Goal: Information Seeking & Learning: Learn about a topic

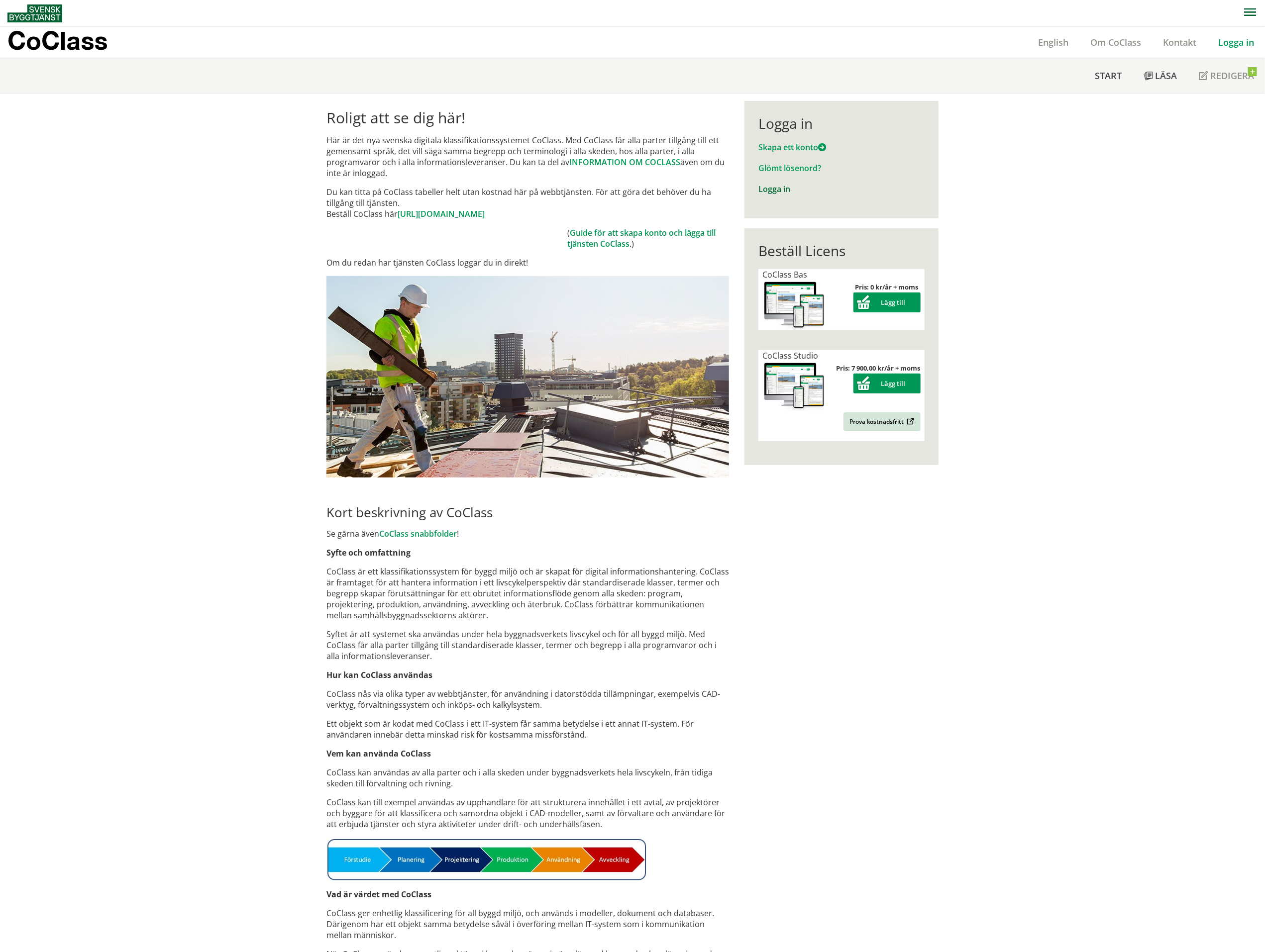
click at [775, 188] on link "Logga in" at bounding box center [774, 189] width 32 height 11
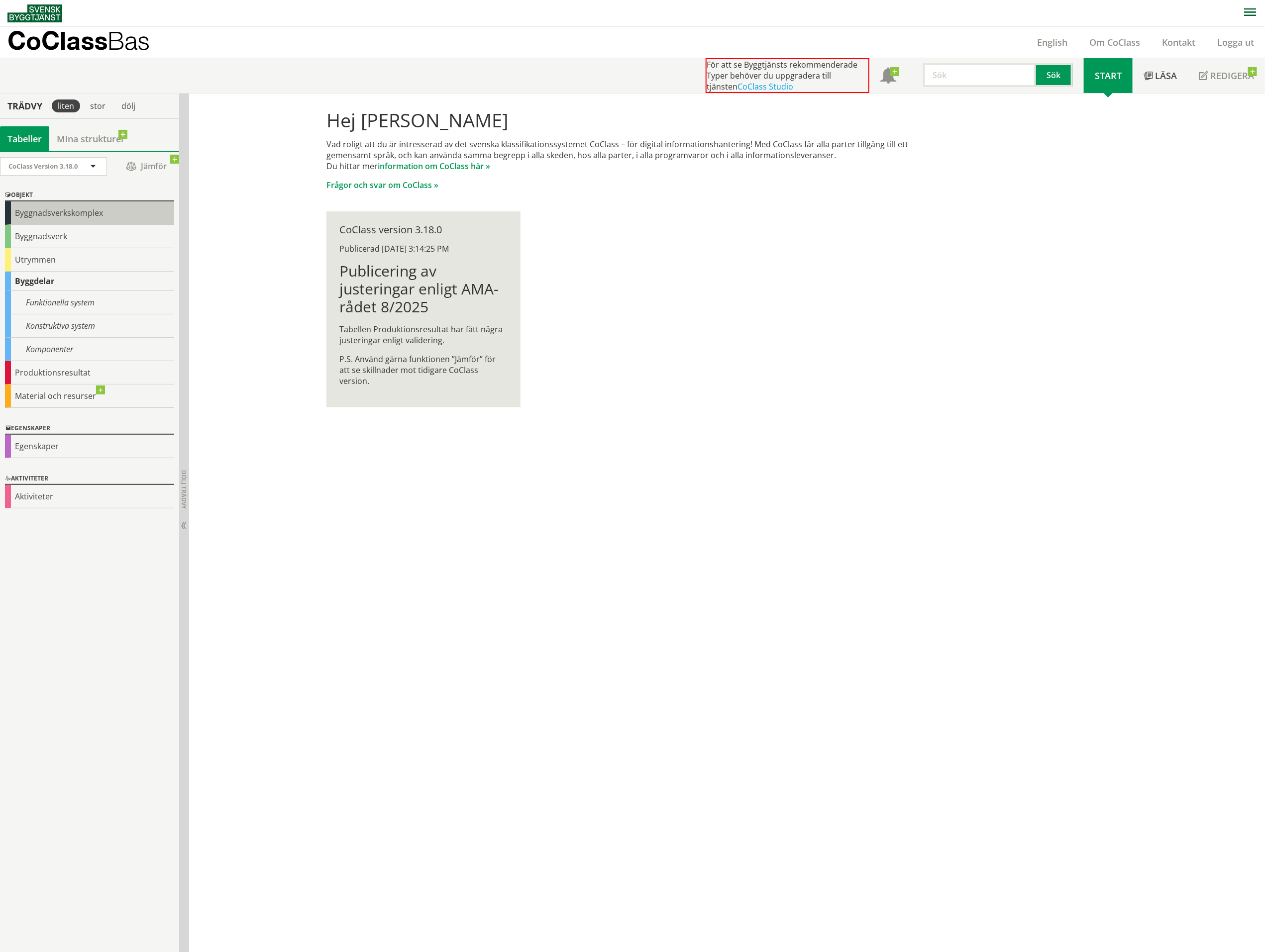
click at [73, 211] on div "Byggnadsverkskomplex" at bounding box center [89, 213] width 169 height 24
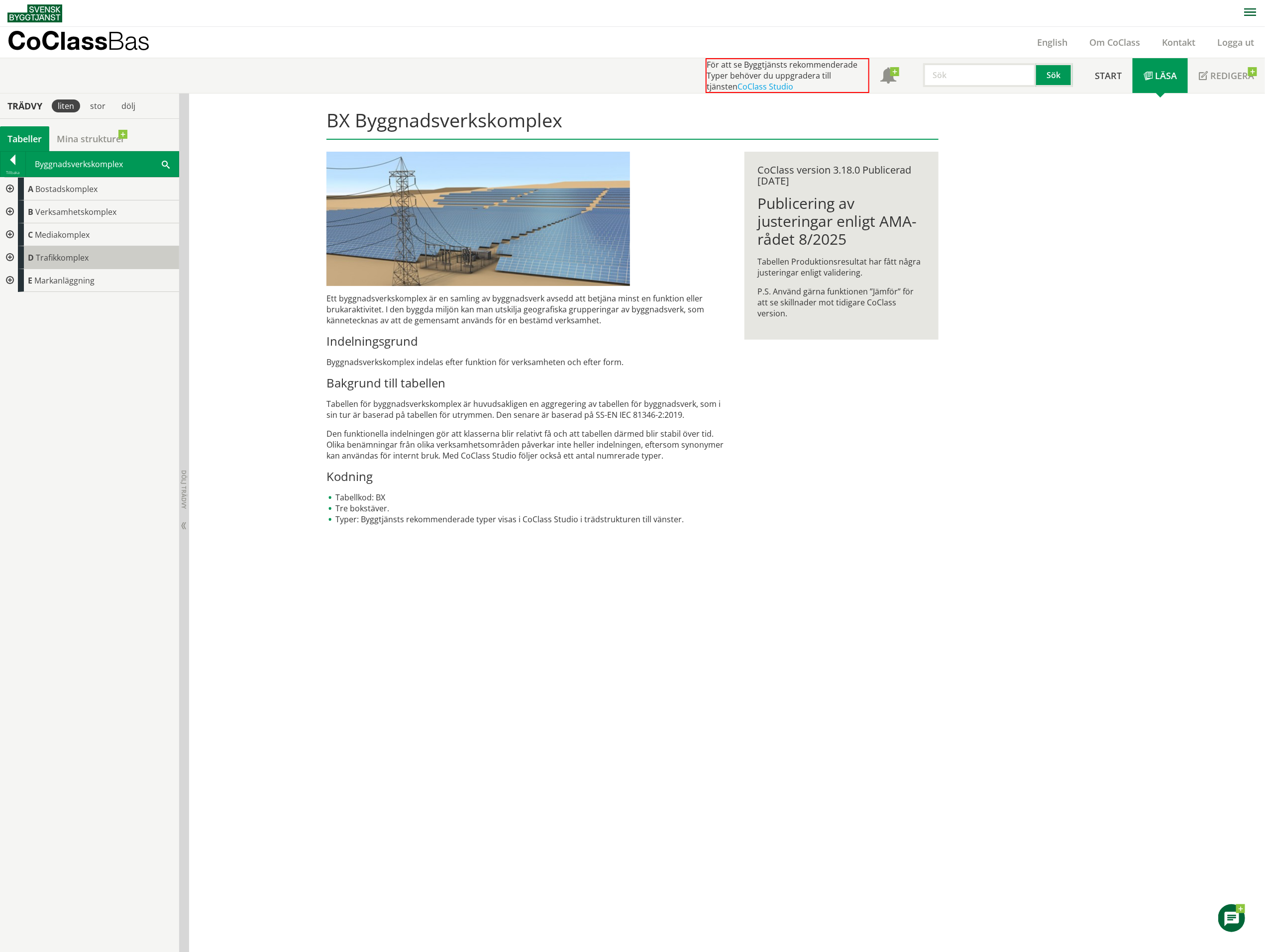
click at [45, 257] on span "Trafikkomplex" at bounding box center [62, 258] width 53 height 11
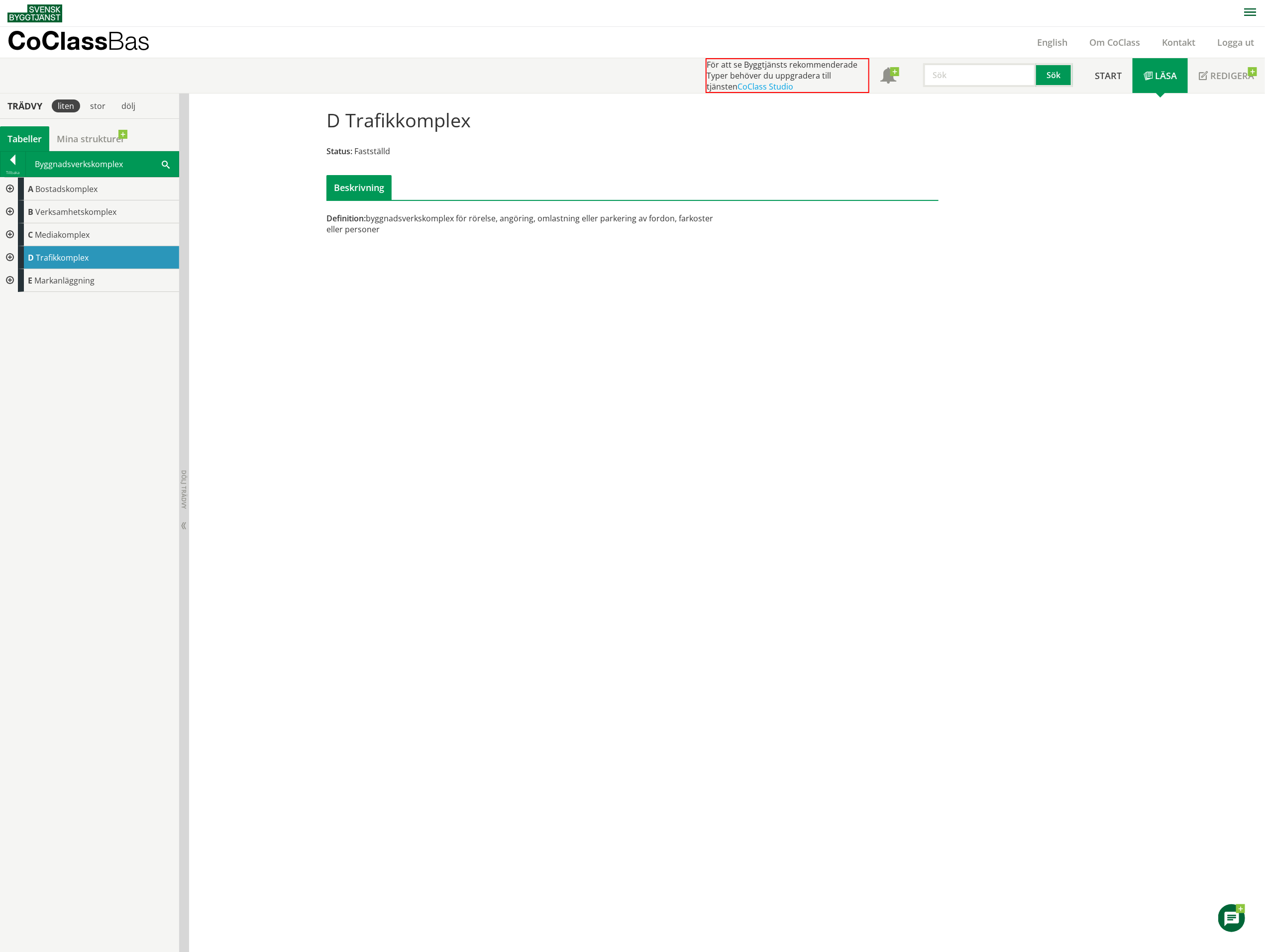
click at [9, 259] on div at bounding box center [9, 257] width 18 height 23
click at [18, 284] on div at bounding box center [17, 280] width 18 height 23
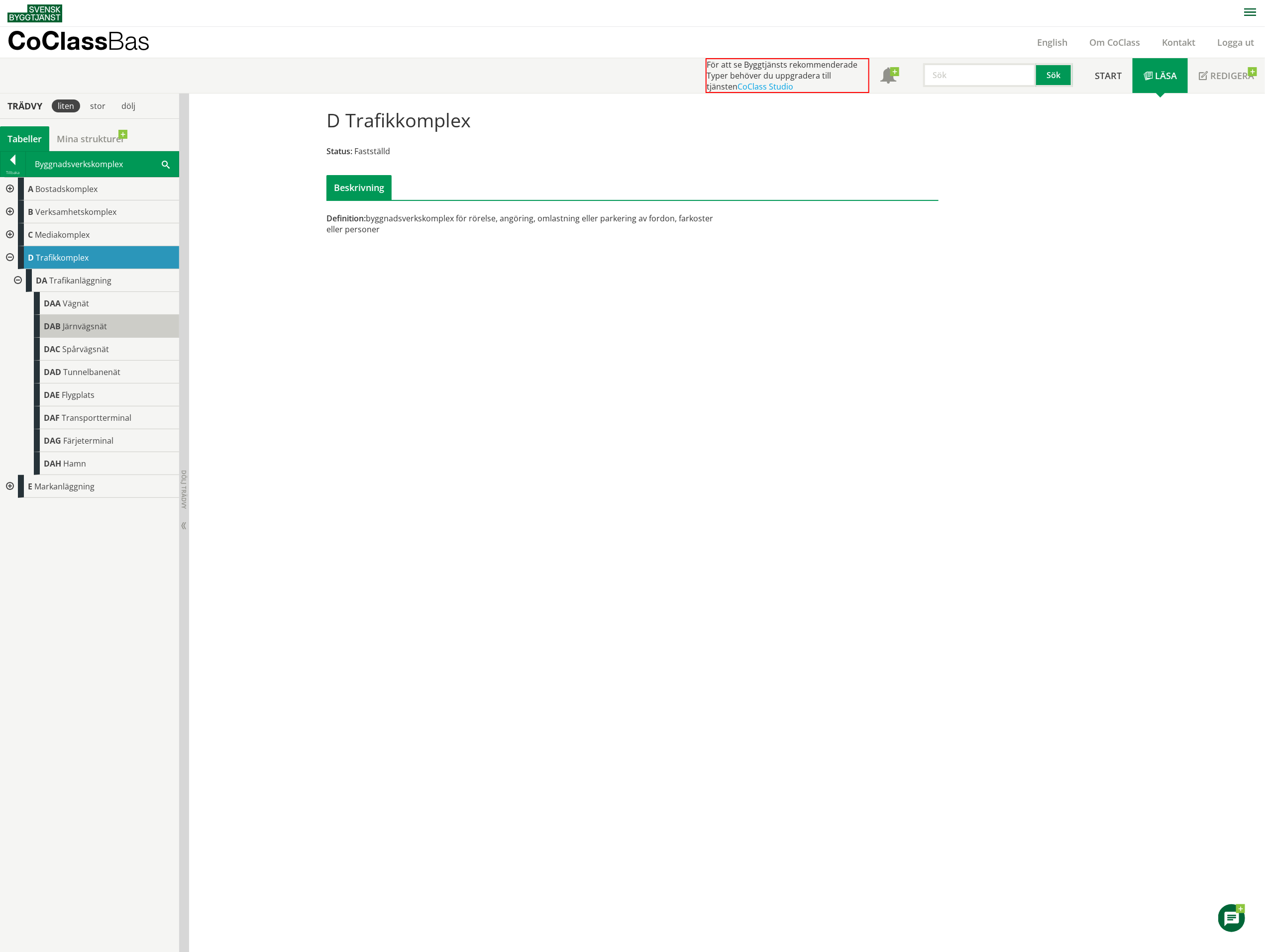
click at [61, 329] on div "DAB Järnvägsnät" at bounding box center [106, 326] width 145 height 23
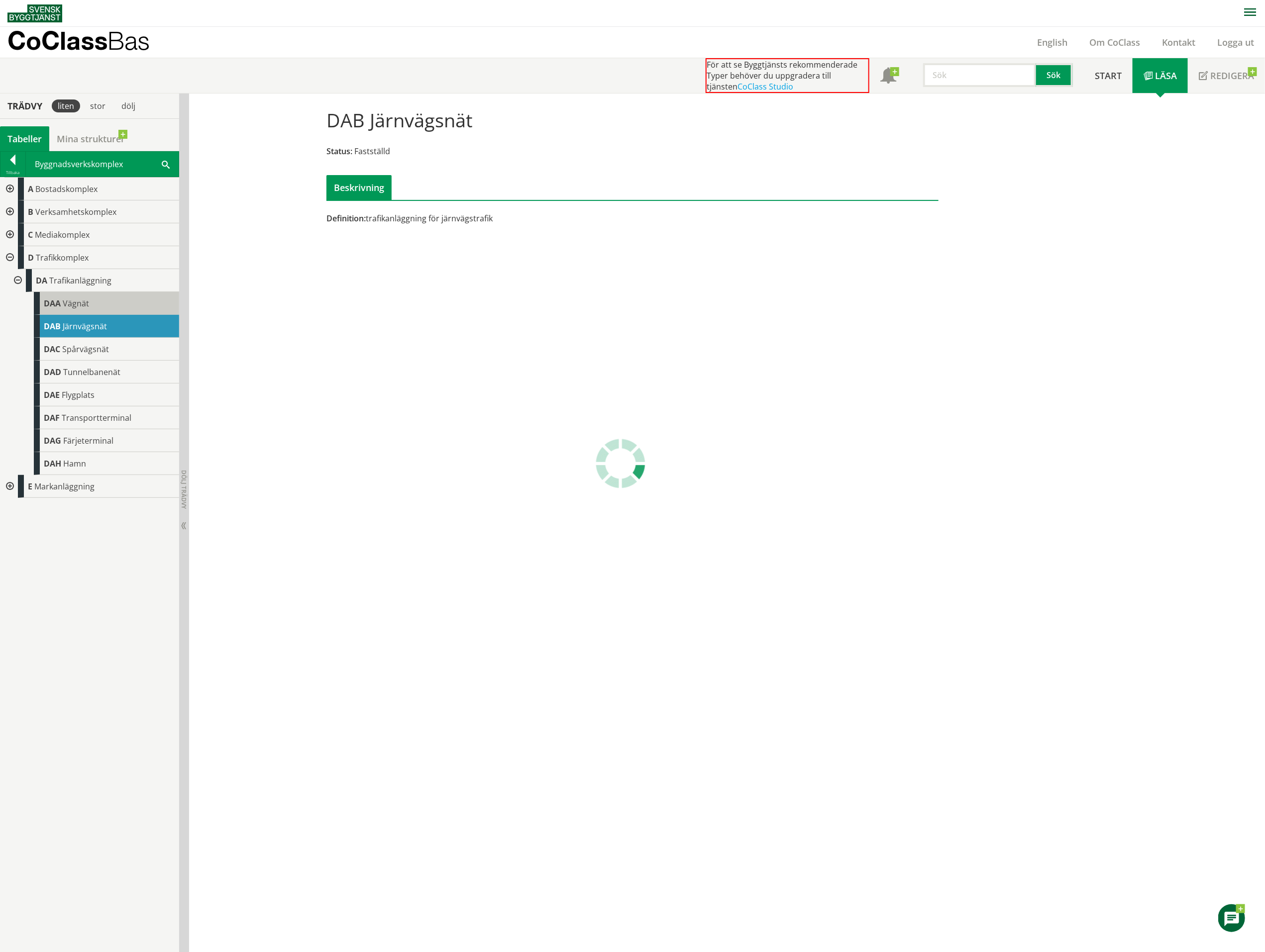
drag, startPoint x: 304, startPoint y: 334, endPoint x: 52, endPoint y: 306, distance: 253.6
click at [304, 334] on div "DAB Järnvägsnät Status: Fastställd Beskrivning Definition: trafikanläggning för…" at bounding box center [727, 523] width 1076 height 859
click at [9, 163] on div at bounding box center [13, 161] width 25 height 14
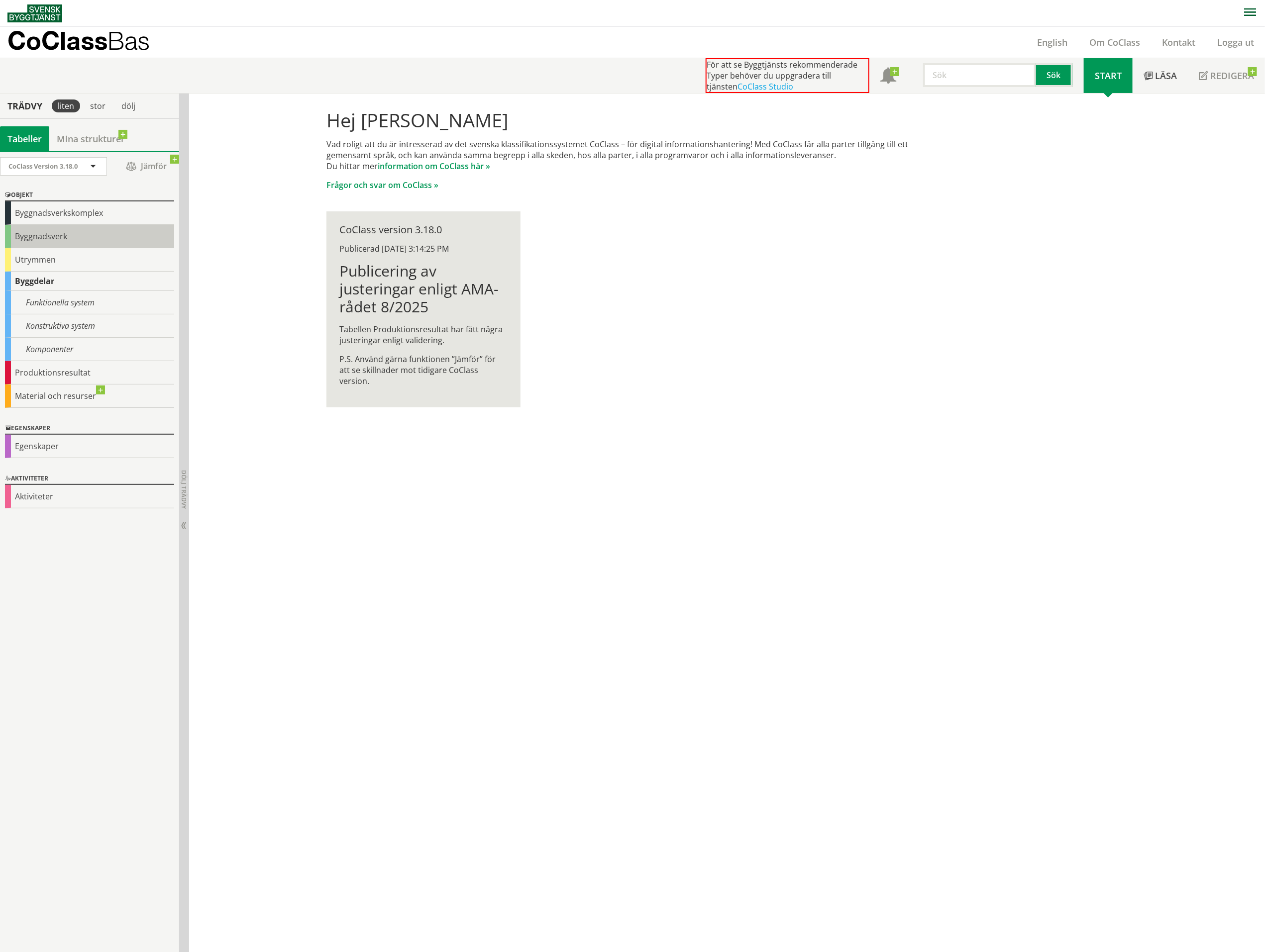
click at [37, 237] on div "Byggnadsverk" at bounding box center [89, 237] width 169 height 24
click at [25, 240] on div "Byggnadsverk" at bounding box center [89, 237] width 169 height 24
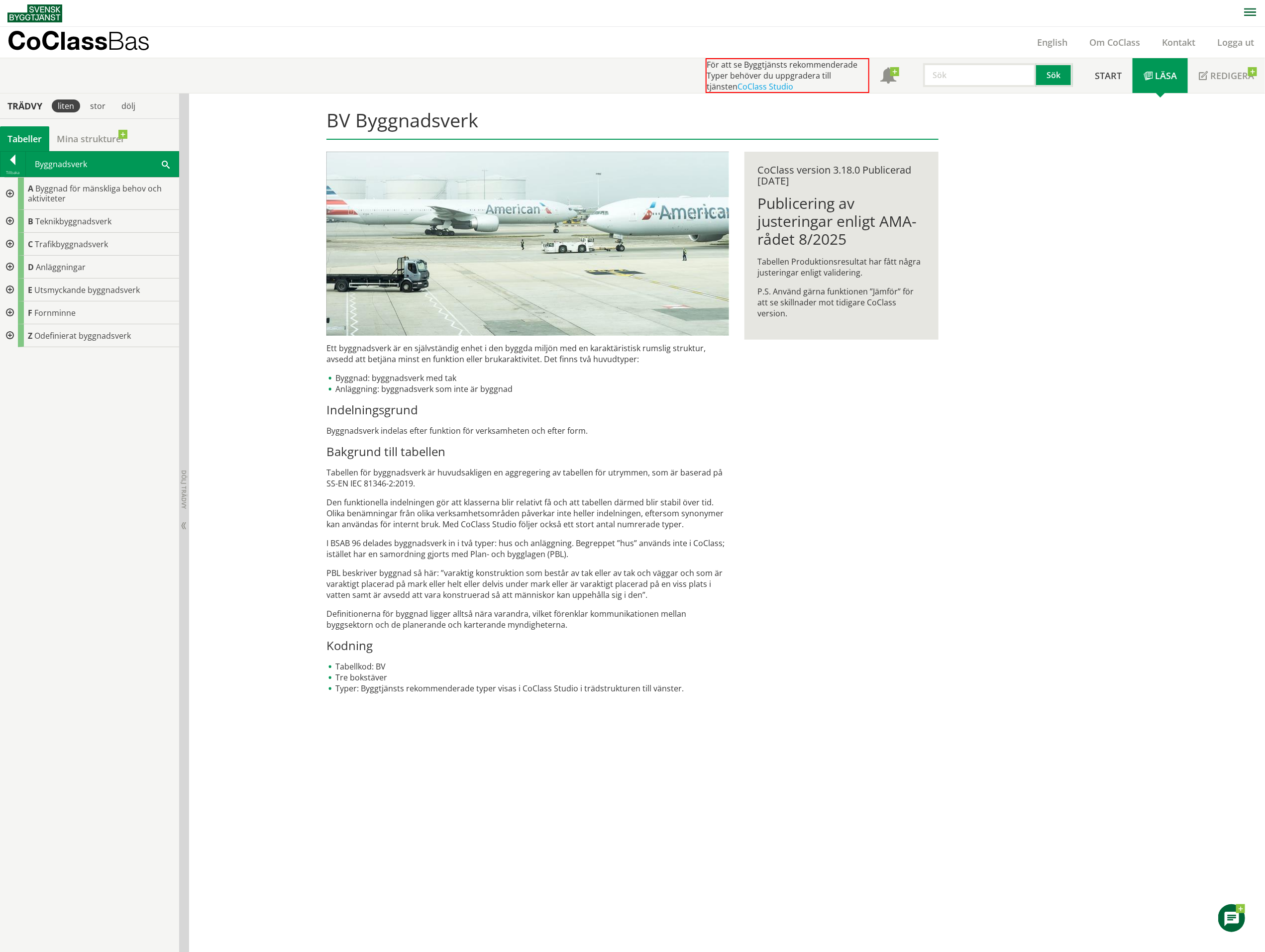
click at [9, 246] on div at bounding box center [9, 244] width 18 height 23
click at [21, 270] on div at bounding box center [17, 267] width 18 height 23
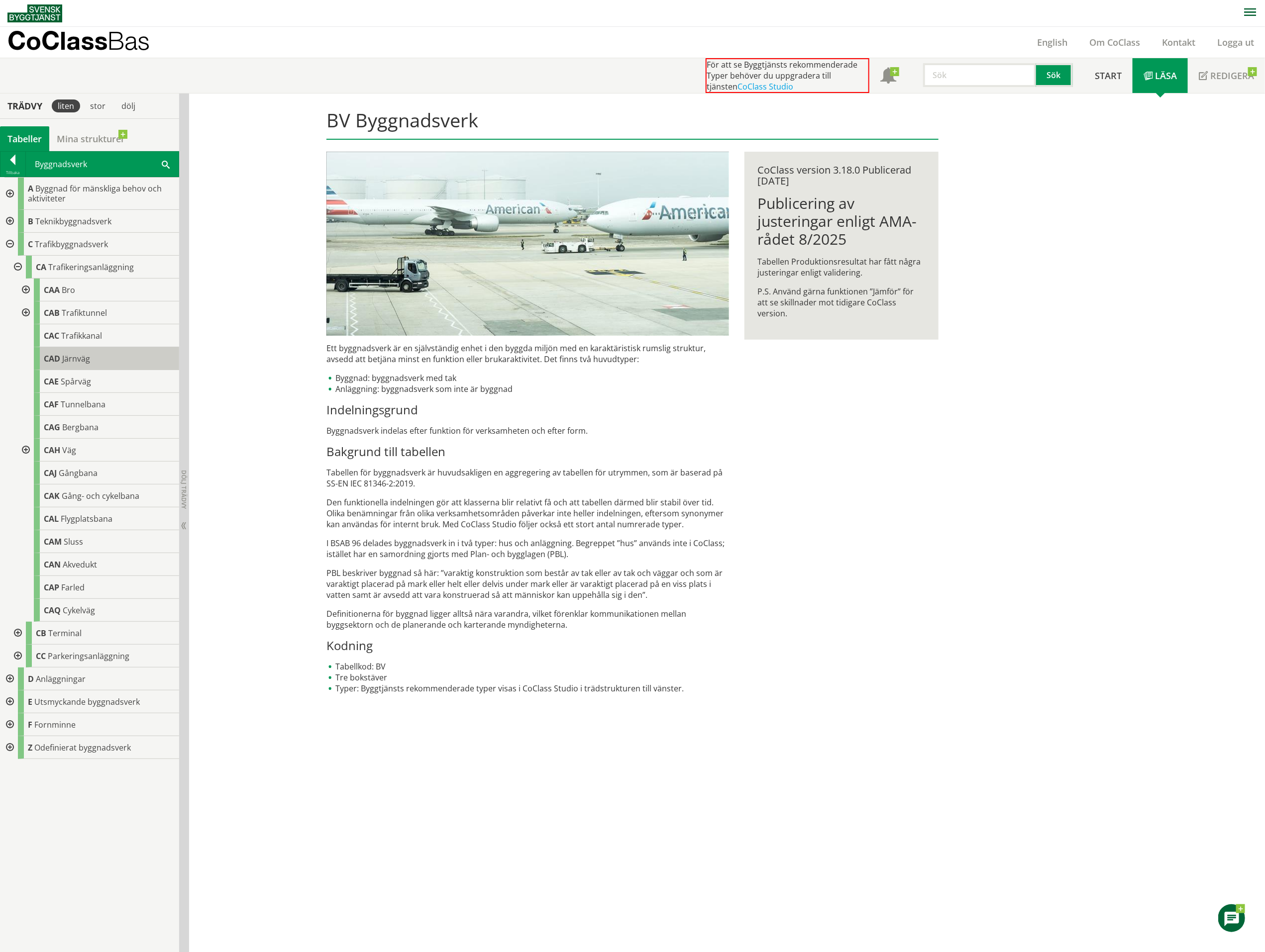
click at [59, 365] on div "CAD Järnväg" at bounding box center [106, 358] width 145 height 23
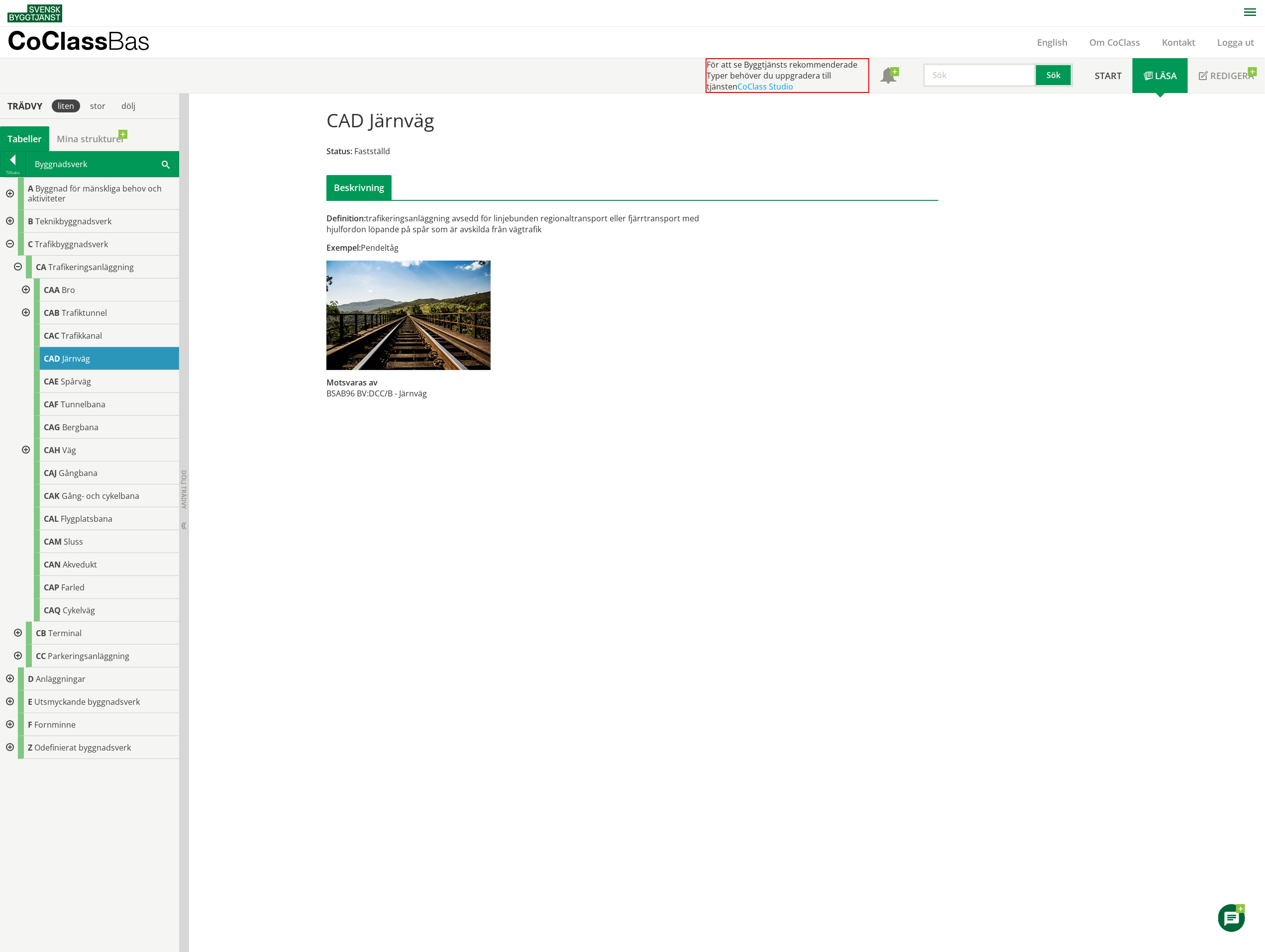
click at [25, 290] on div at bounding box center [25, 290] width 18 height 23
click at [27, 292] on div at bounding box center [25, 290] width 18 height 23
click at [10, 164] on div at bounding box center [13, 161] width 25 height 14
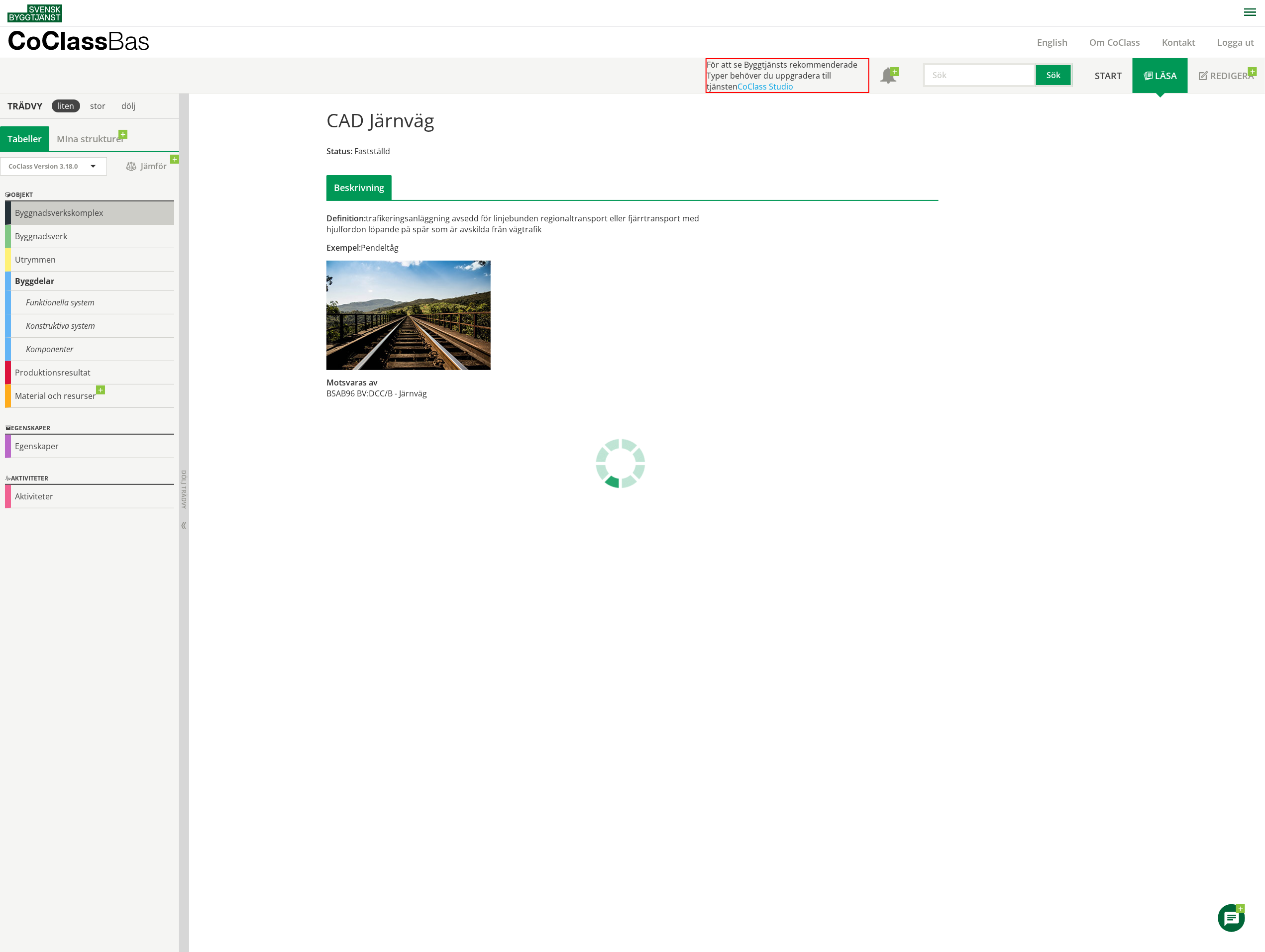
click at [39, 215] on div "Byggnadsverkskomplex" at bounding box center [89, 213] width 169 height 24
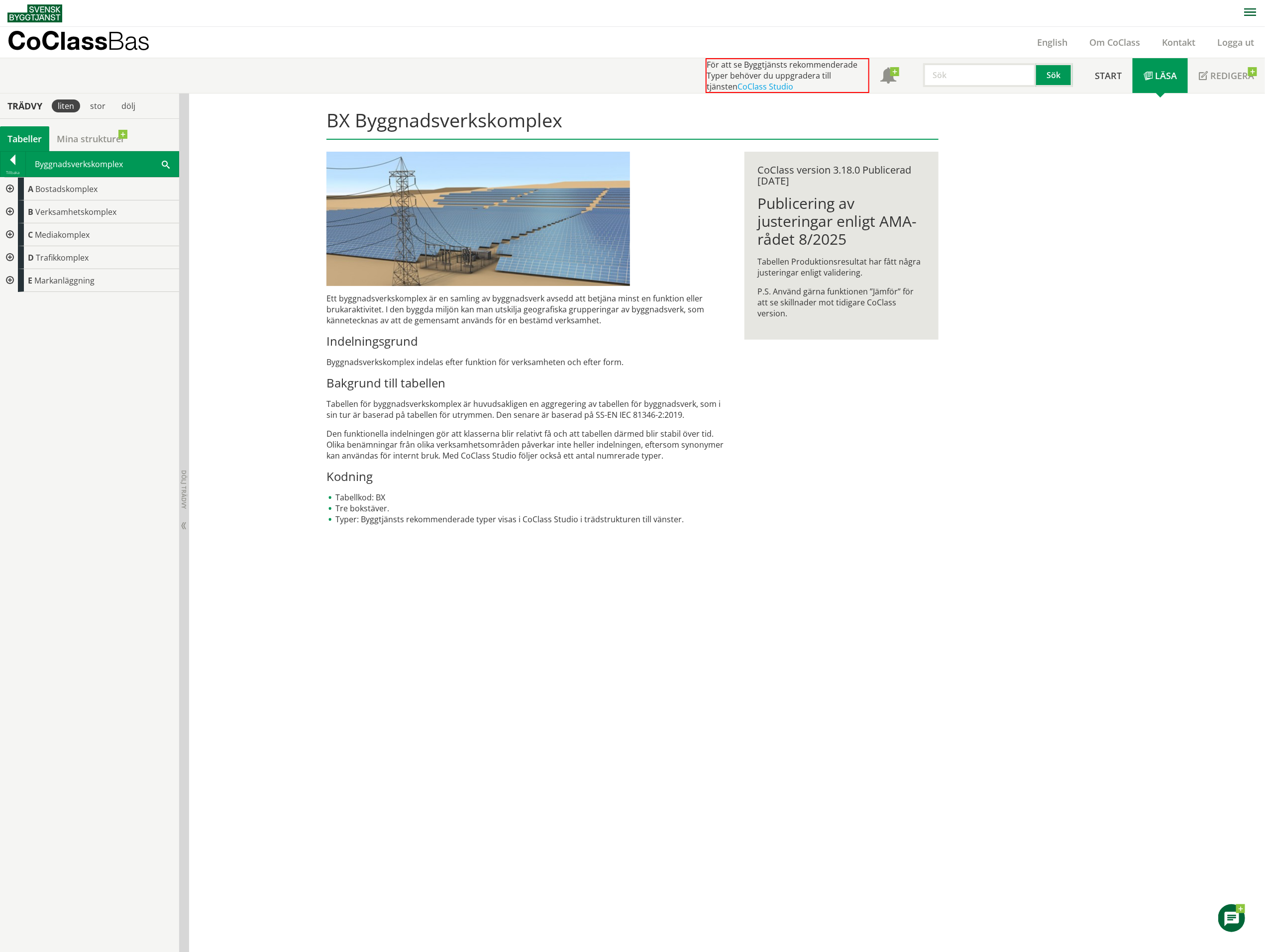
click at [11, 257] on div at bounding box center [9, 257] width 18 height 23
click at [16, 282] on div at bounding box center [17, 280] width 18 height 23
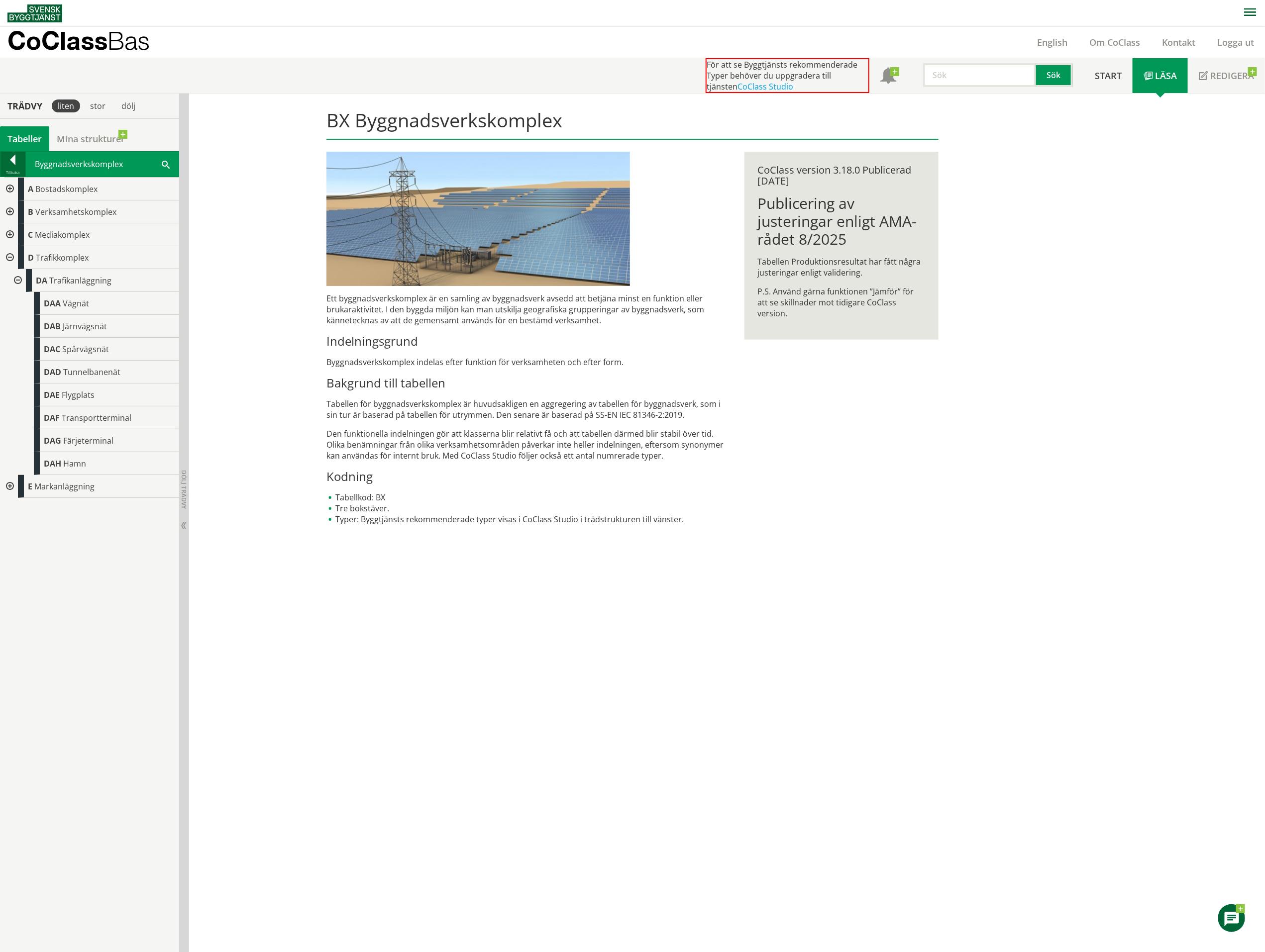
click at [16, 166] on div at bounding box center [13, 161] width 25 height 14
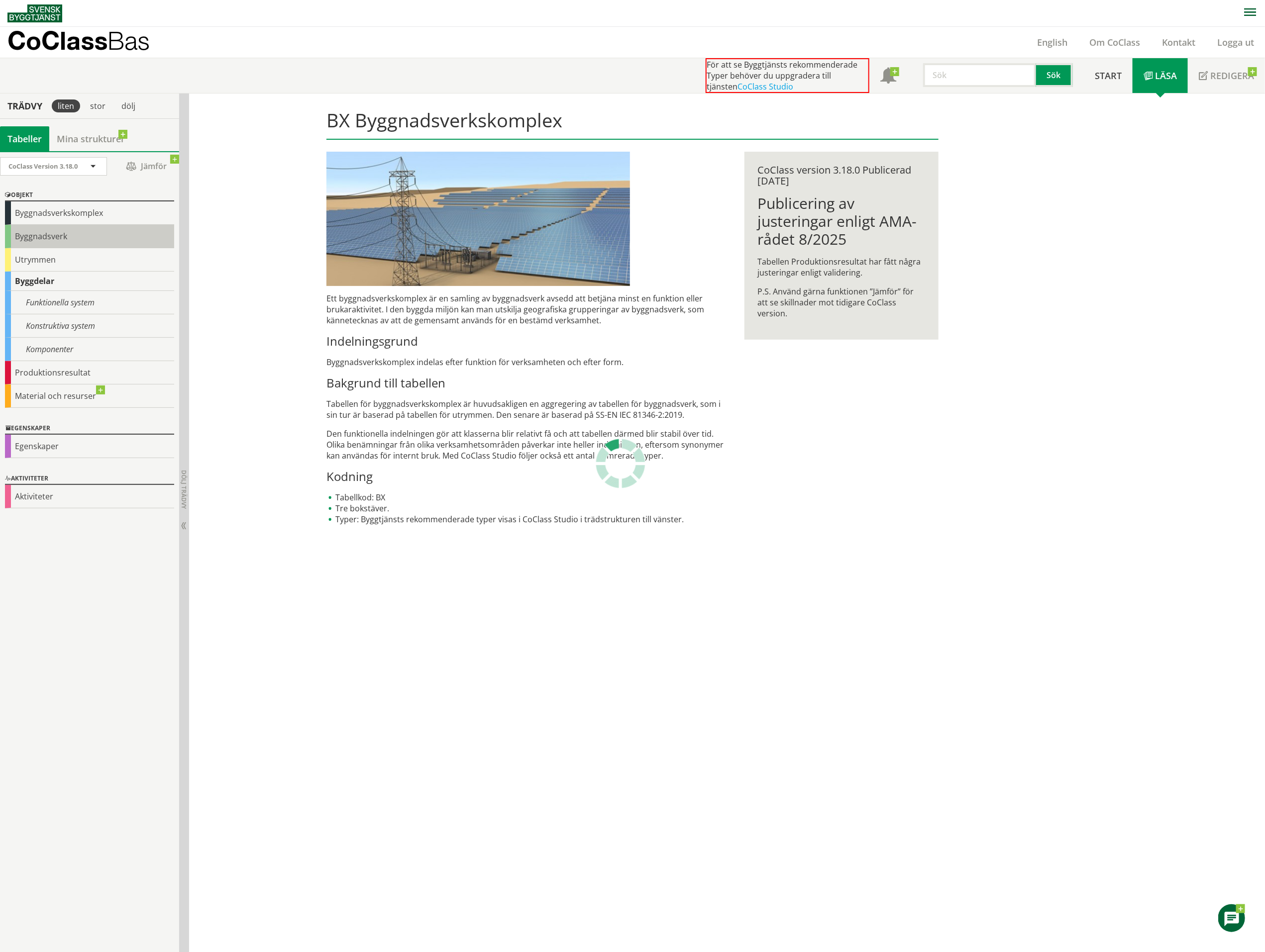
click at [37, 237] on div "Byggnadsverk" at bounding box center [89, 237] width 169 height 24
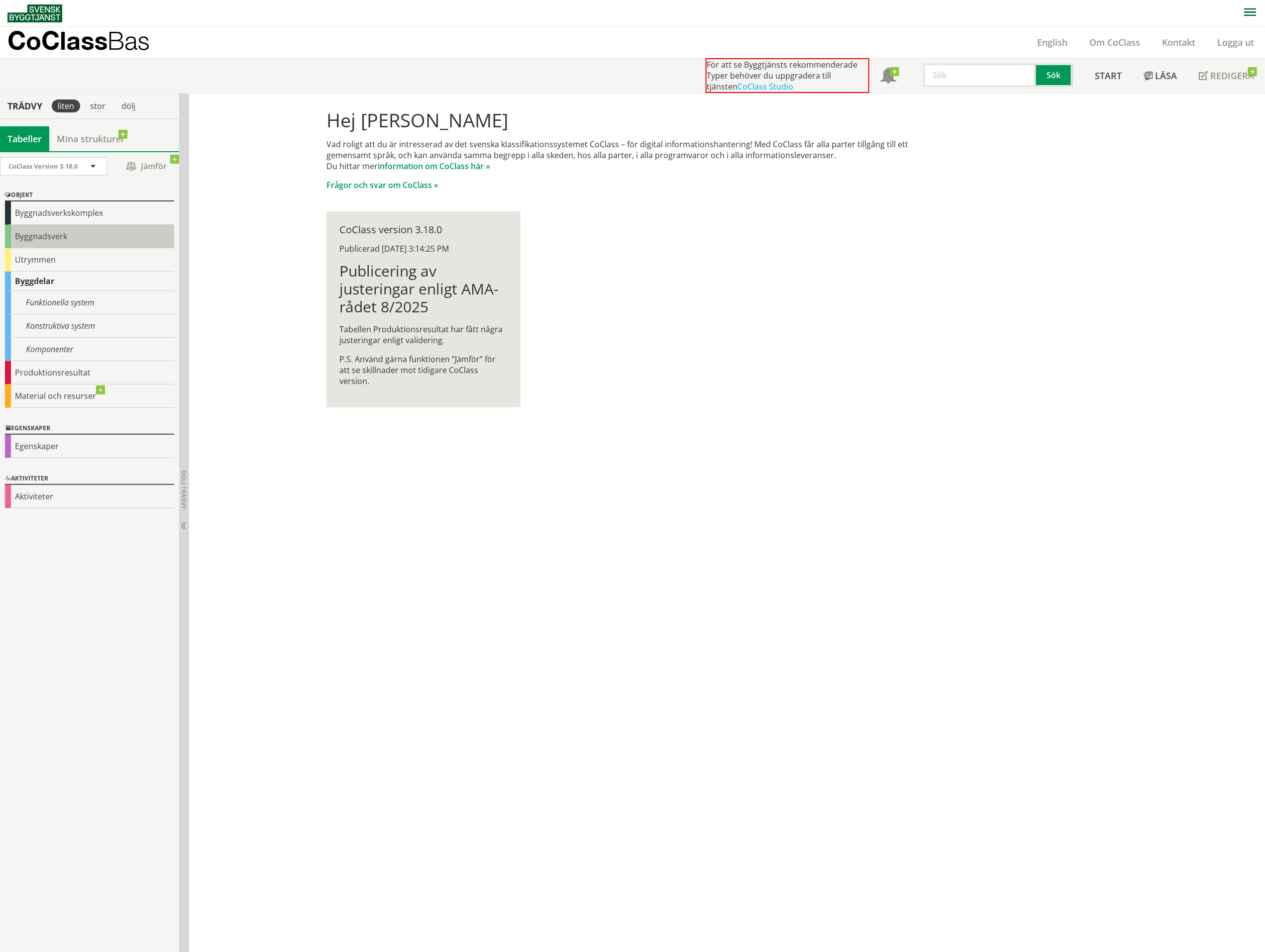
click at [37, 240] on div "Byggnadsverk" at bounding box center [89, 237] width 169 height 24
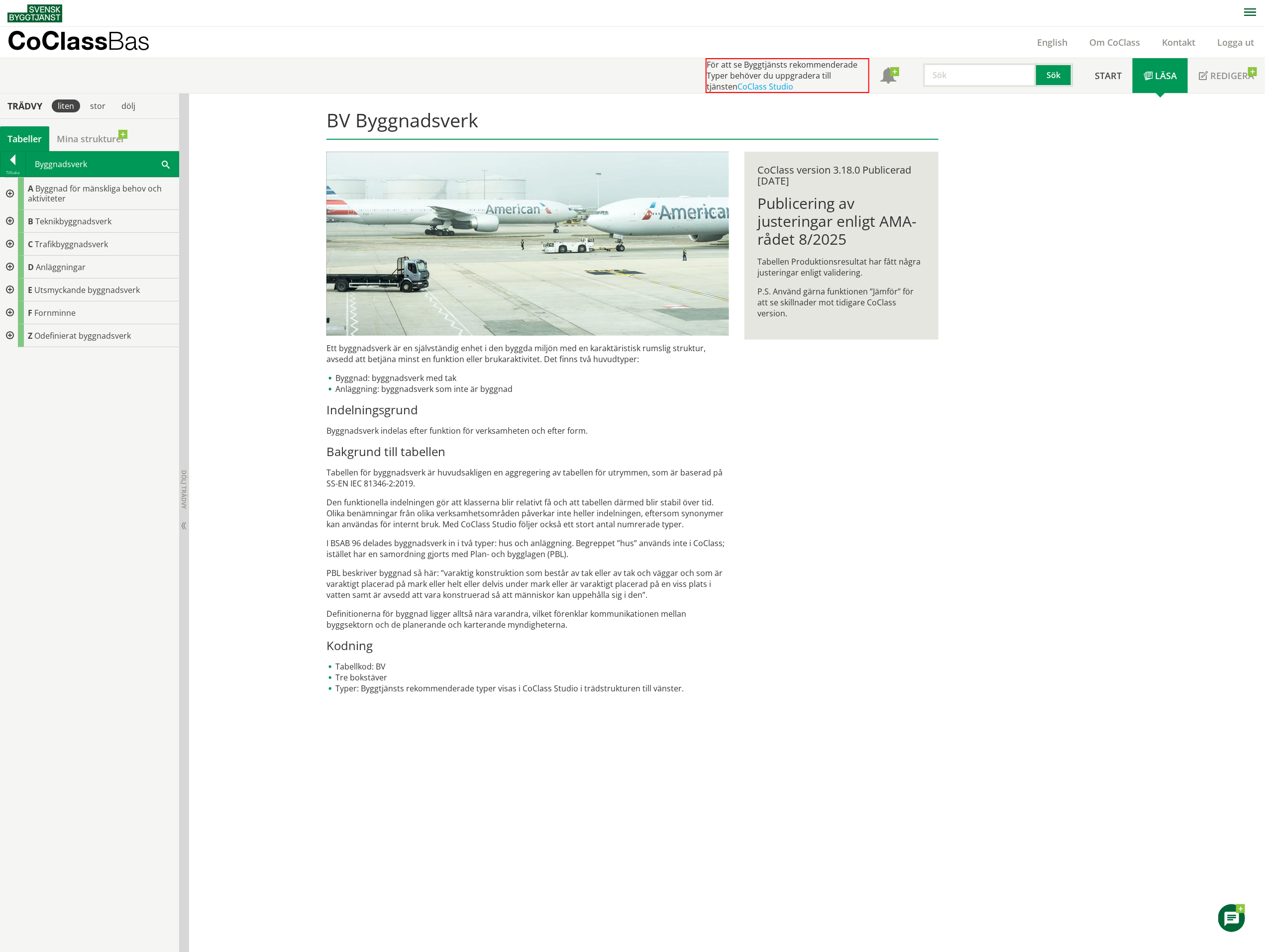
click at [6, 193] on div at bounding box center [9, 193] width 18 height 32
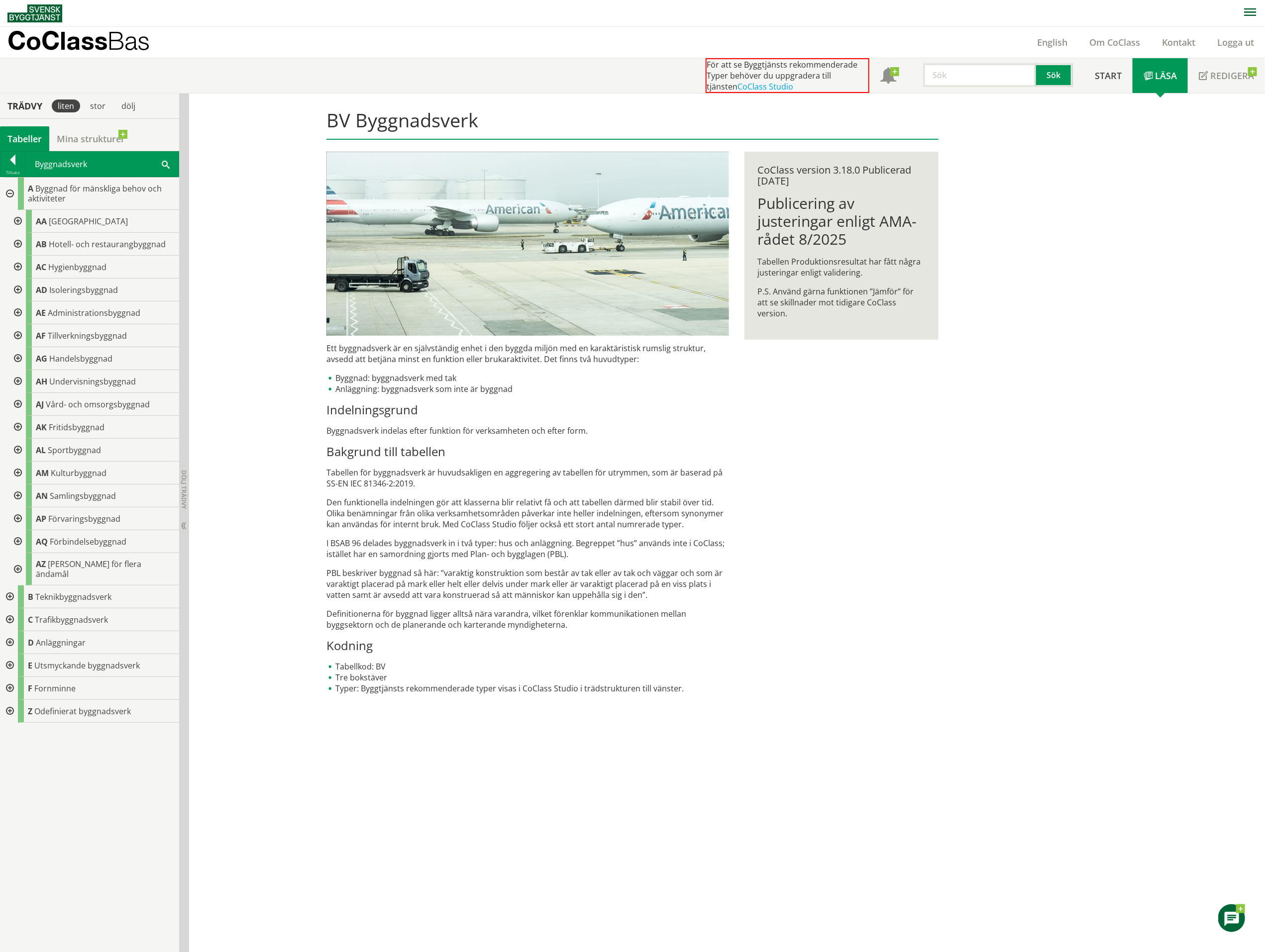
click at [9, 196] on div at bounding box center [9, 193] width 18 height 32
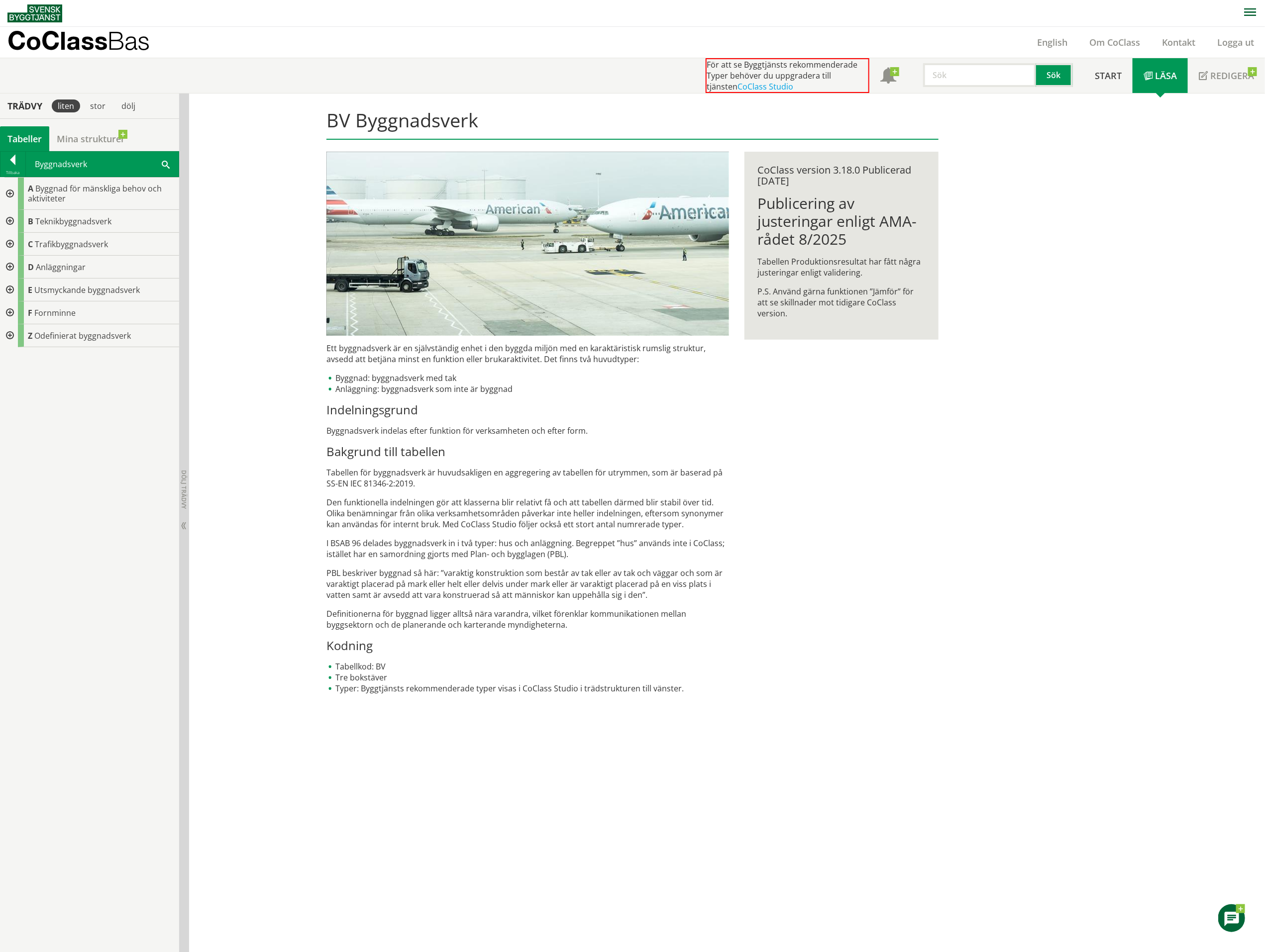
click at [6, 224] on div at bounding box center [9, 221] width 18 height 23
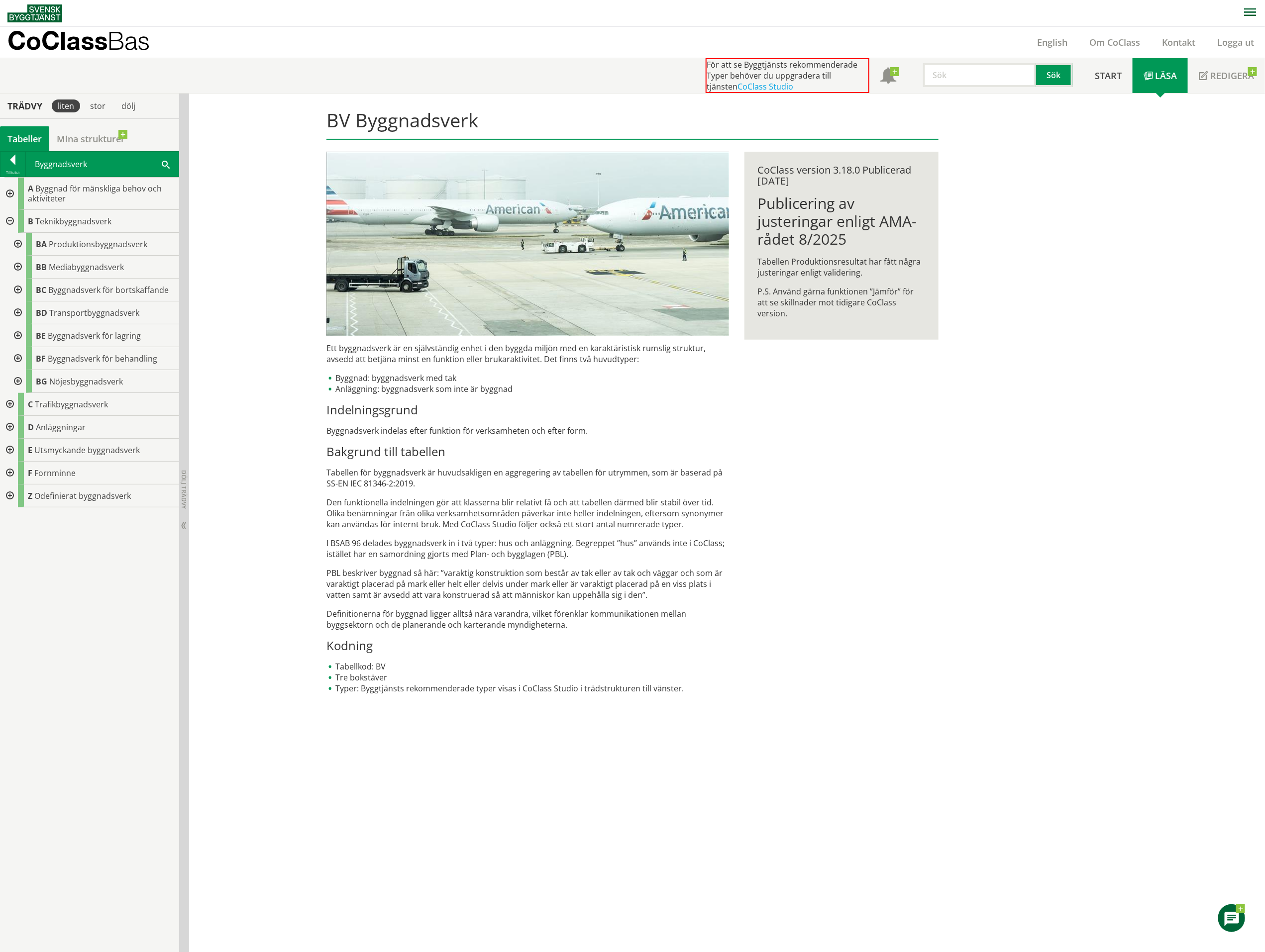
click at [20, 311] on div at bounding box center [17, 312] width 18 height 23
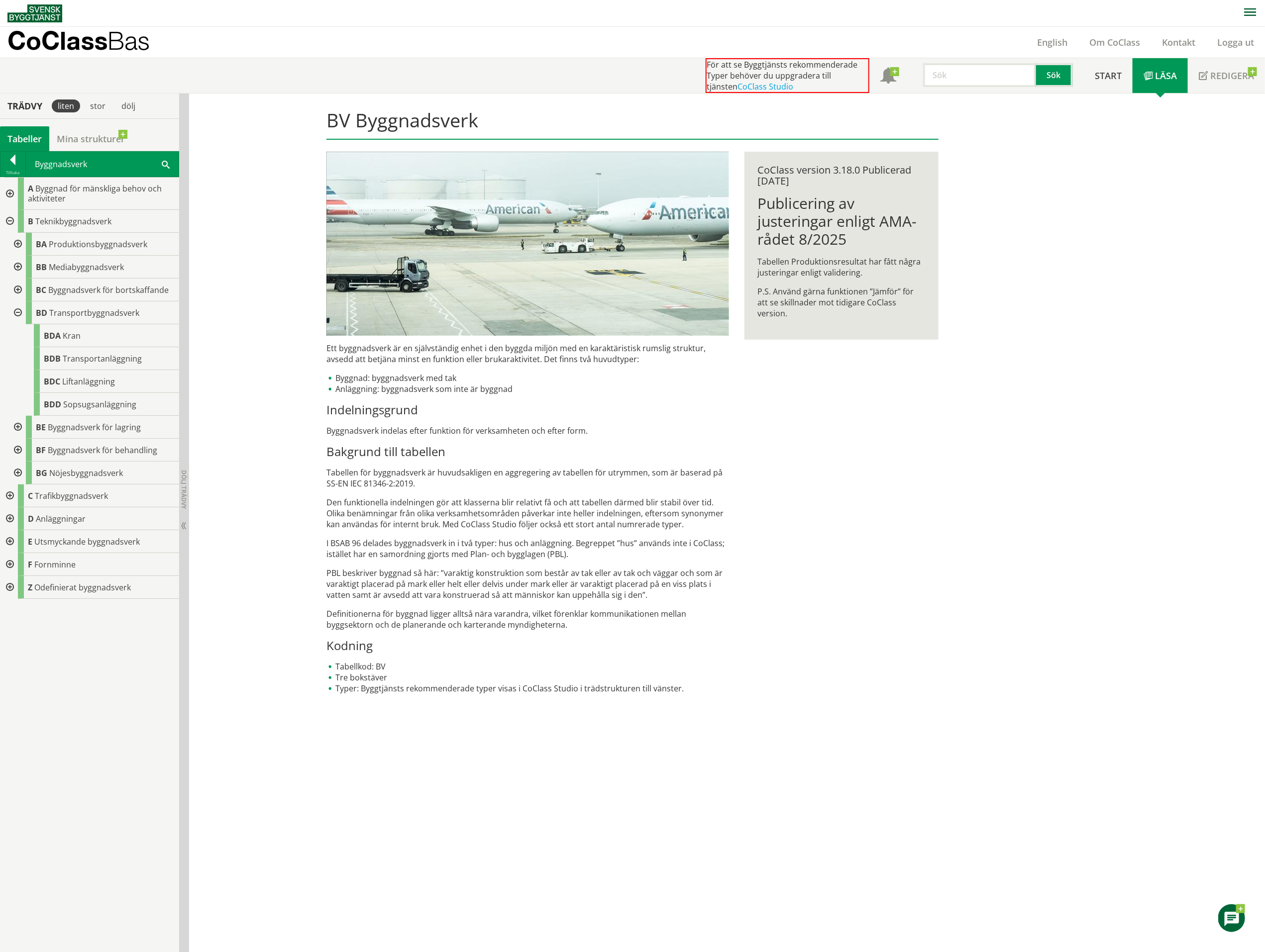
click at [20, 311] on div at bounding box center [17, 312] width 18 height 23
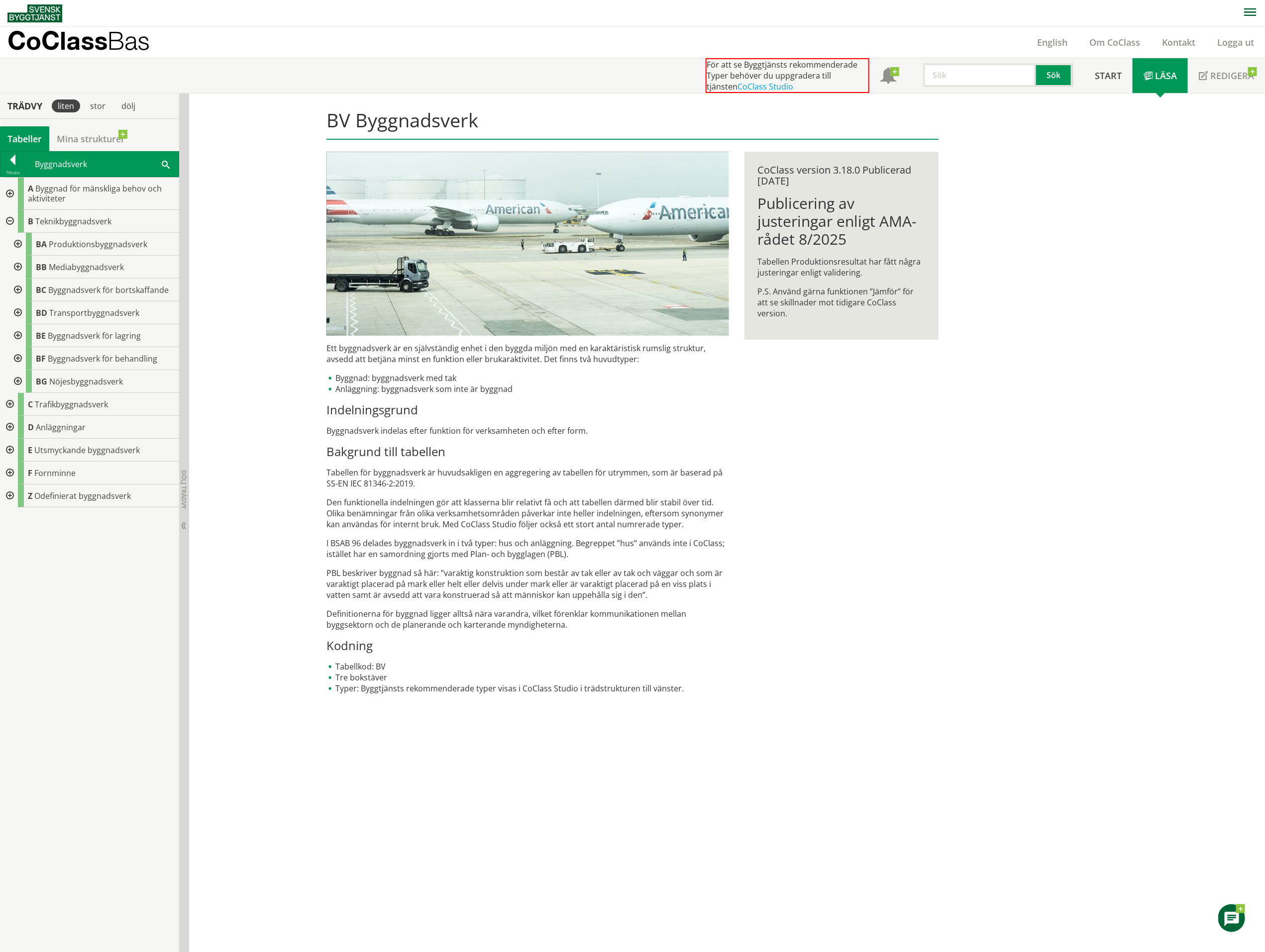
click at [8, 224] on div at bounding box center [9, 221] width 18 height 23
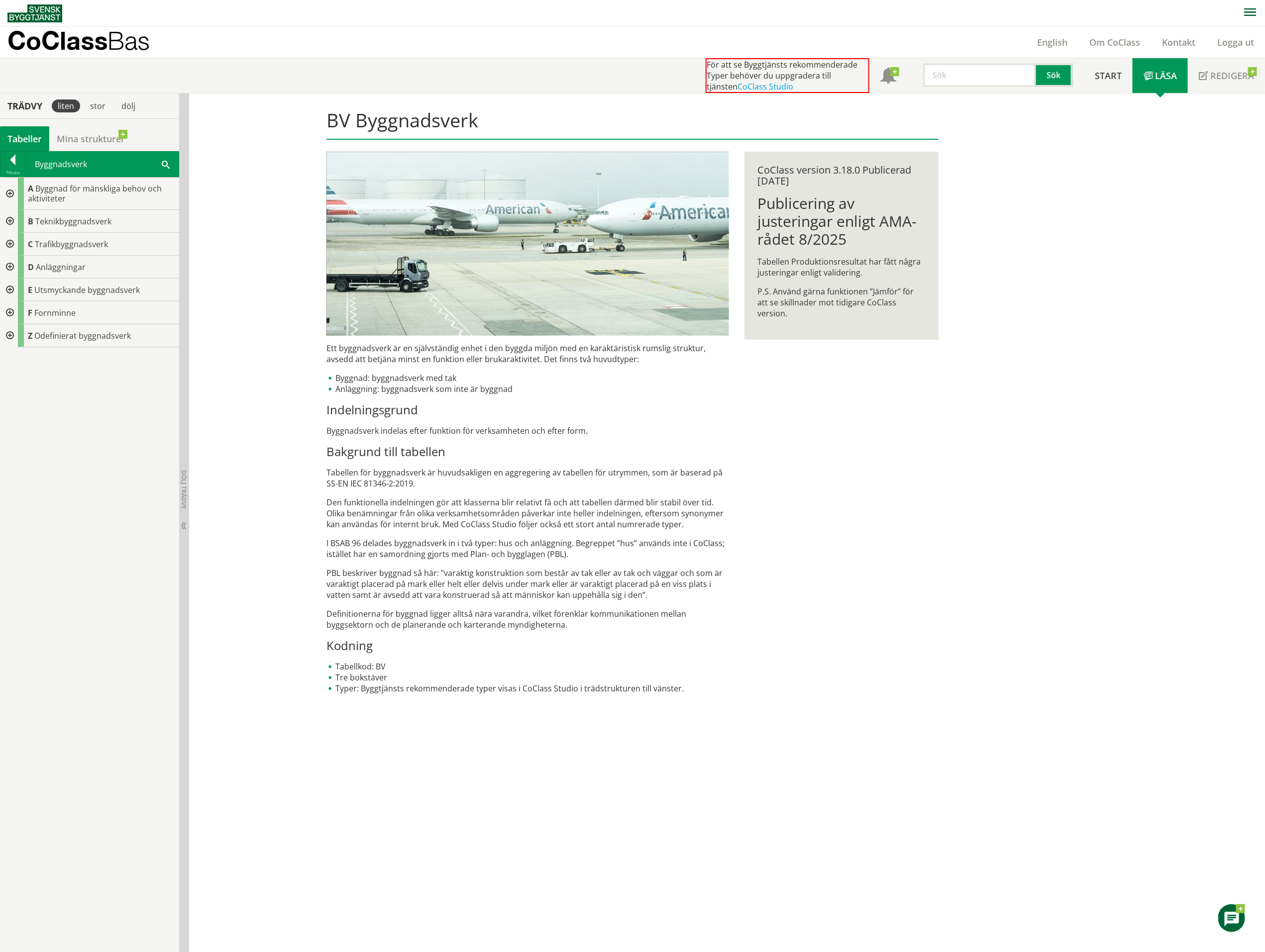
click at [14, 245] on div at bounding box center [9, 244] width 18 height 23
click at [19, 268] on div at bounding box center [17, 267] width 18 height 23
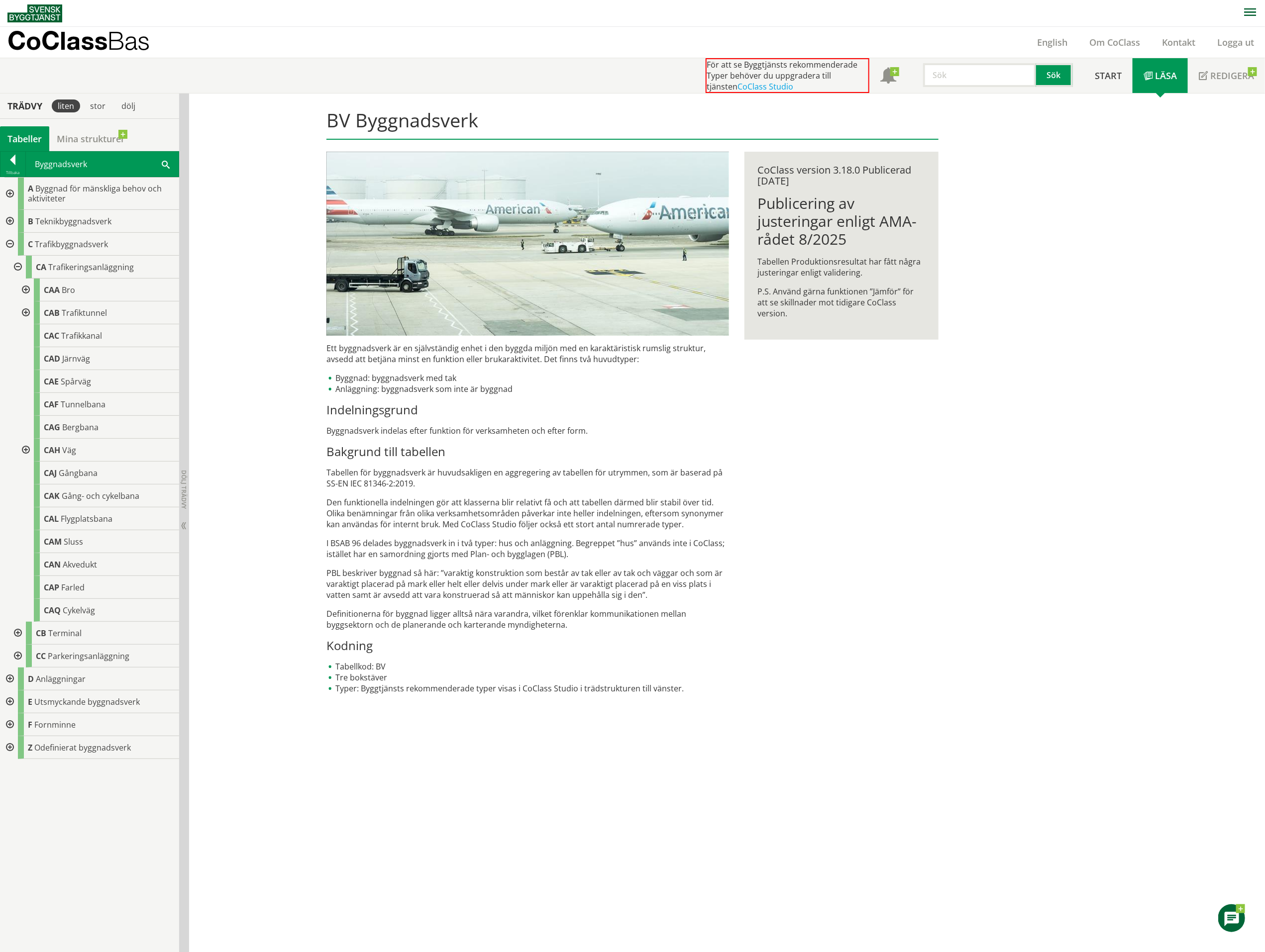
click at [8, 677] on div at bounding box center [9, 679] width 18 height 23
click at [11, 702] on div at bounding box center [9, 702] width 18 height 23
click at [18, 725] on div at bounding box center [17, 725] width 18 height 23
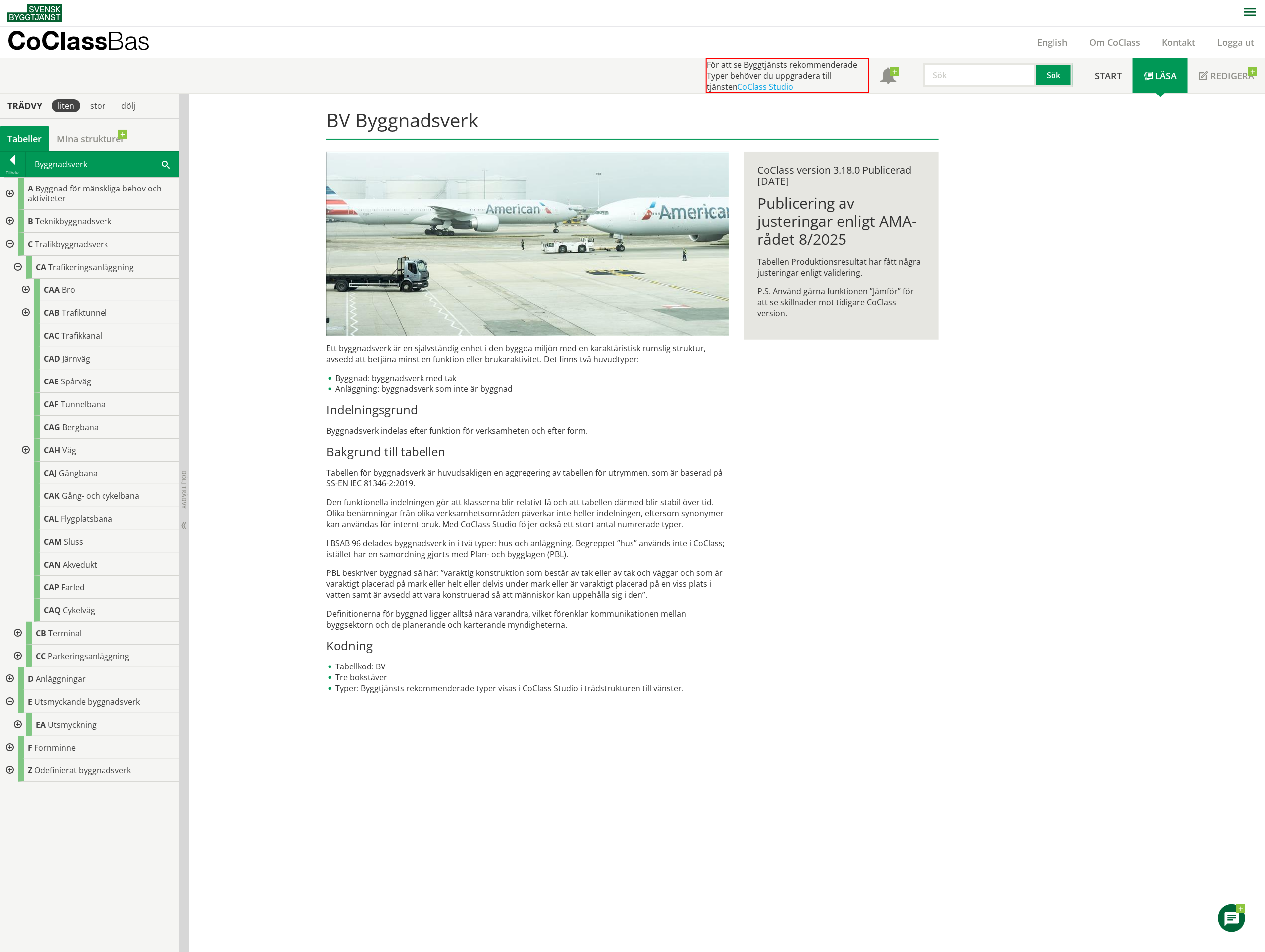
click at [7, 703] on div at bounding box center [9, 702] width 18 height 23
click at [26, 290] on div at bounding box center [25, 290] width 18 height 23
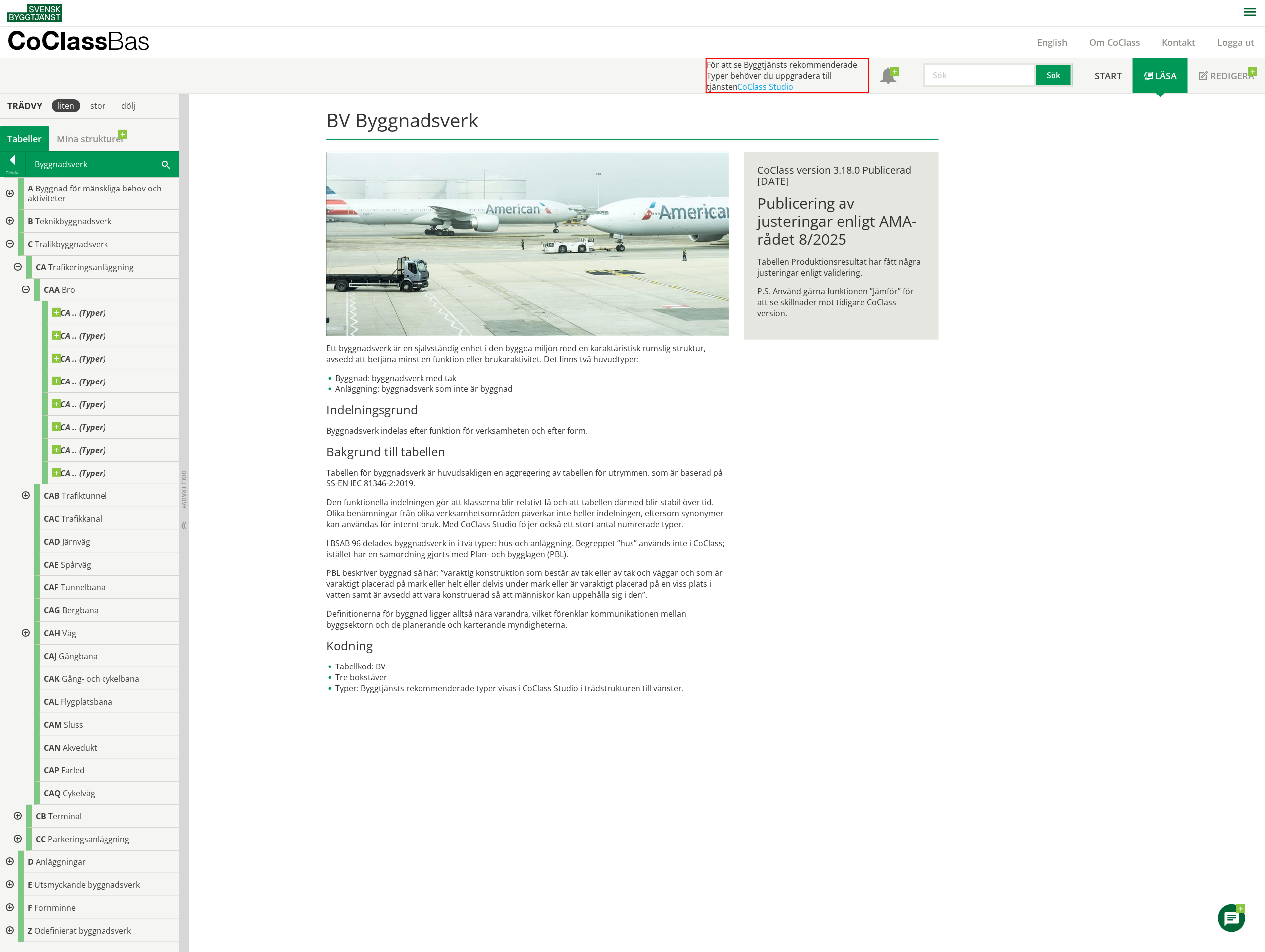
click at [26, 290] on div at bounding box center [25, 290] width 18 height 23
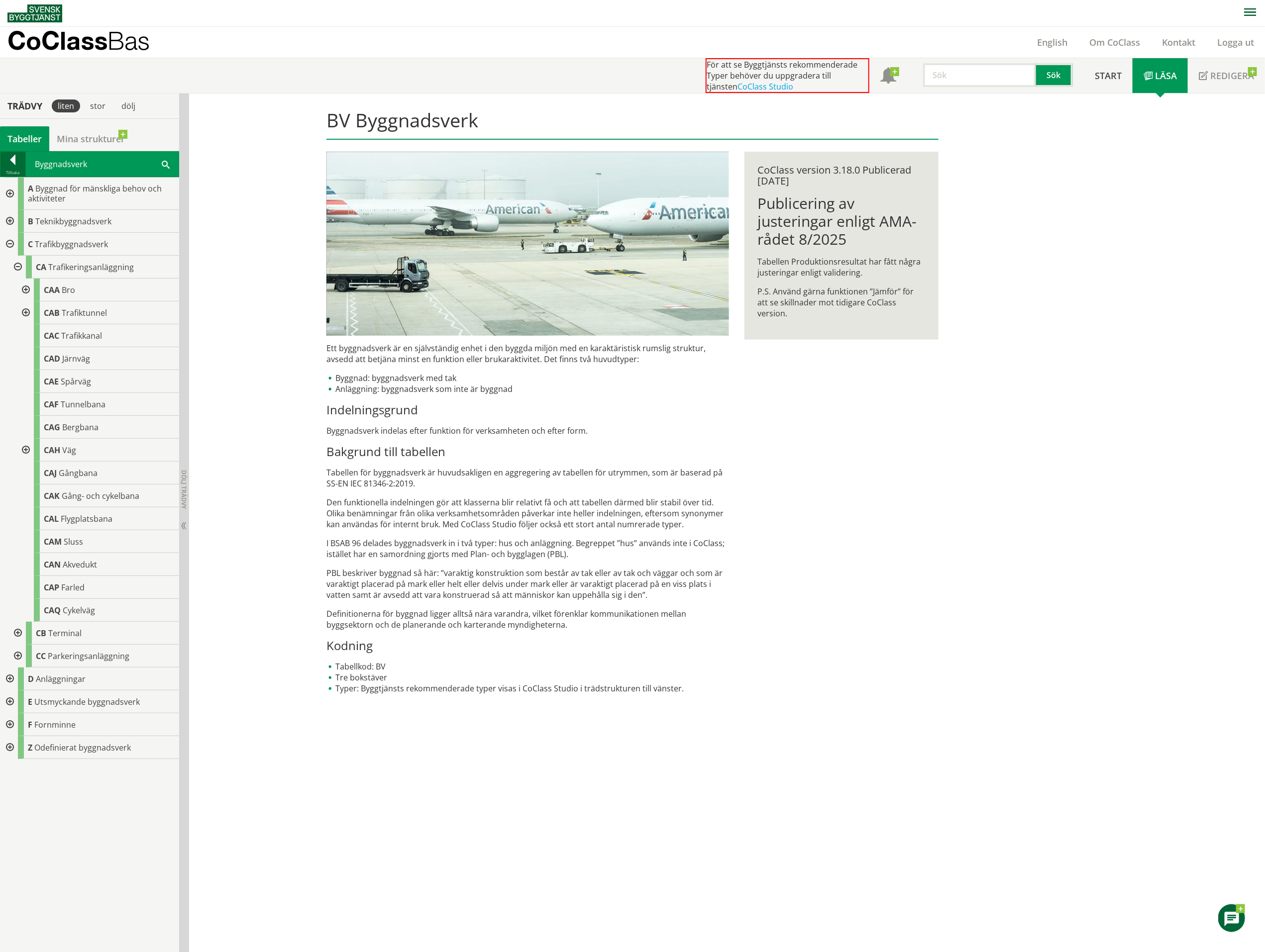
click at [11, 164] on div at bounding box center [13, 161] width 25 height 14
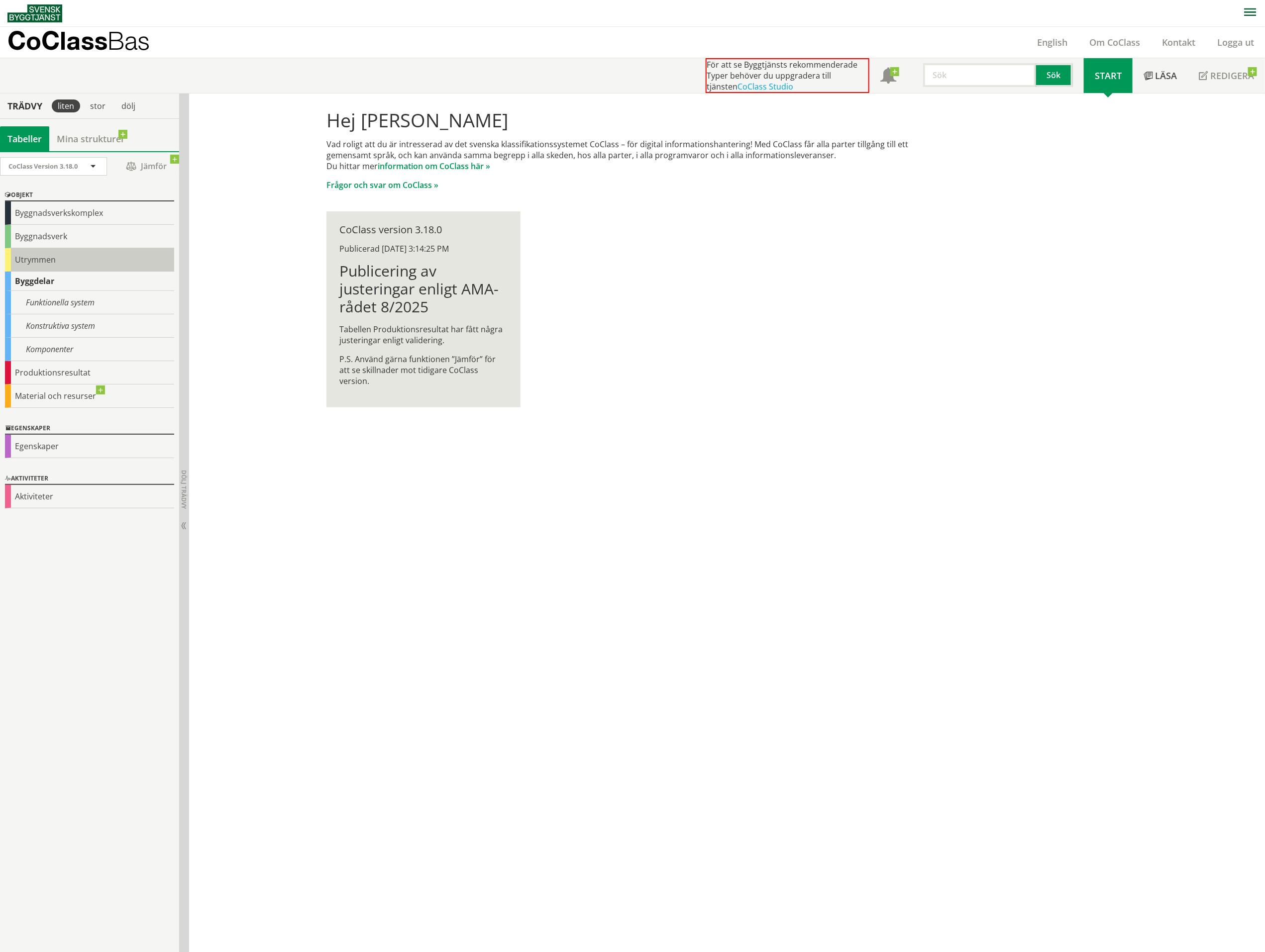
click at [31, 259] on div "Utrymmen" at bounding box center [89, 260] width 169 height 24
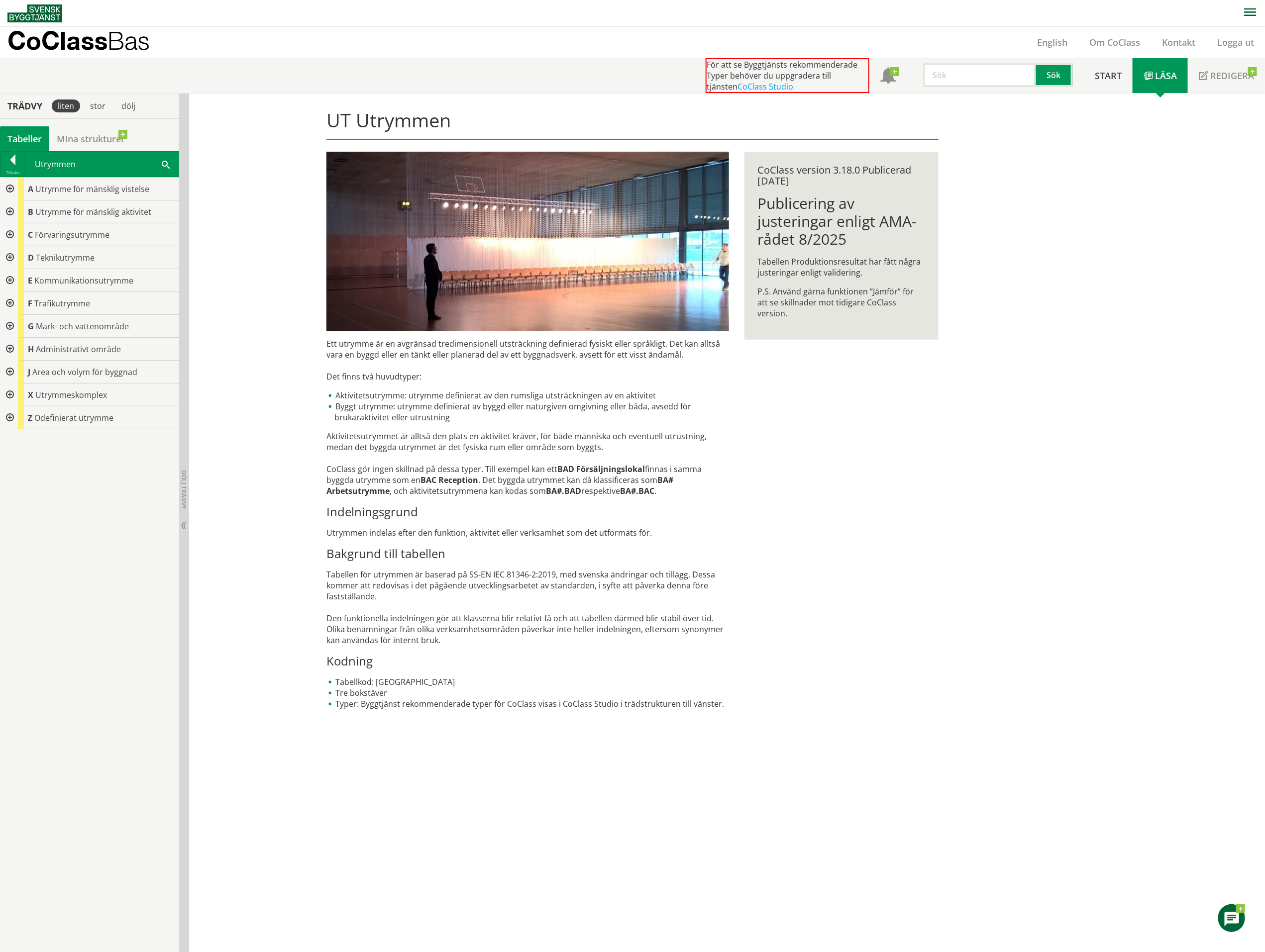
click at [11, 303] on div at bounding box center [9, 303] width 18 height 23
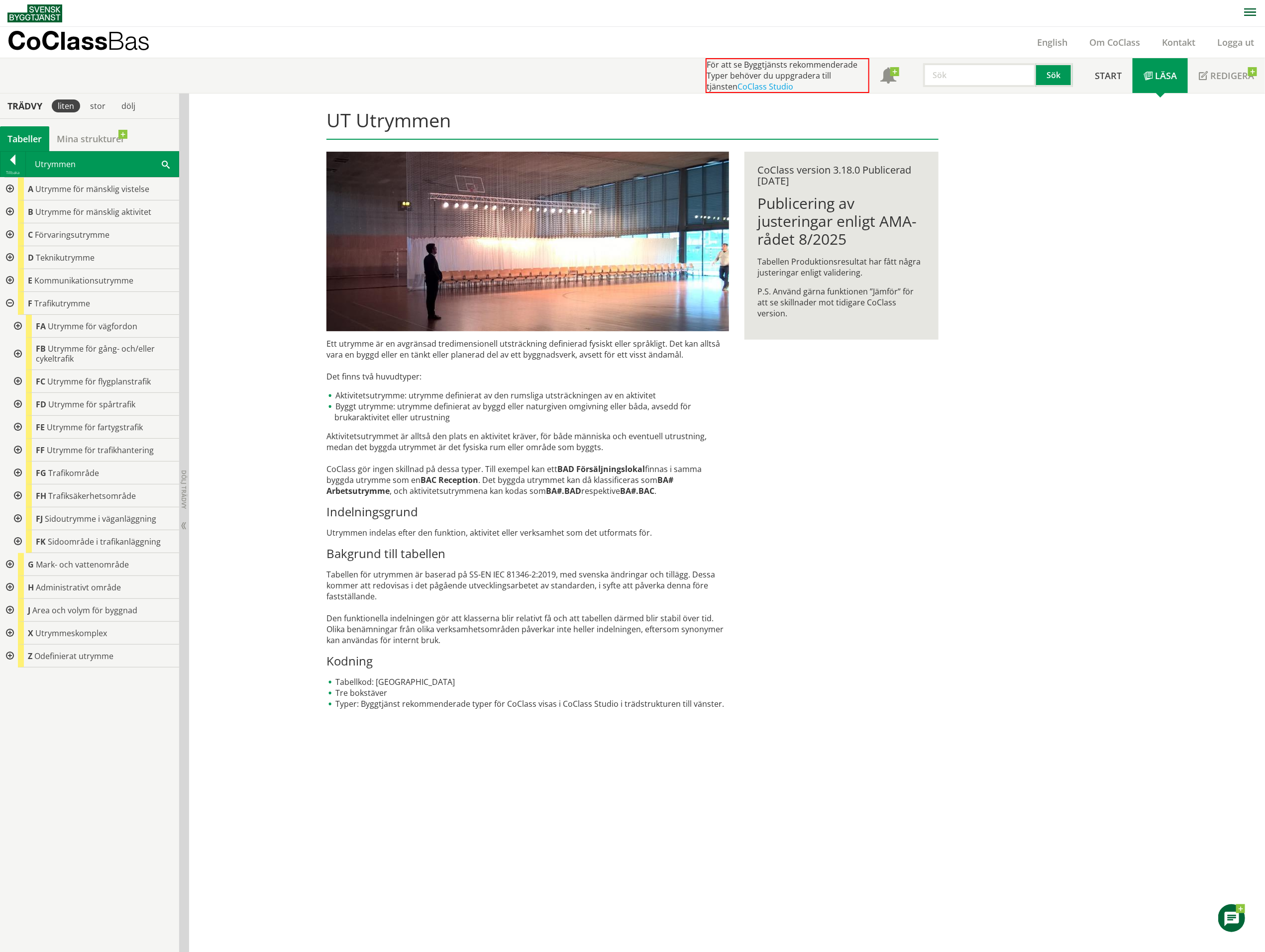
click at [18, 405] on div at bounding box center [17, 404] width 18 height 23
click at [20, 521] on div at bounding box center [17, 518] width 18 height 23
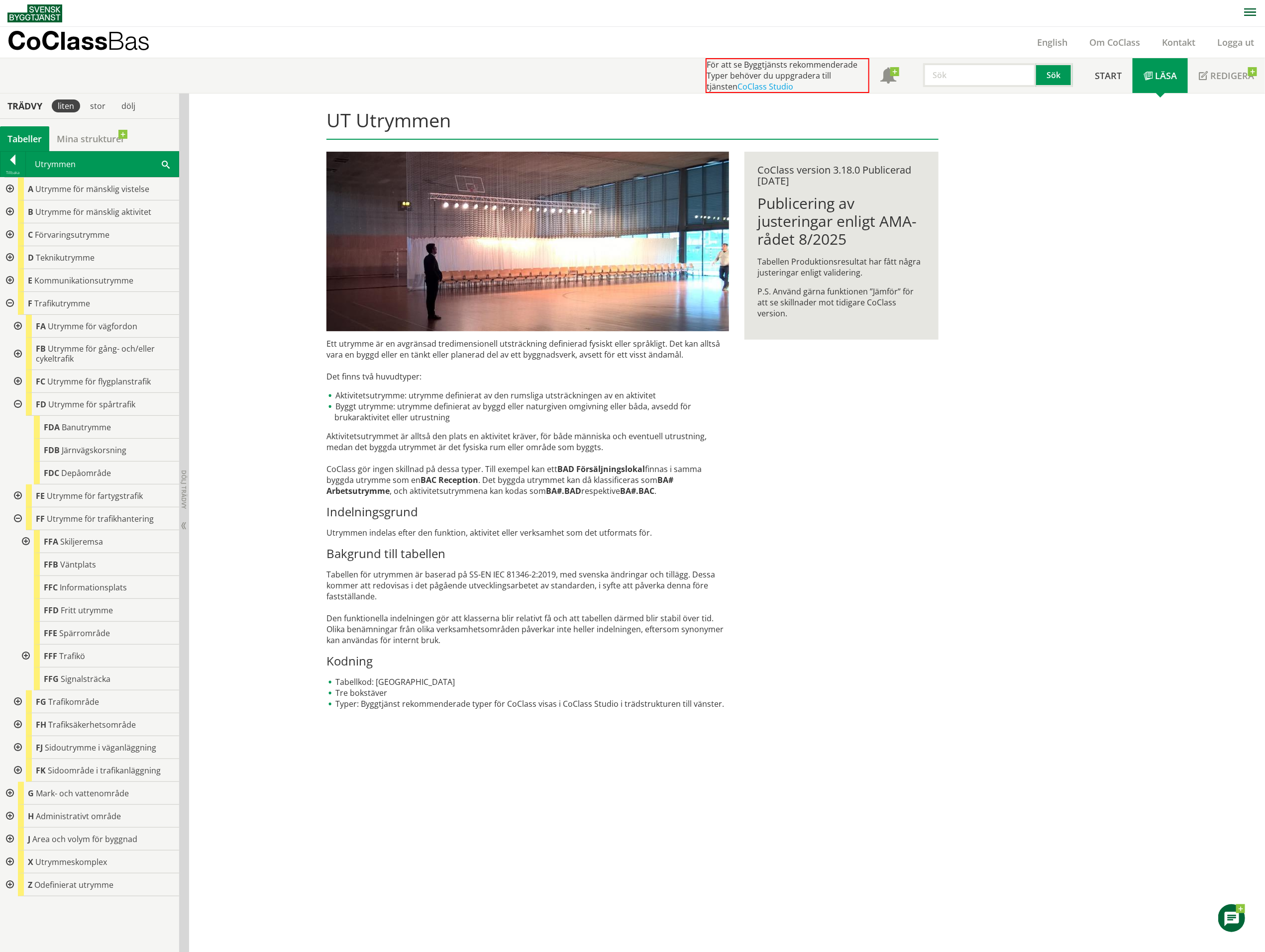
click at [18, 519] on div at bounding box center [17, 518] width 18 height 23
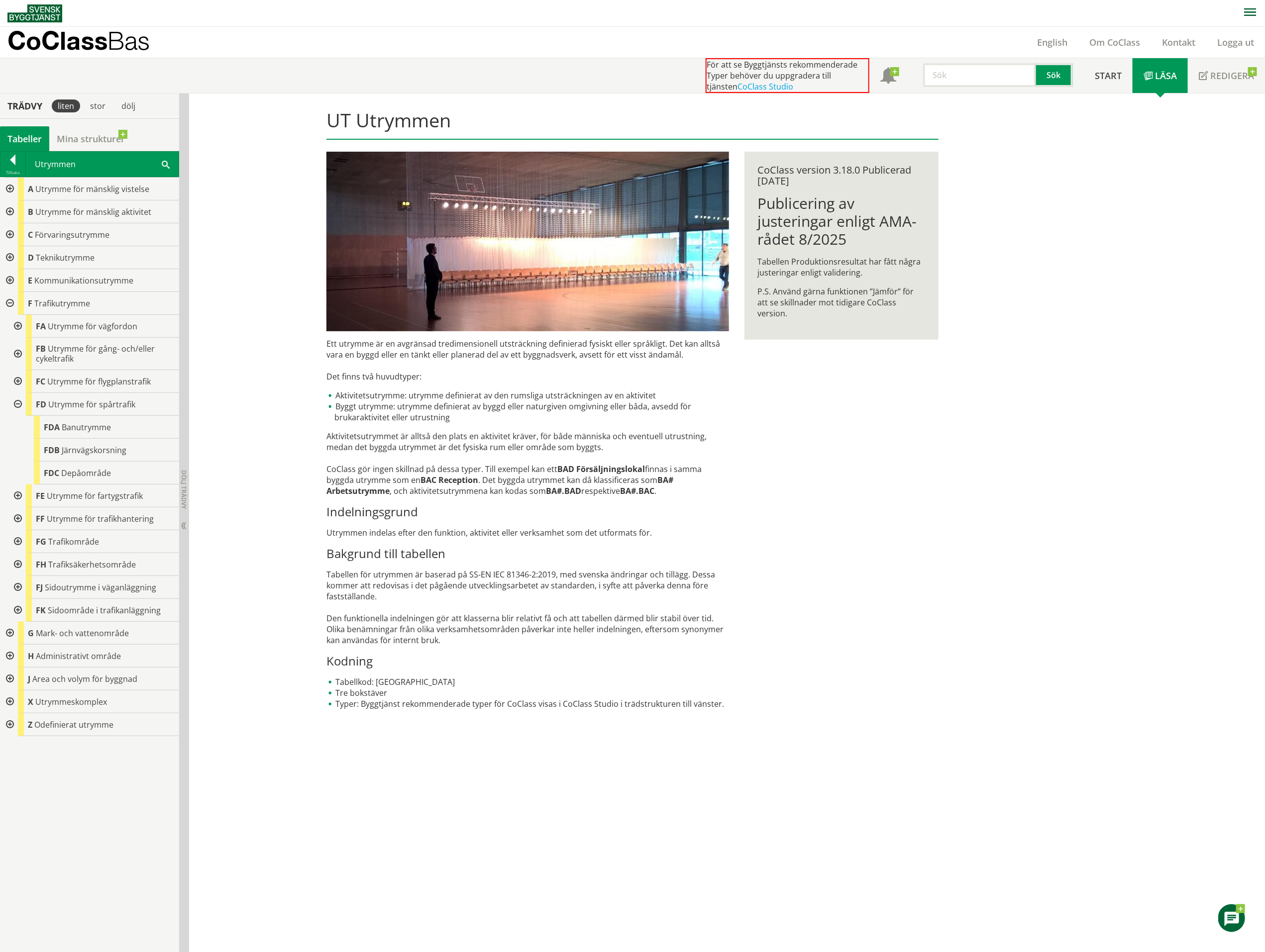
click at [18, 542] on div at bounding box center [17, 541] width 18 height 23
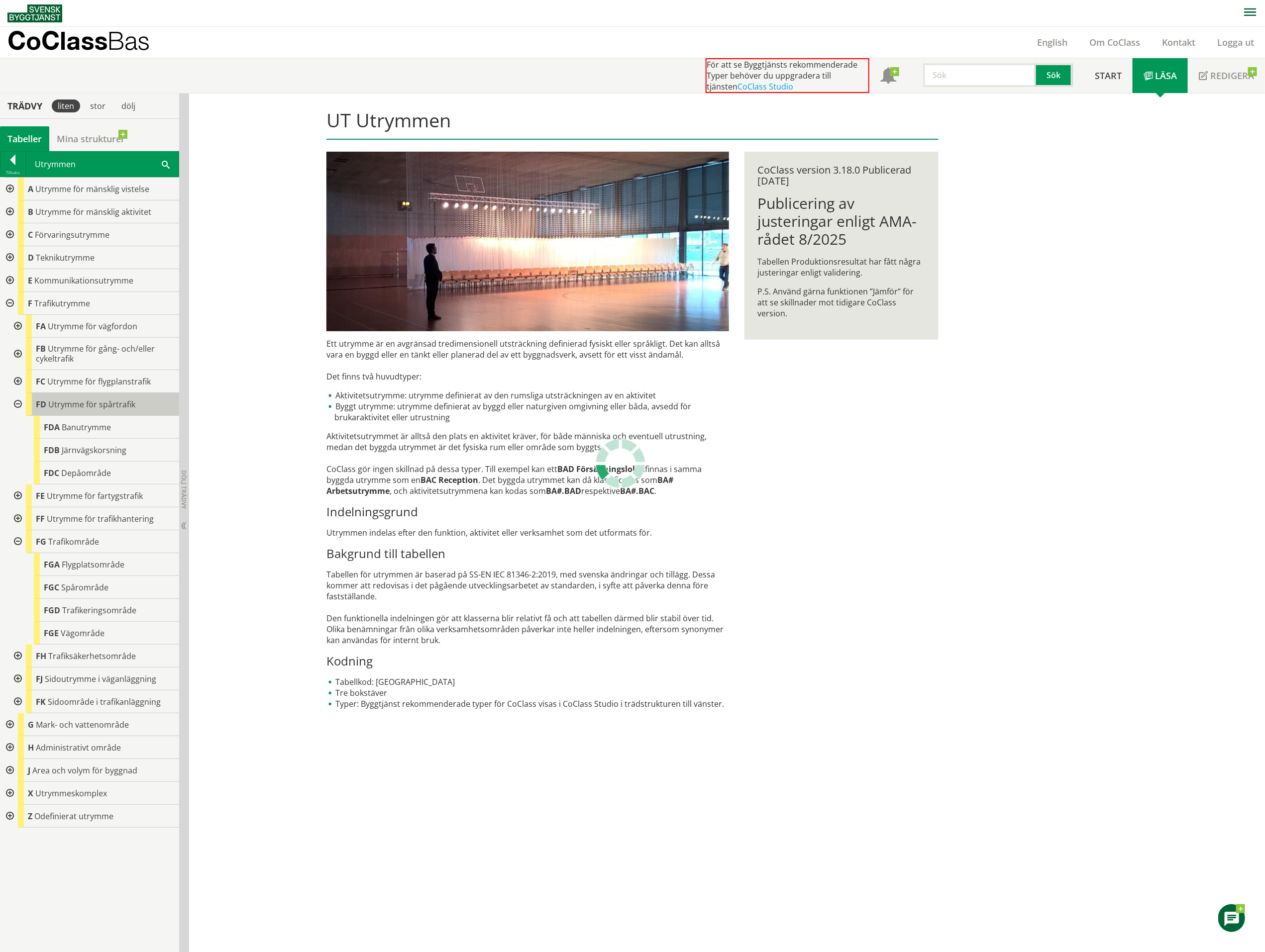
click at [78, 409] on span "Utrymme för spårtrafik" at bounding box center [91, 405] width 87 height 11
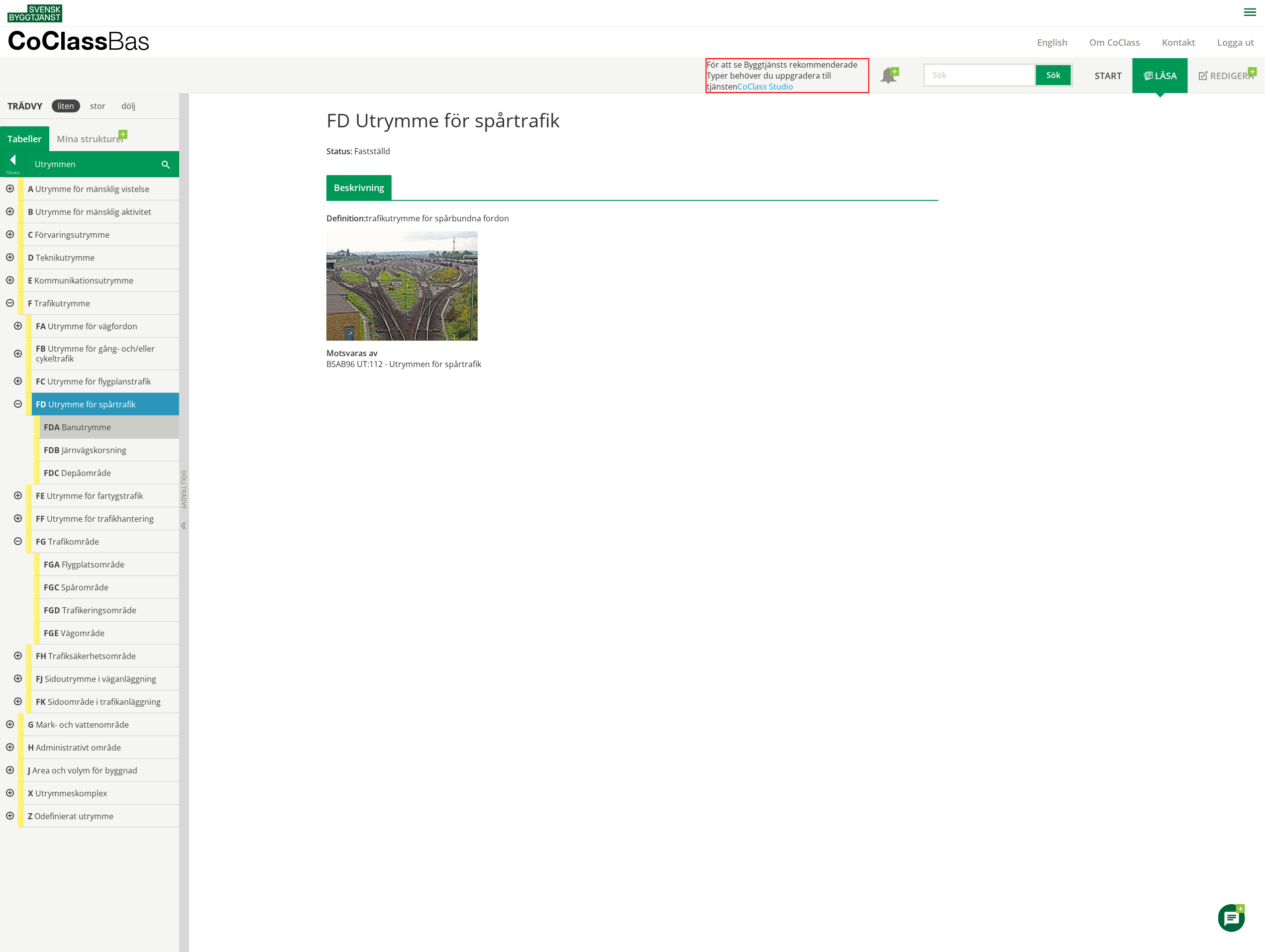
click at [90, 424] on span "Banutrymme" at bounding box center [87, 428] width 49 height 11
click at [92, 405] on span "Utrymme för spårtrafik" at bounding box center [91, 405] width 87 height 11
click at [90, 588] on span "Spårområde" at bounding box center [85, 587] width 48 height 11
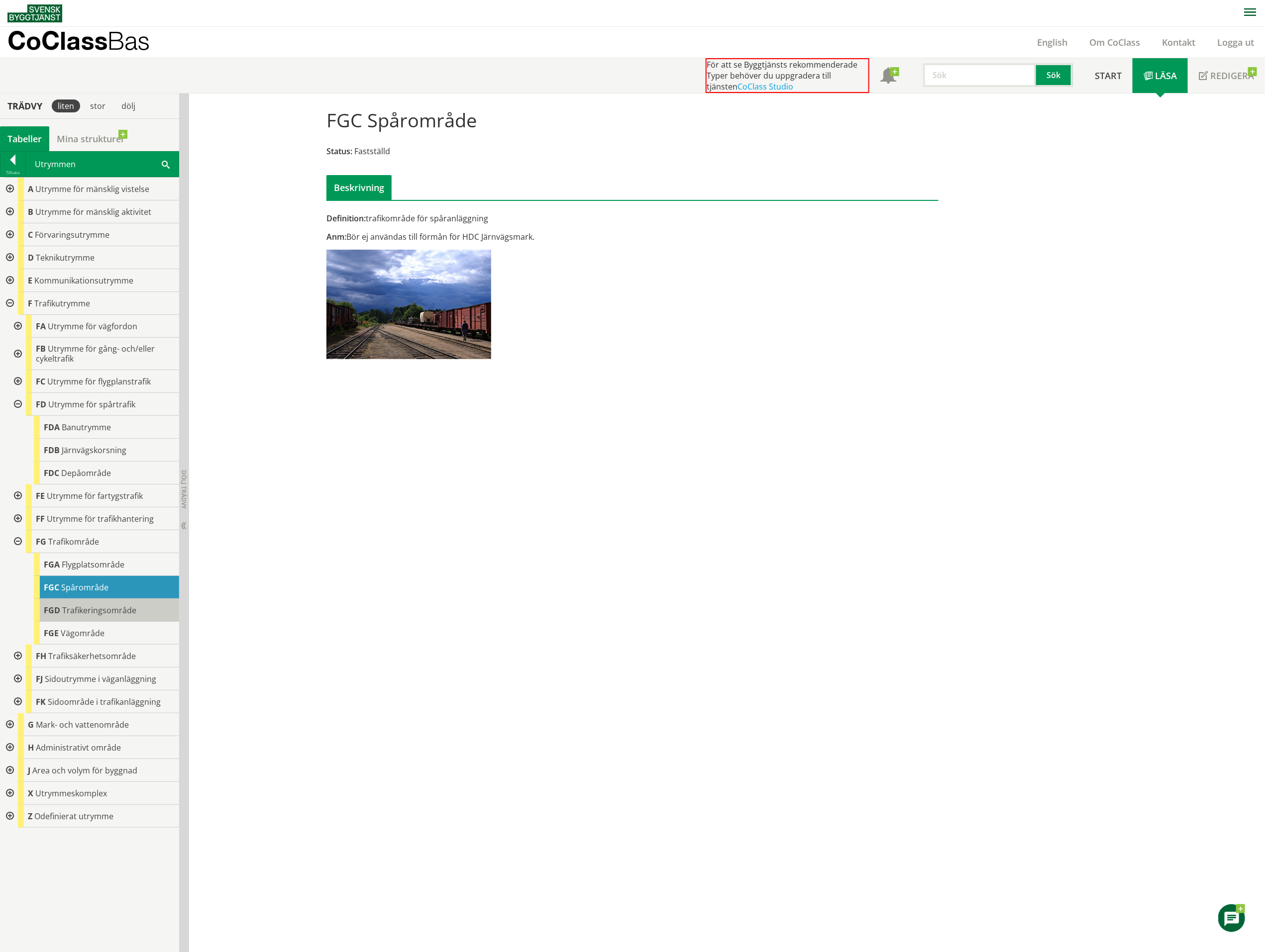
click at [90, 611] on span "Trafikeringsområde" at bounding box center [99, 610] width 74 height 11
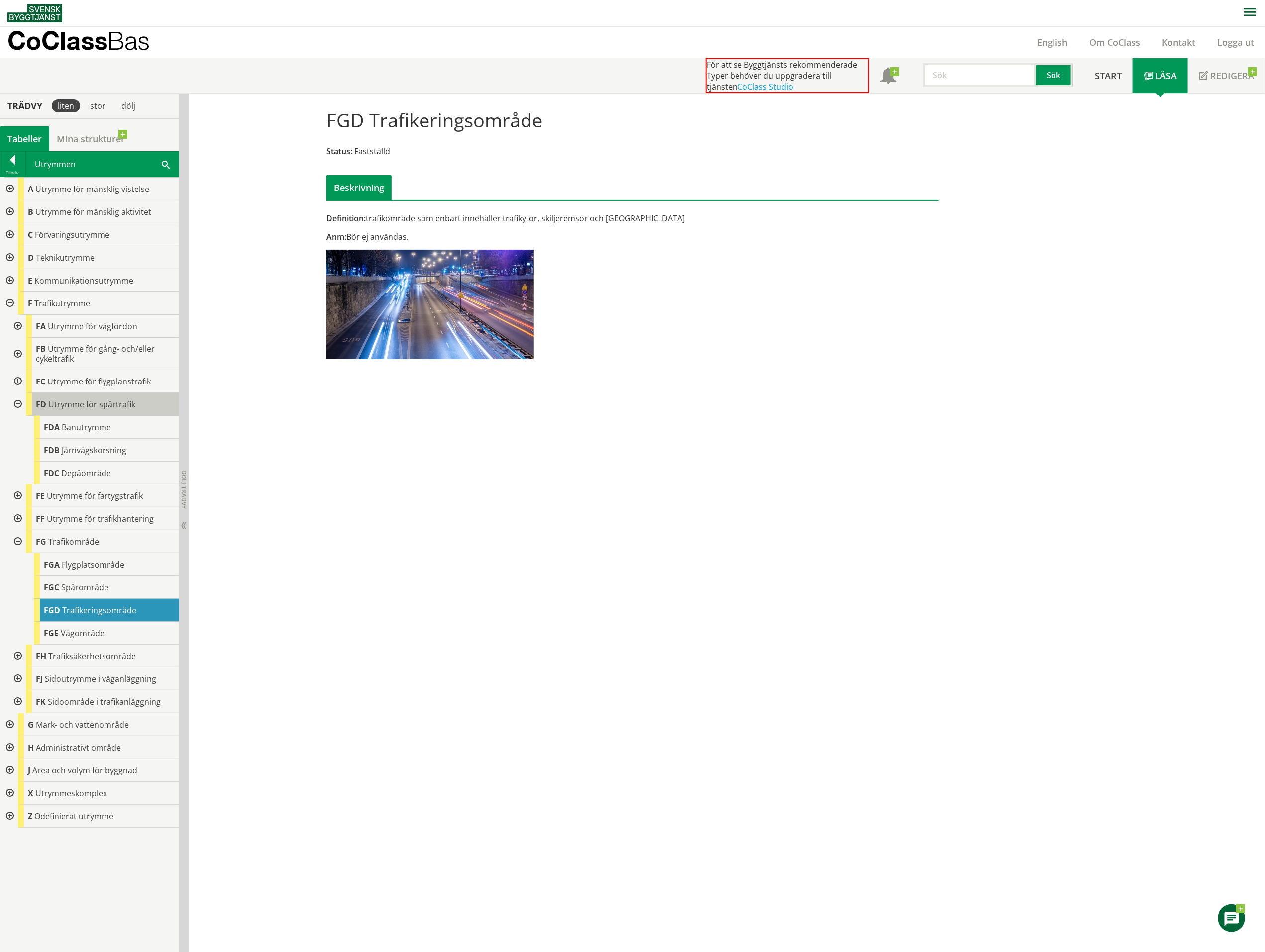
click at [86, 407] on span "Utrymme för spårtrafik" at bounding box center [91, 405] width 87 height 11
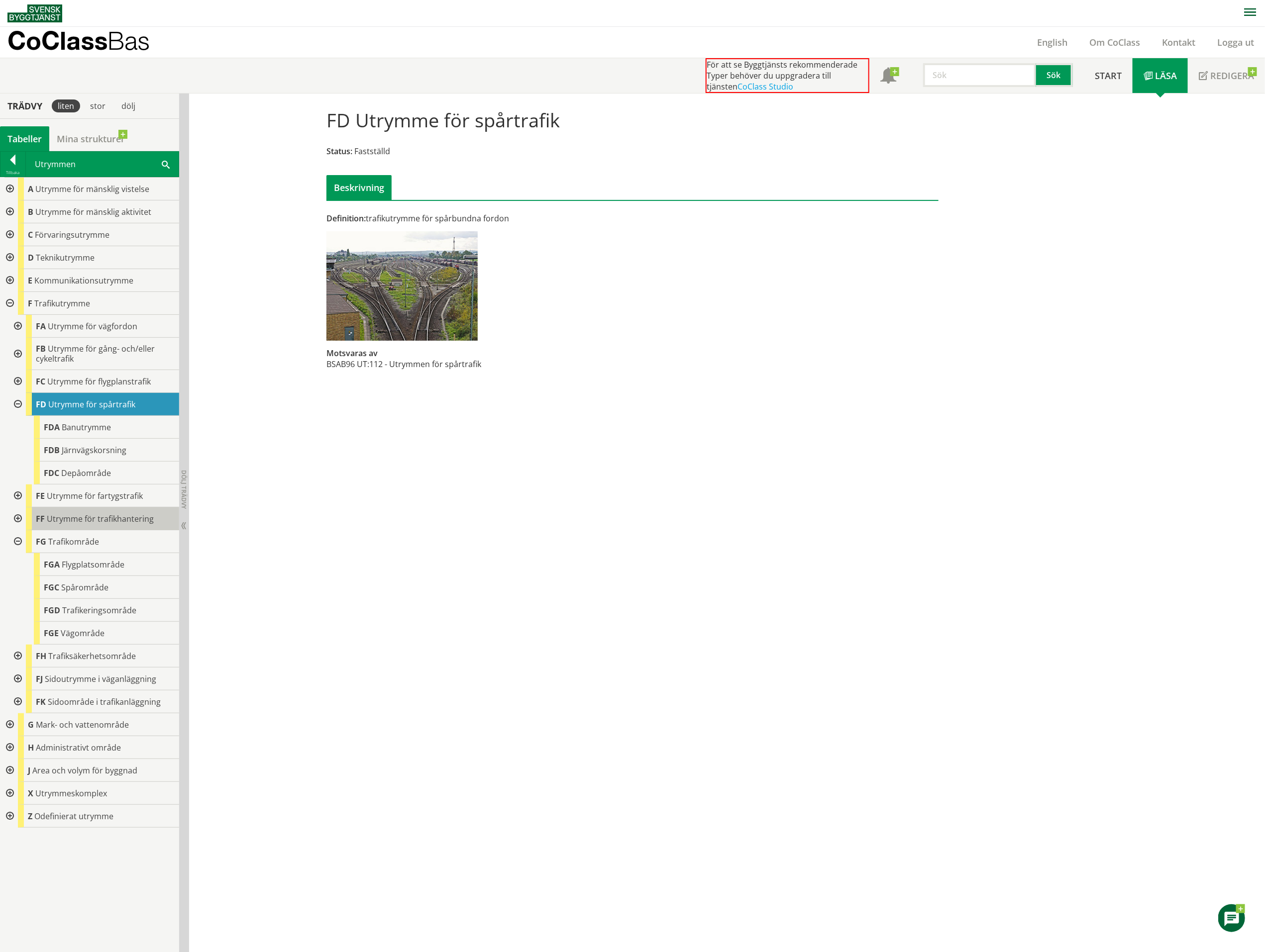
click at [72, 518] on span "Utrymme för trafikhantering" at bounding box center [100, 519] width 107 height 11
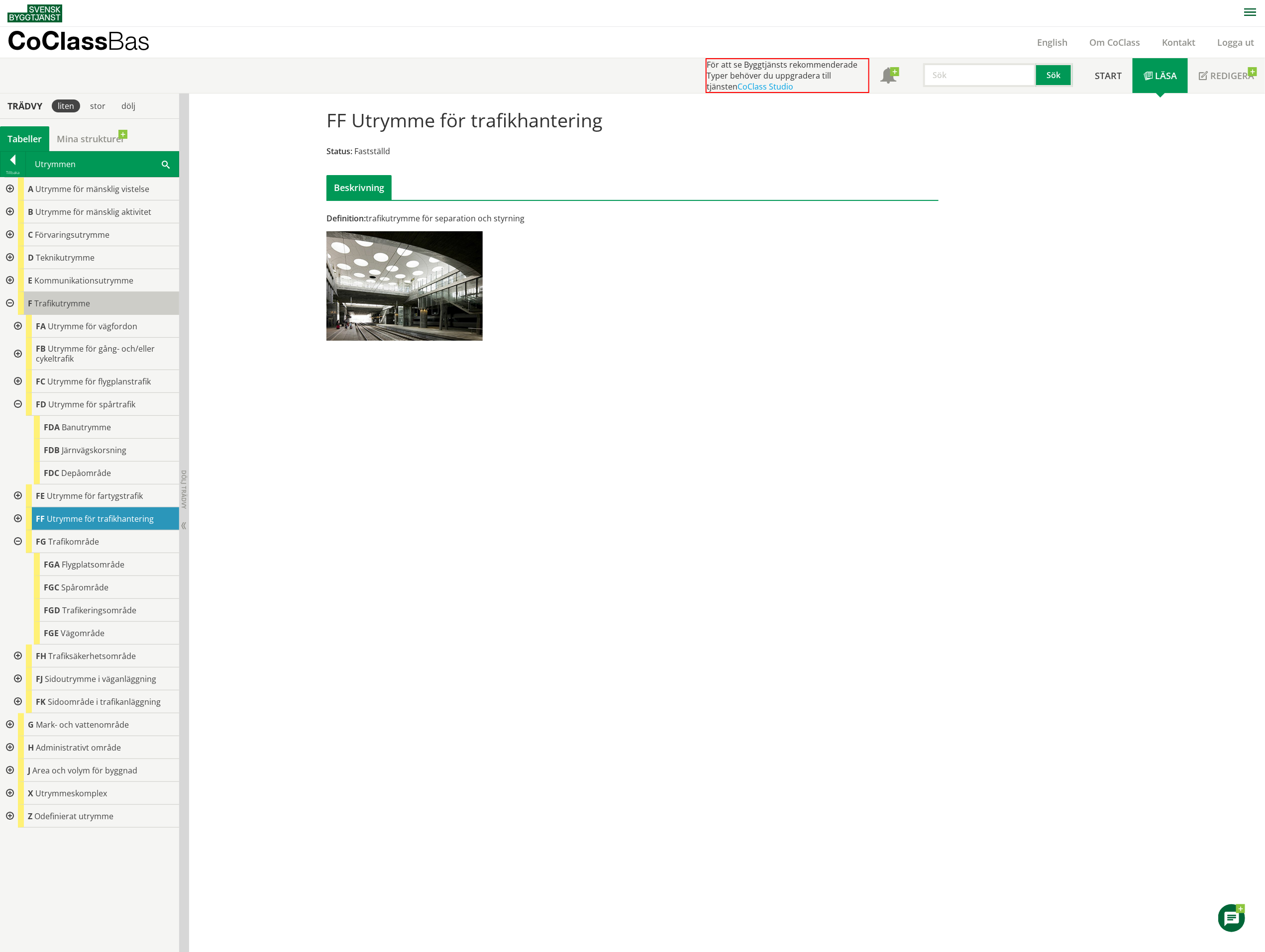
click at [72, 304] on span "Trafikutrymme" at bounding box center [62, 303] width 56 height 11
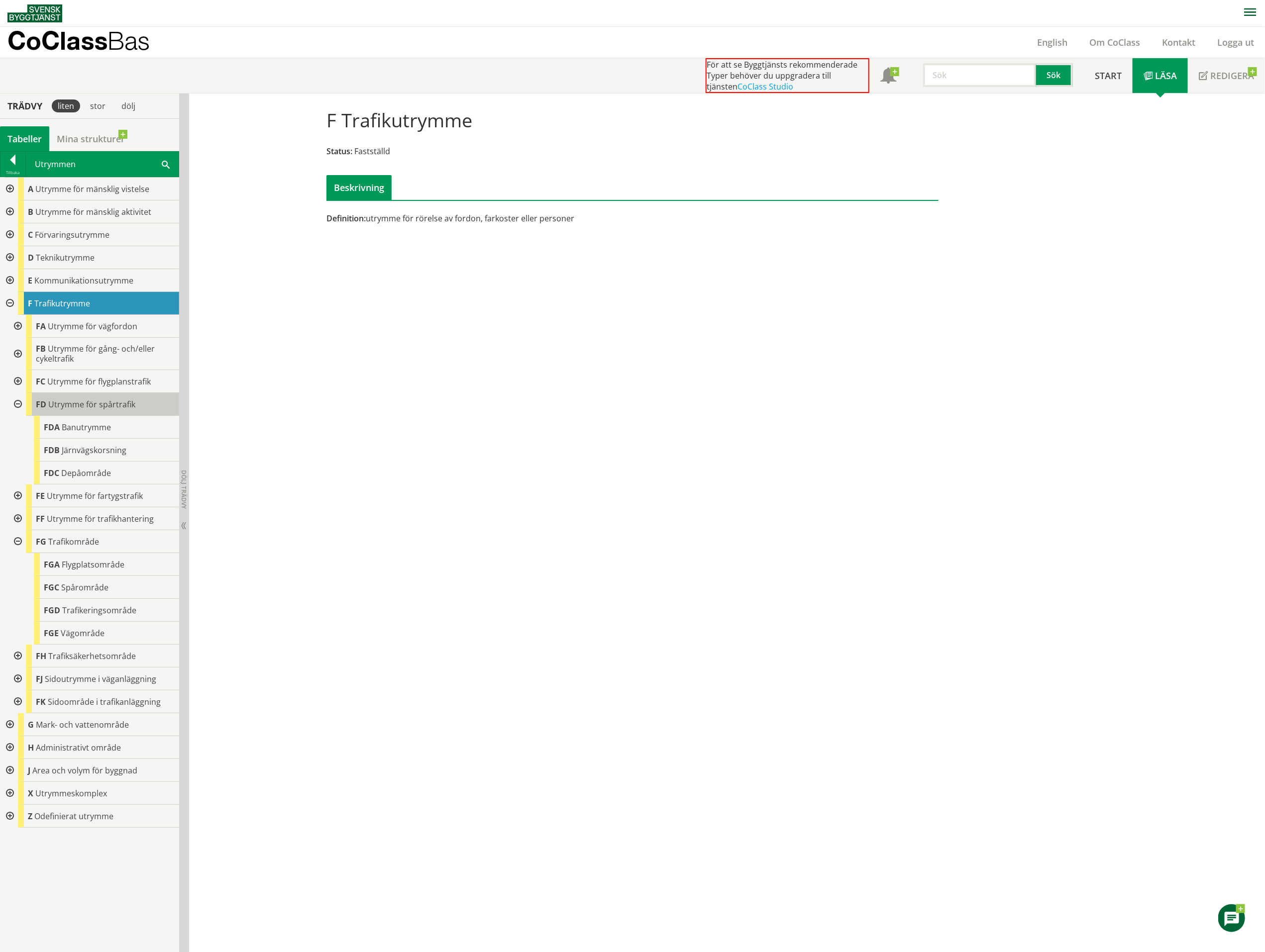
click at [78, 402] on span "Utrymme för spårtrafik" at bounding box center [91, 405] width 87 height 11
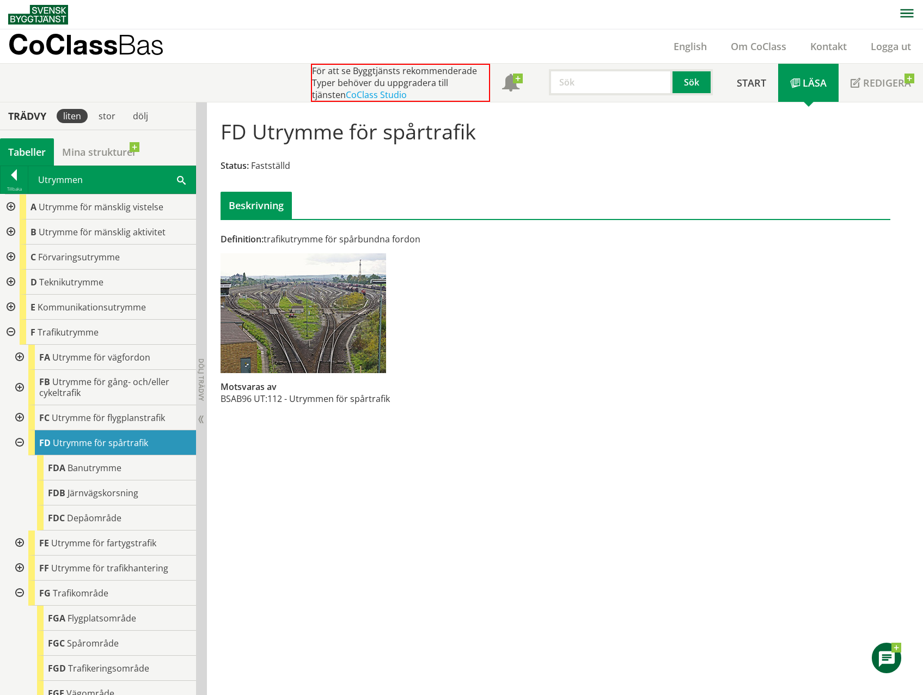
drag, startPoint x: 1214, startPoint y: 4, endPoint x: 553, endPoint y: 220, distance: 695.5
click at [553, 220] on div at bounding box center [555, 226] width 686 height 14
click at [65, 593] on span "Trafikområde" at bounding box center [81, 593] width 56 height 12
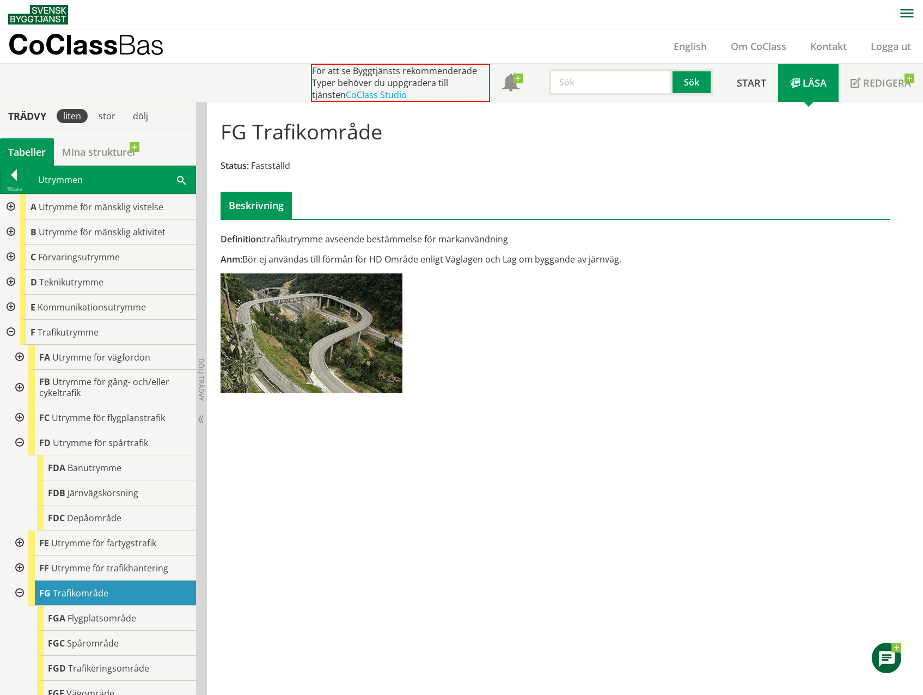
click at [66, 180] on div "Utrymmen Sök" at bounding box center [111, 179] width 167 height 27
click at [22, 177] on div at bounding box center [14, 176] width 27 height 15
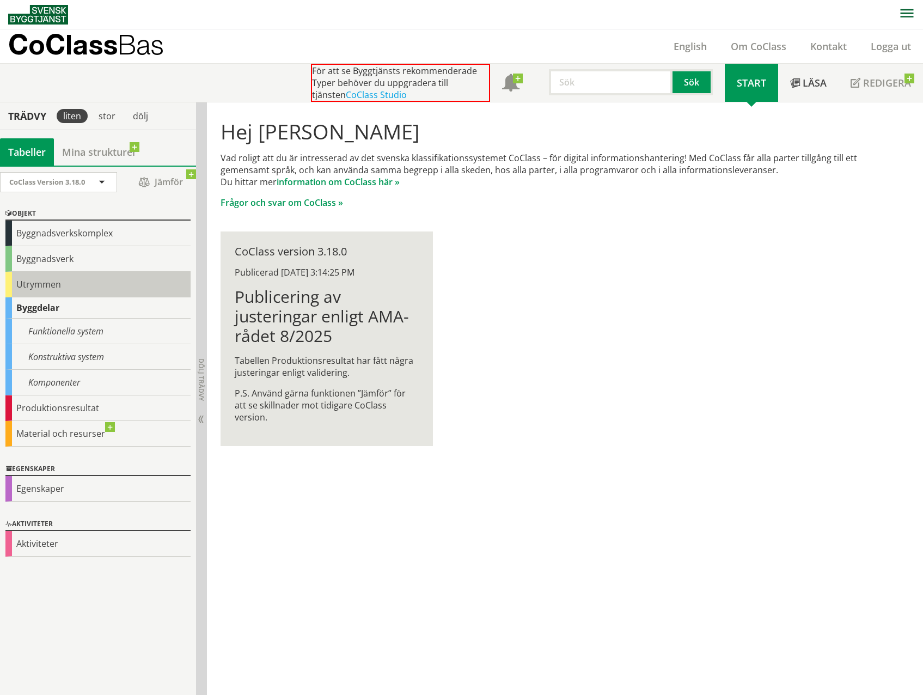
click at [52, 287] on div "Utrymmen" at bounding box center [97, 285] width 185 height 26
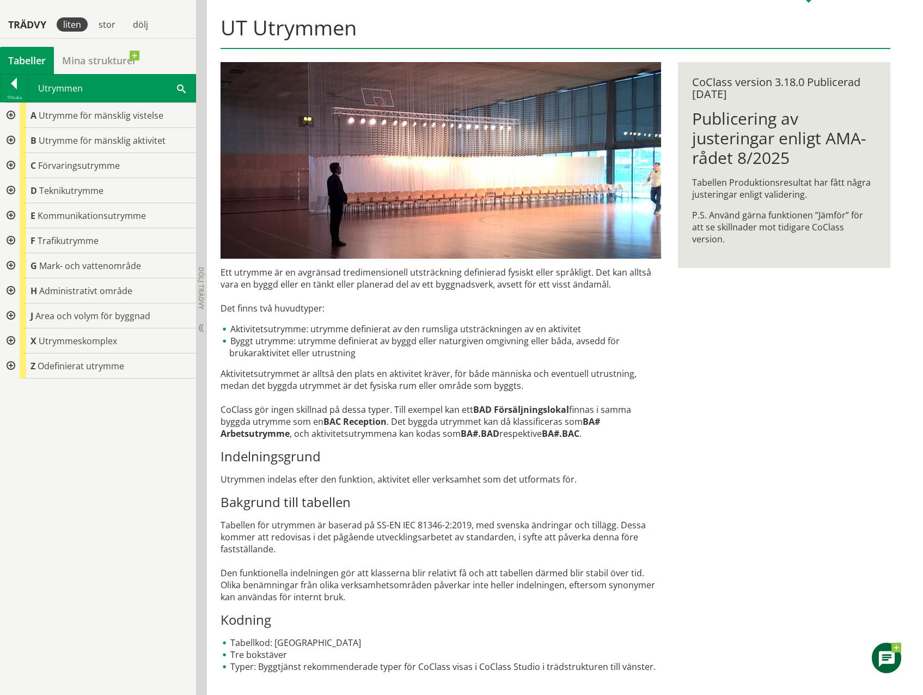
scroll to position [121, 0]
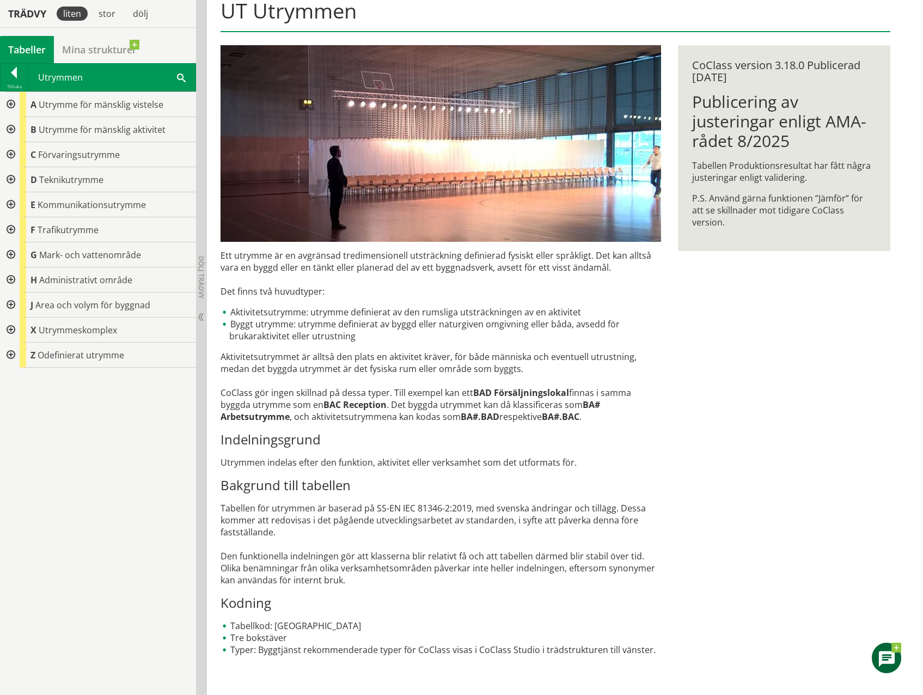
click at [9, 229] on div at bounding box center [10, 229] width 20 height 25
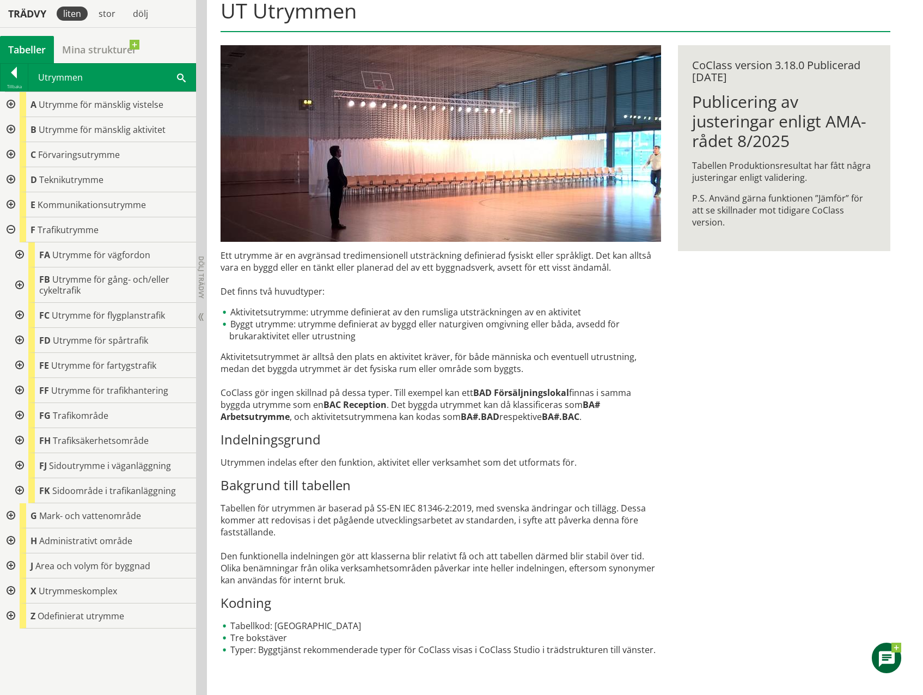
click at [22, 338] on div at bounding box center [19, 340] width 20 height 25
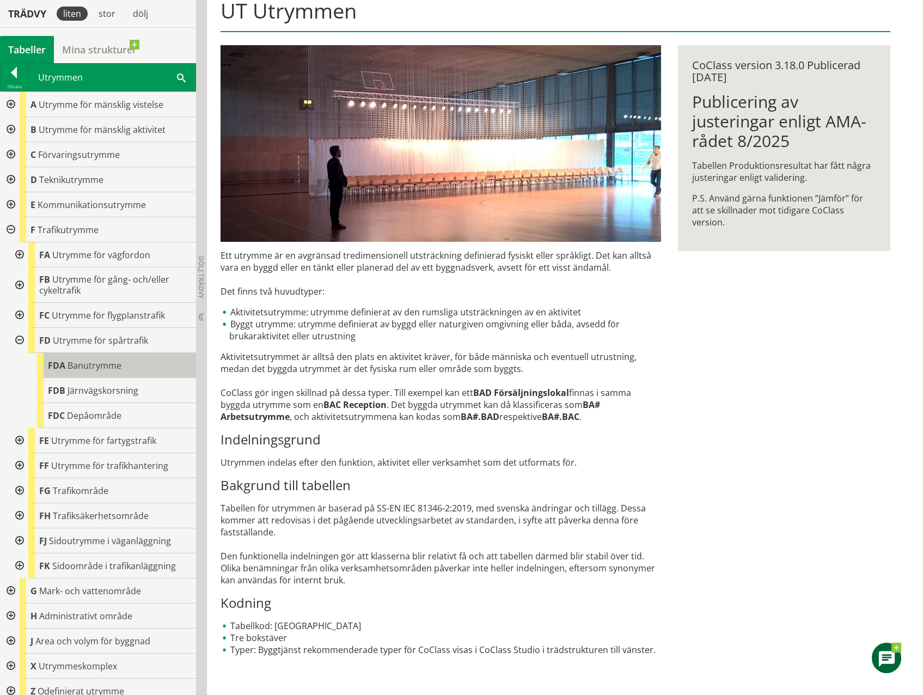
click at [115, 365] on span "Banutrymme" at bounding box center [95, 365] width 54 height 12
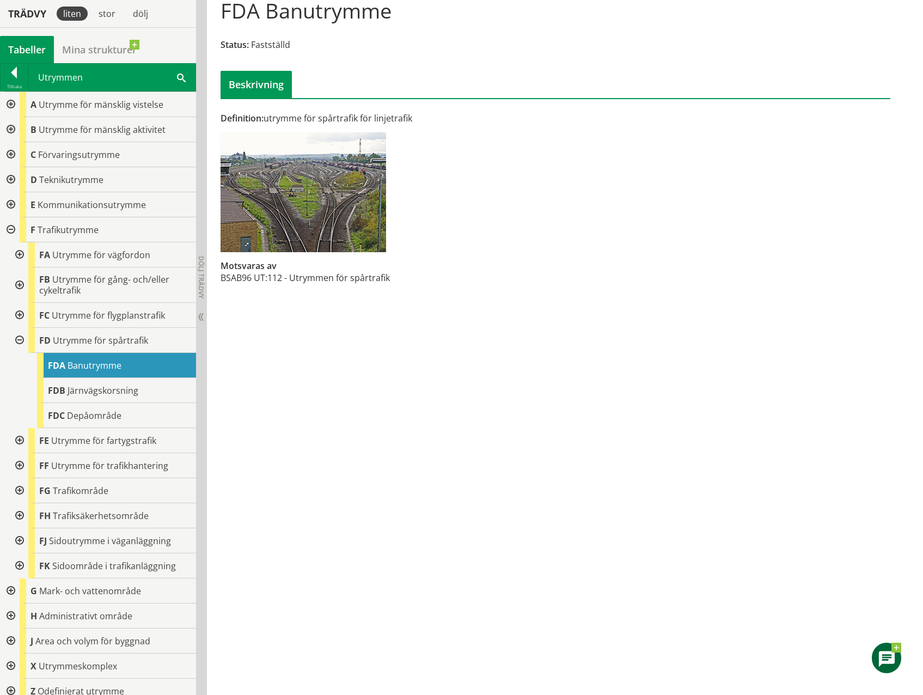
click at [17, 492] on div at bounding box center [19, 490] width 20 height 25
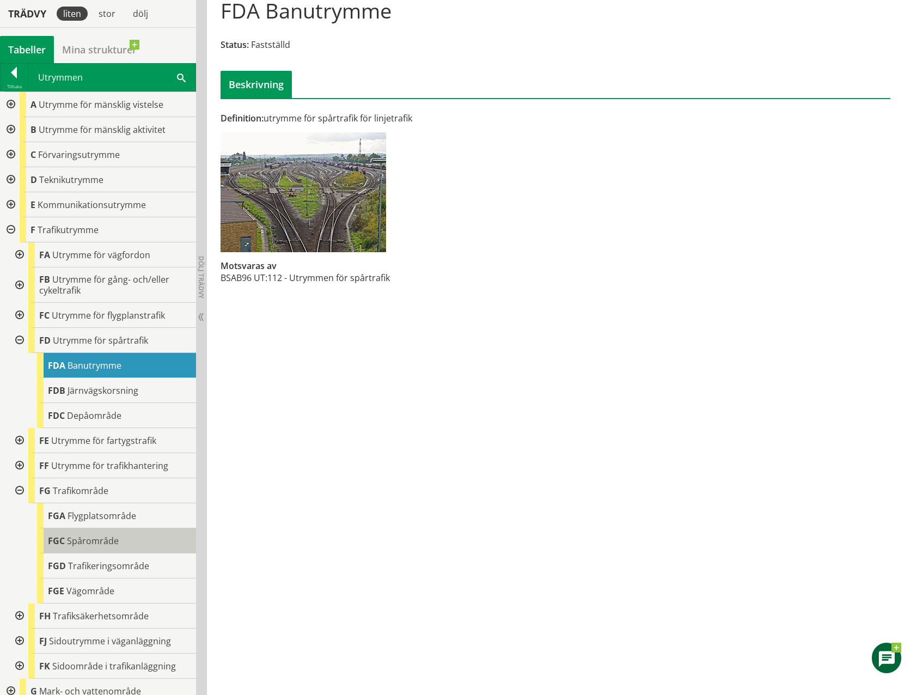
click at [99, 541] on span "Spårområde" at bounding box center [93, 541] width 52 height 12
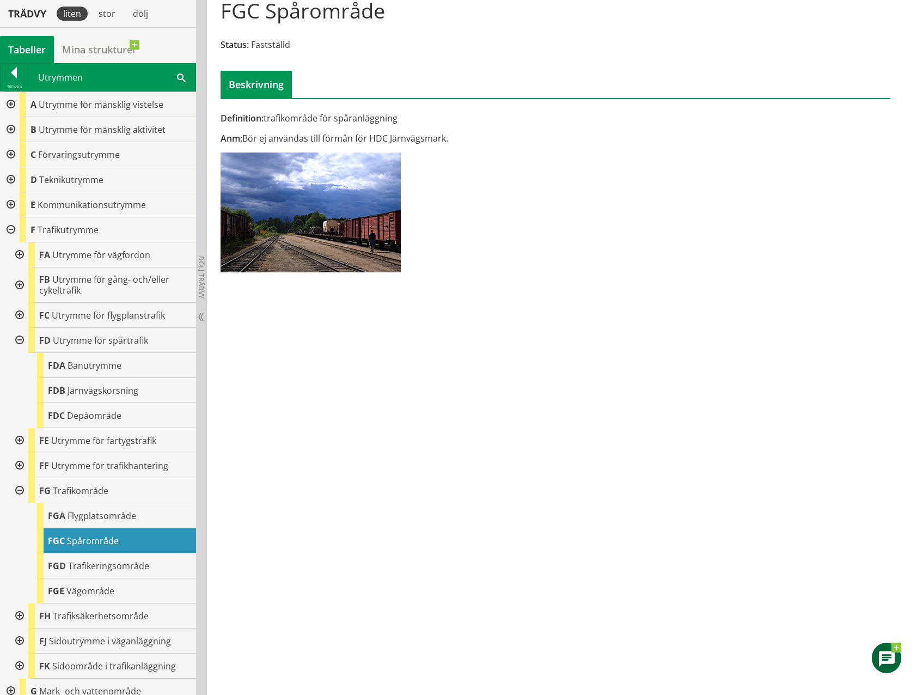
click at [18, 491] on div at bounding box center [19, 490] width 20 height 25
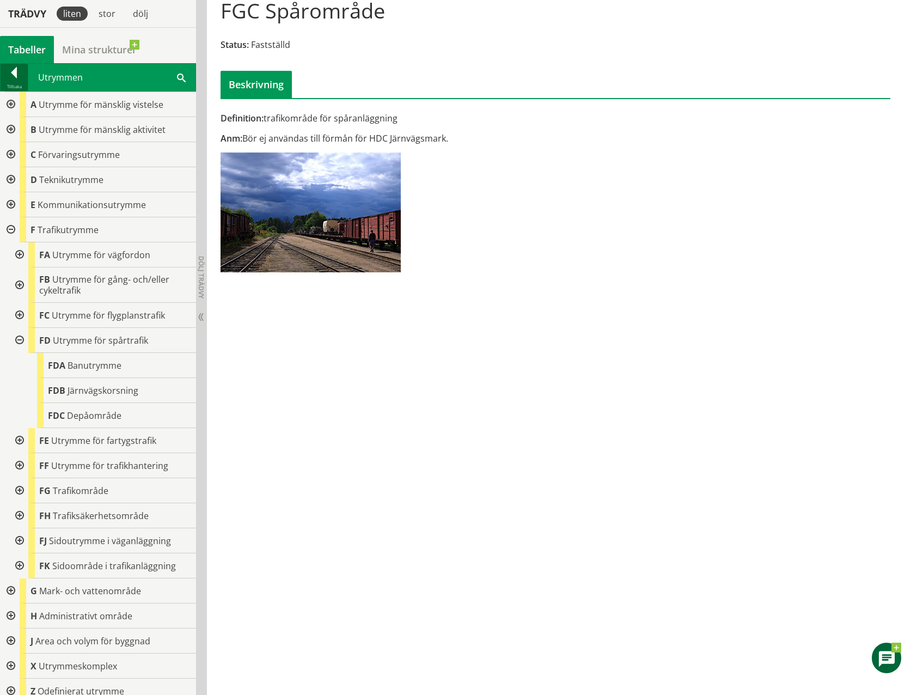
click at [15, 73] on div at bounding box center [14, 74] width 27 height 15
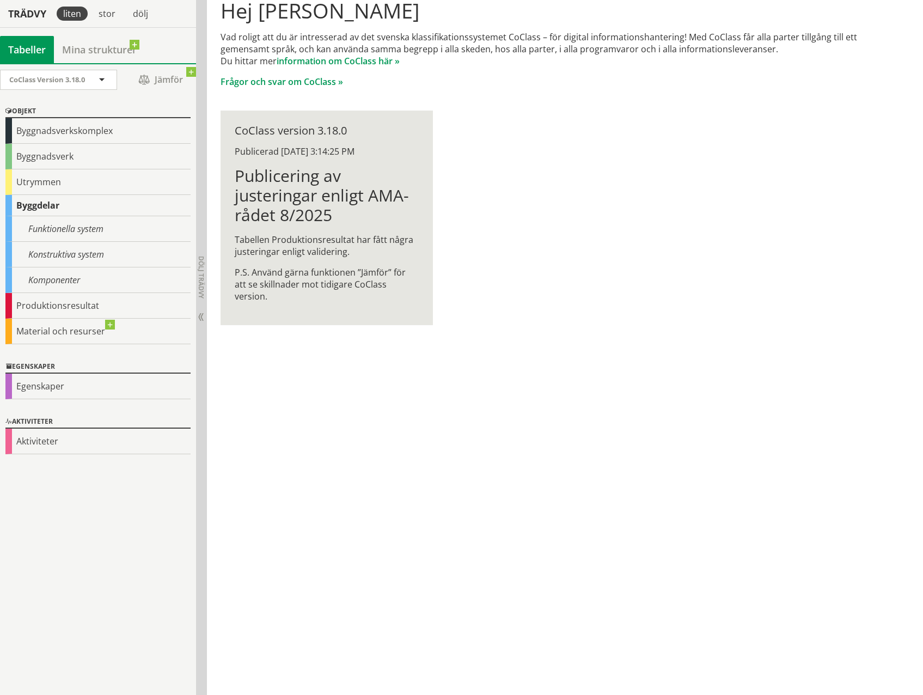
click at [58, 205] on div "Byggdelar" at bounding box center [97, 205] width 185 height 21
click at [42, 206] on div "Byggdelar" at bounding box center [97, 205] width 185 height 21
click at [35, 203] on div "Byggdelar" at bounding box center [97, 205] width 185 height 21
click at [50, 232] on div "Funktionella system" at bounding box center [97, 229] width 185 height 26
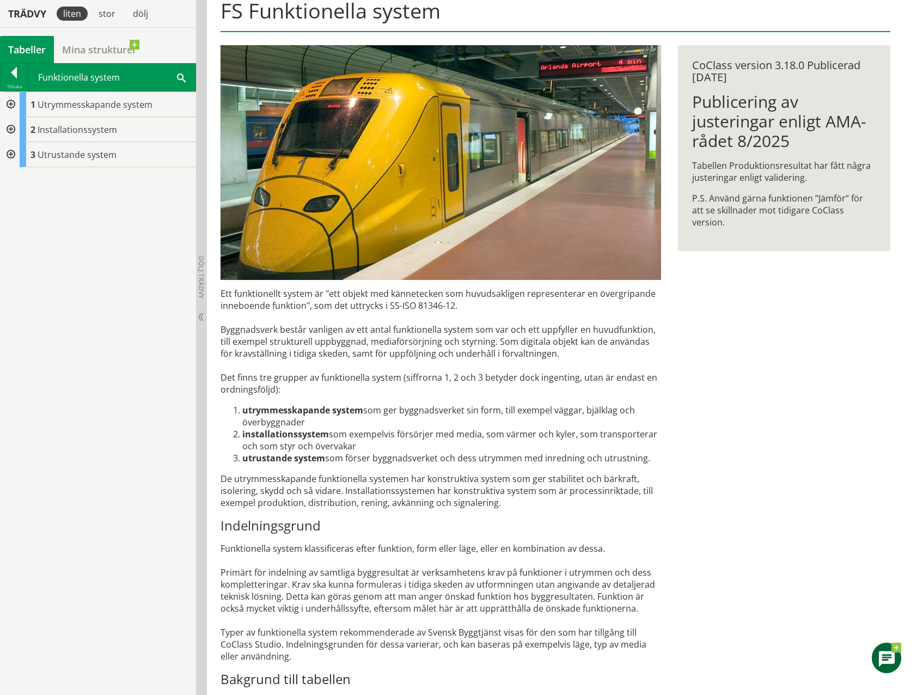
click at [9, 105] on div at bounding box center [10, 104] width 20 height 25
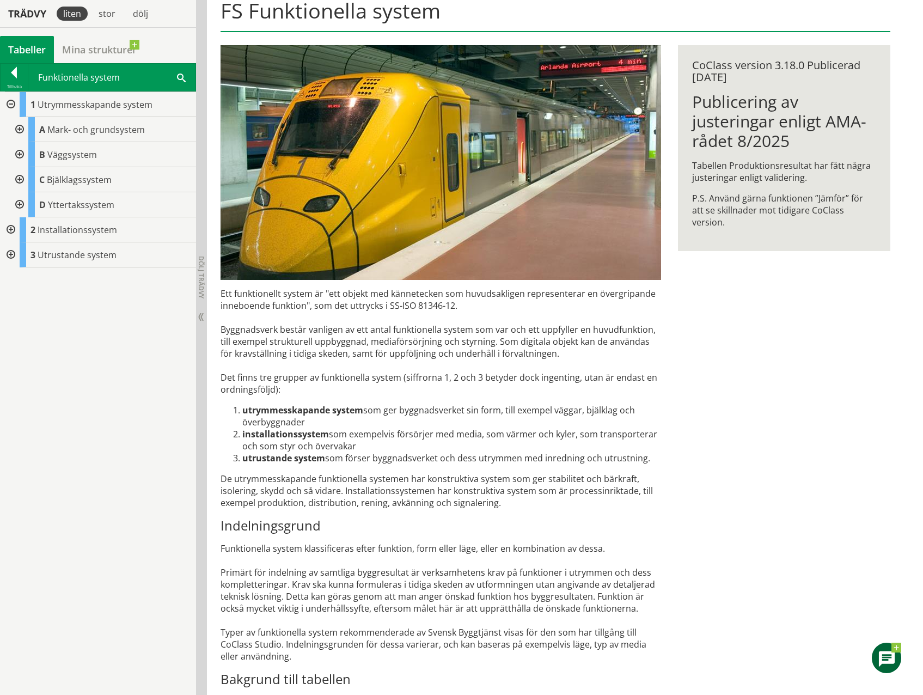
click at [20, 130] on div at bounding box center [19, 129] width 20 height 25
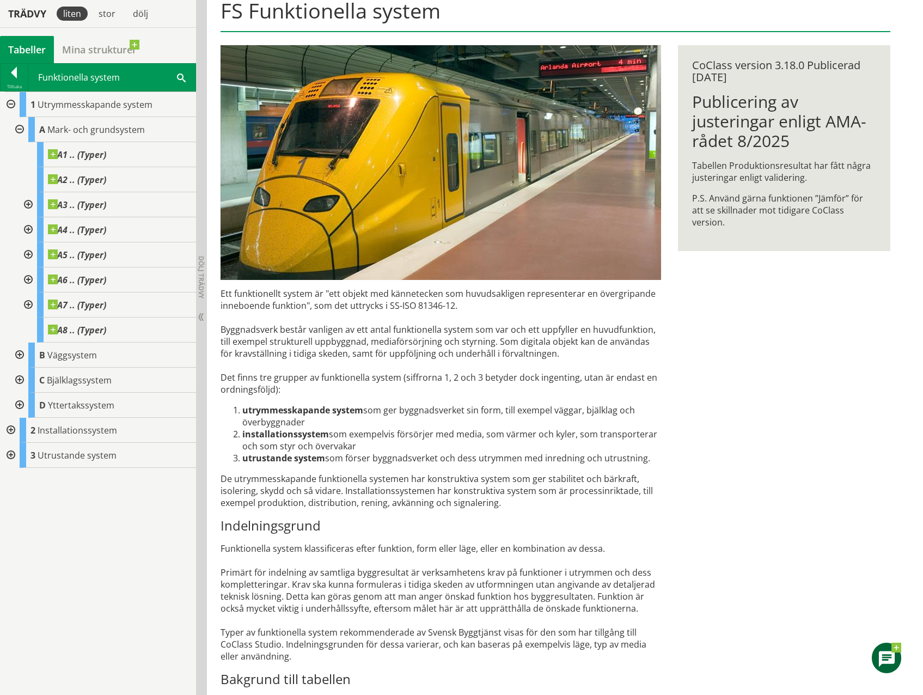
click at [17, 128] on div at bounding box center [19, 129] width 20 height 25
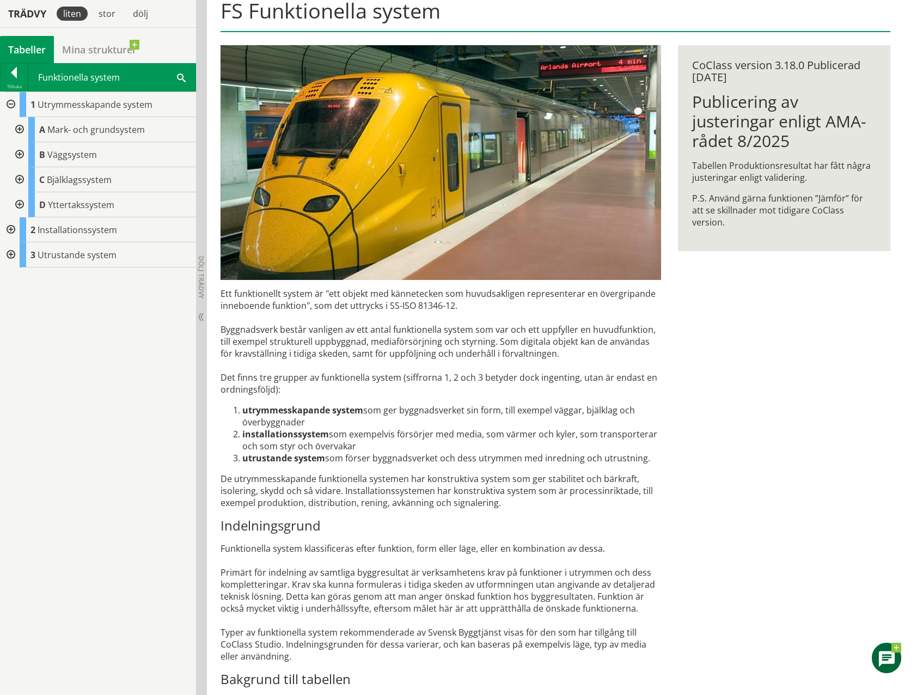
click at [9, 381] on div "1 Utrymmesskapande system A Mark- och grundsystem A1 .. (Typer) A2 .. (Typer) A…" at bounding box center [98, 392] width 196 height 603
click at [18, 128] on div at bounding box center [19, 129] width 20 height 25
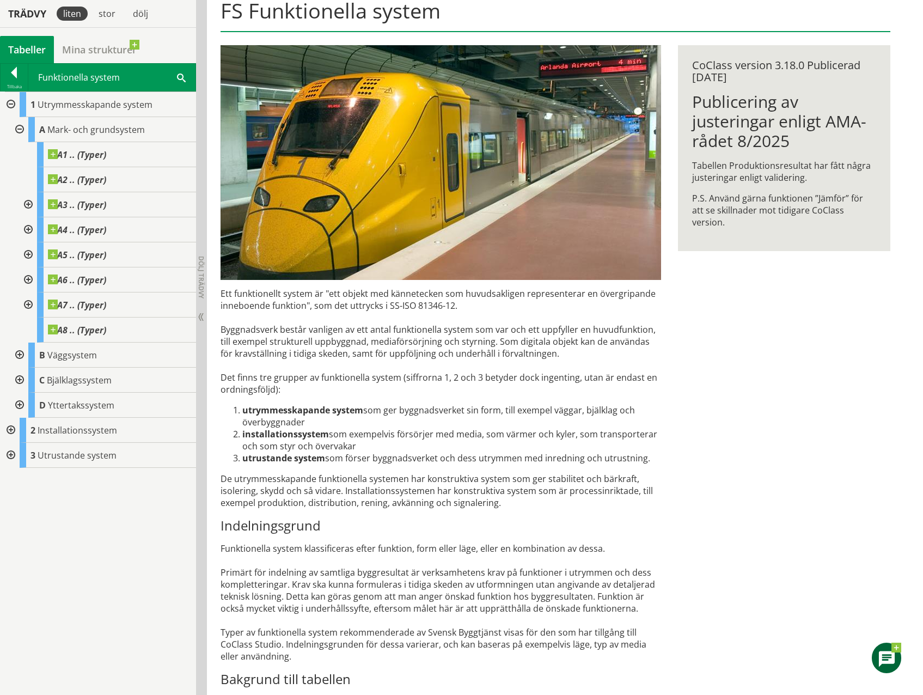
click at [18, 128] on div at bounding box center [19, 129] width 20 height 25
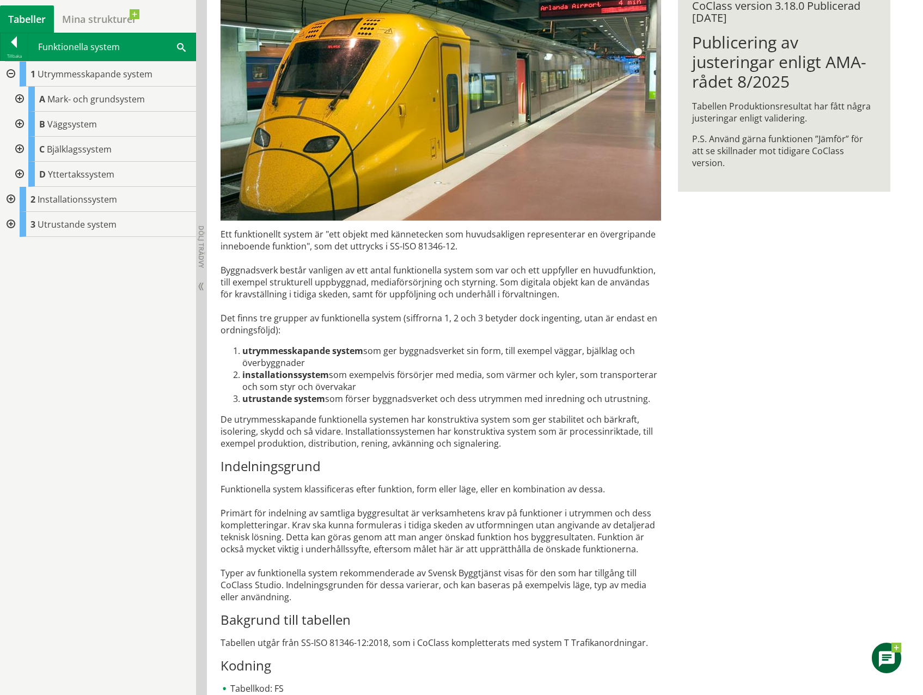
scroll to position [230, 0]
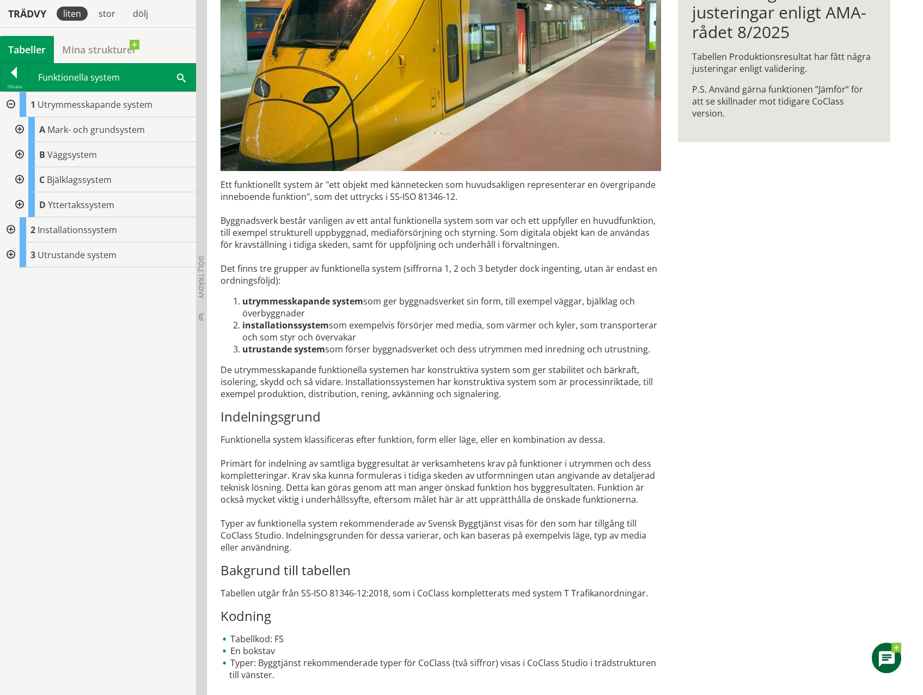
click at [10, 256] on div at bounding box center [10, 254] width 20 height 25
click at [12, 229] on div at bounding box center [10, 229] width 20 height 25
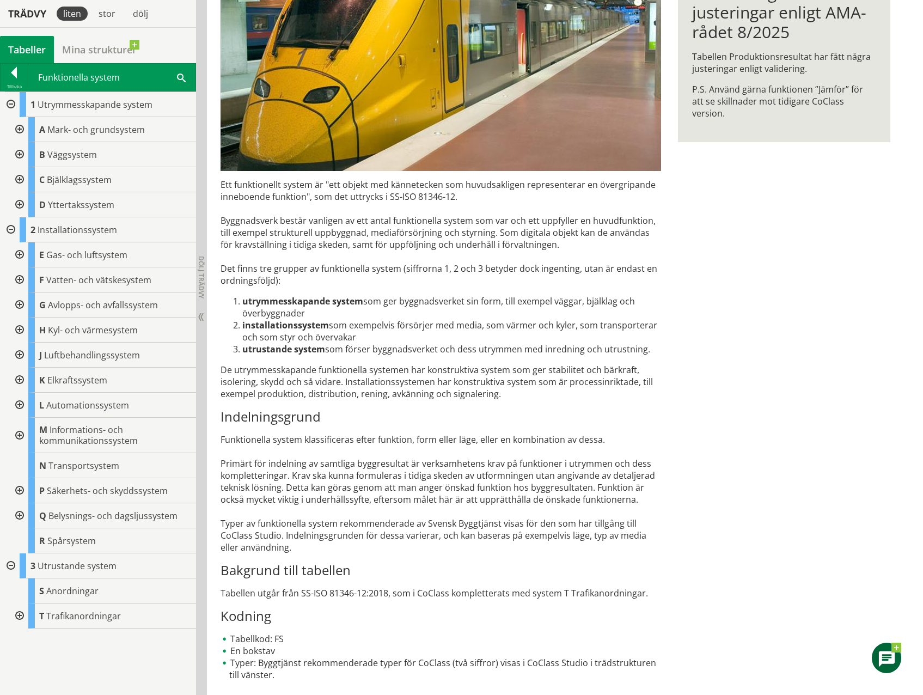
click at [17, 615] on div at bounding box center [19, 615] width 20 height 25
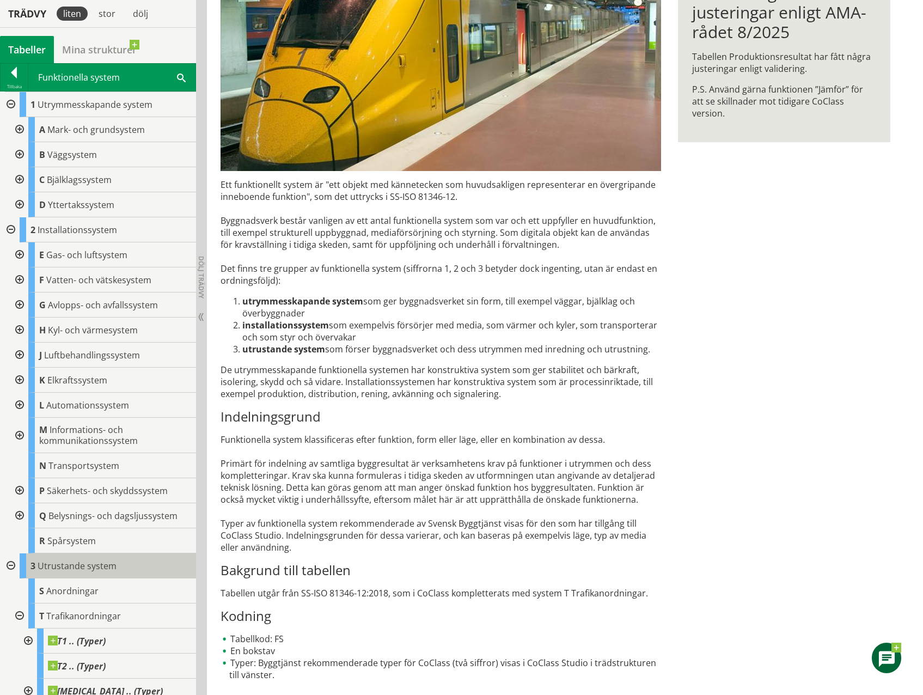
scroll to position [34, 0]
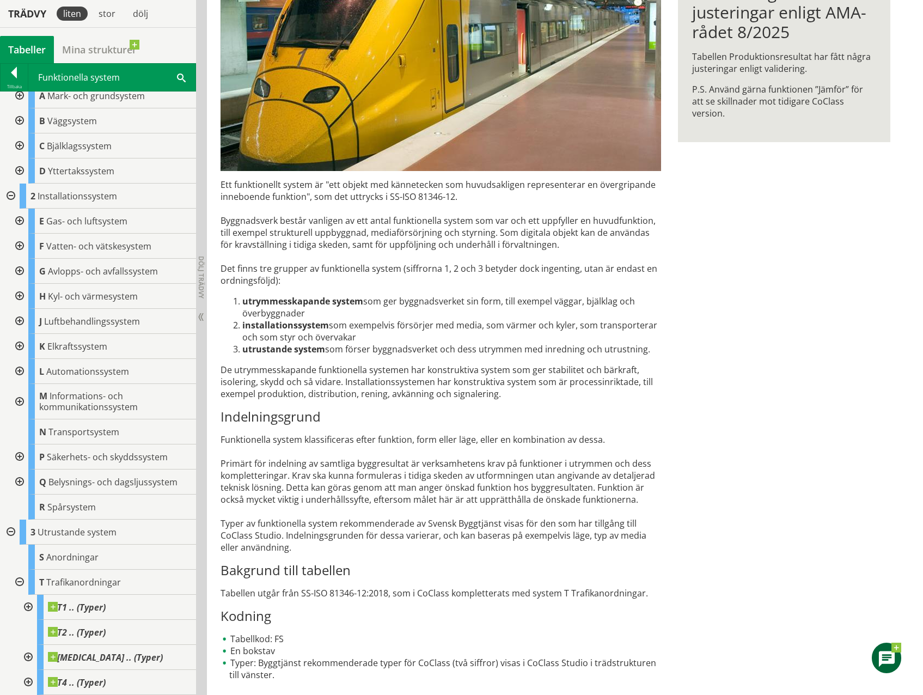
click at [18, 584] on div at bounding box center [19, 581] width 20 height 25
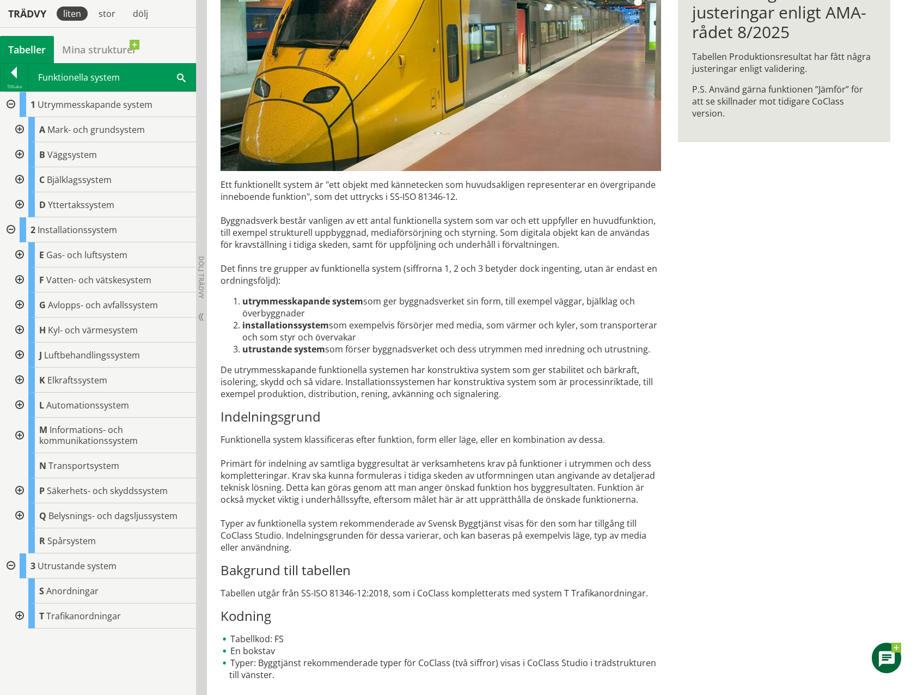
click at [11, 566] on div at bounding box center [10, 565] width 20 height 25
click at [120, 133] on span "Mark- och grundsystem" at bounding box center [95, 130] width 97 height 12
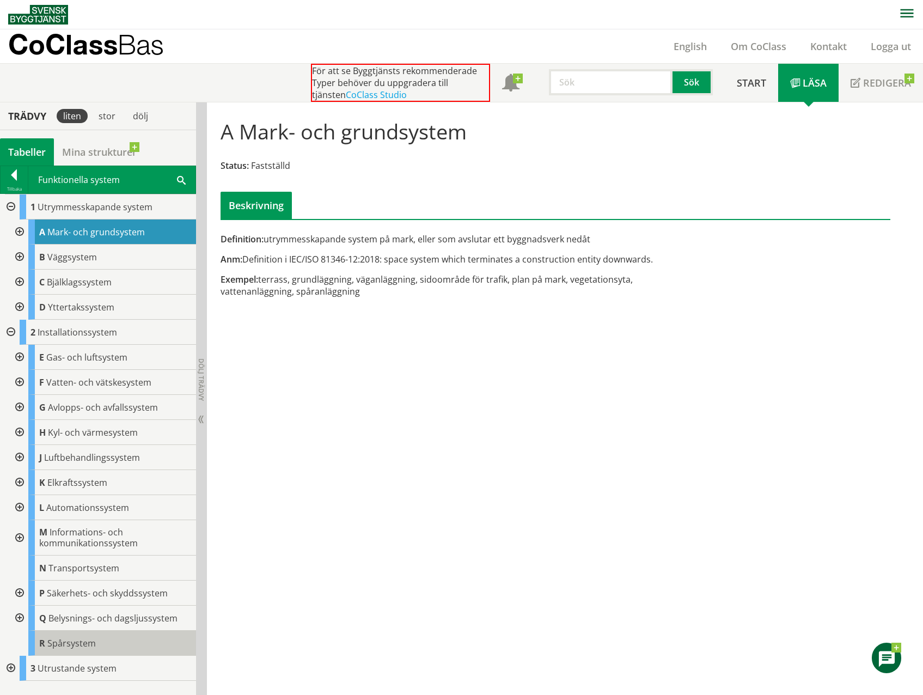
click at [55, 643] on span "Spårsystem" at bounding box center [71, 643] width 48 height 12
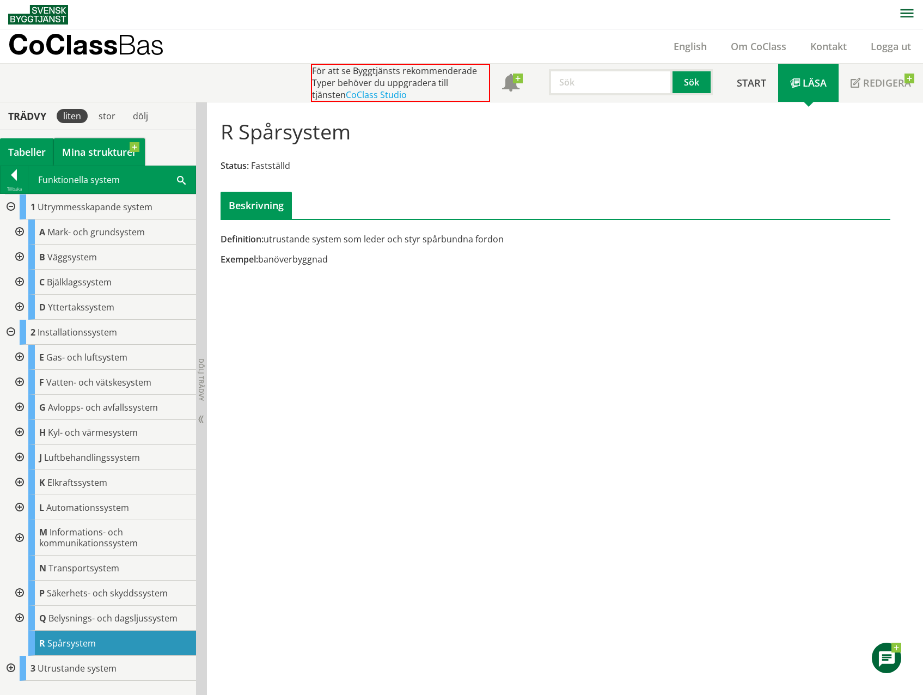
click at [83, 146] on link "Mina strukturer" at bounding box center [99, 151] width 91 height 27
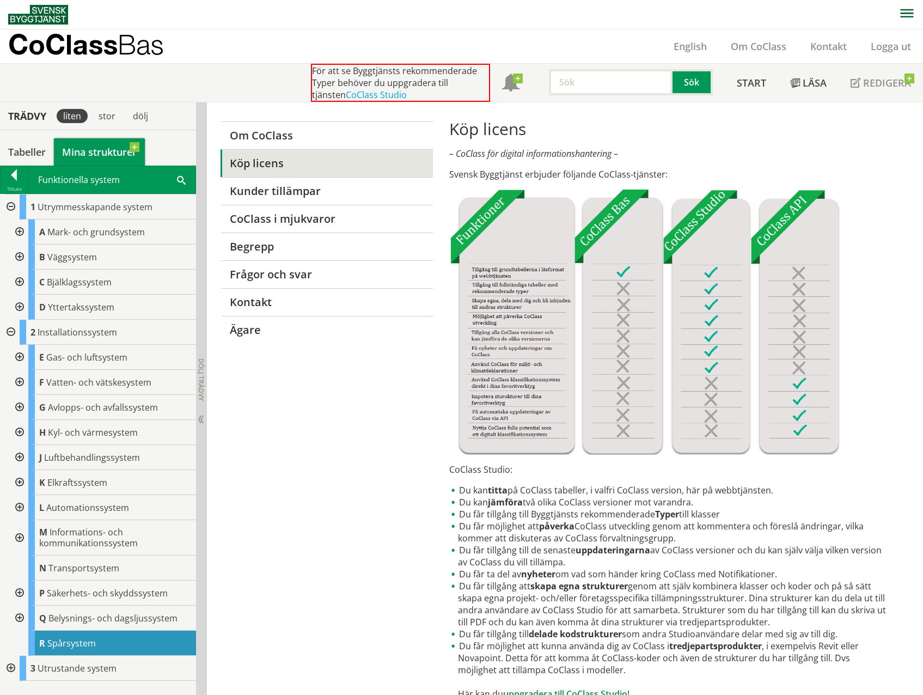
click at [137, 147] on link "Mina strukturer" at bounding box center [99, 151] width 91 height 27
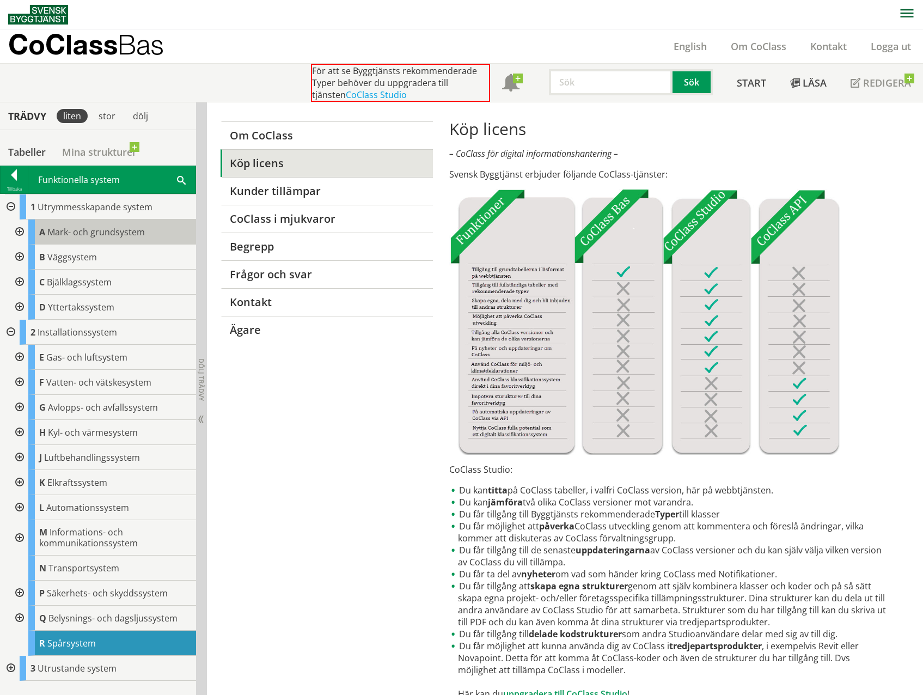
click at [66, 231] on span "Mark- och grundsystem" at bounding box center [95, 232] width 97 height 12
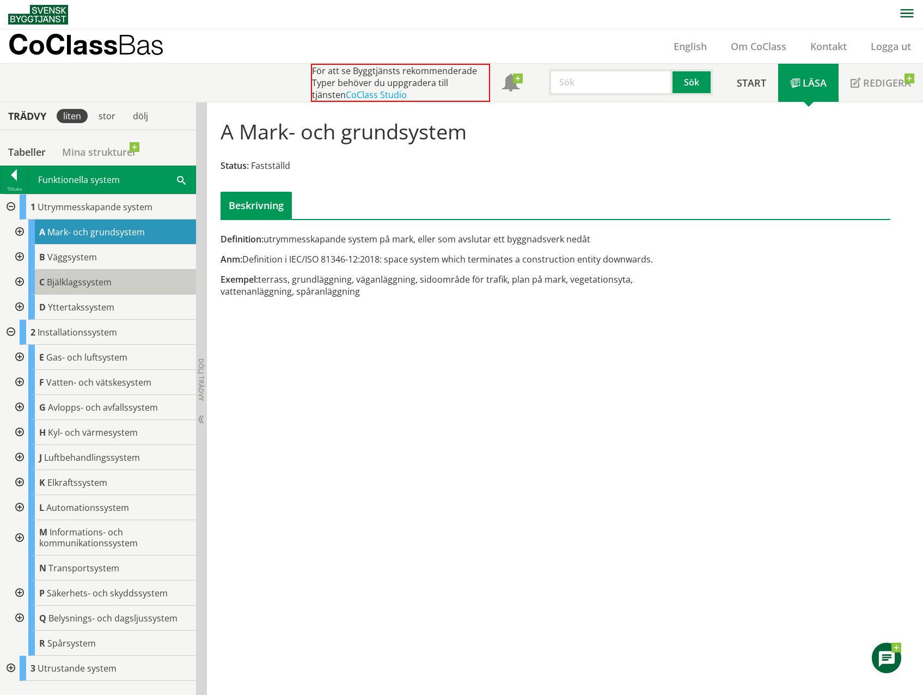
click at [96, 284] on span "Bjälklagssystem" at bounding box center [79, 282] width 65 height 12
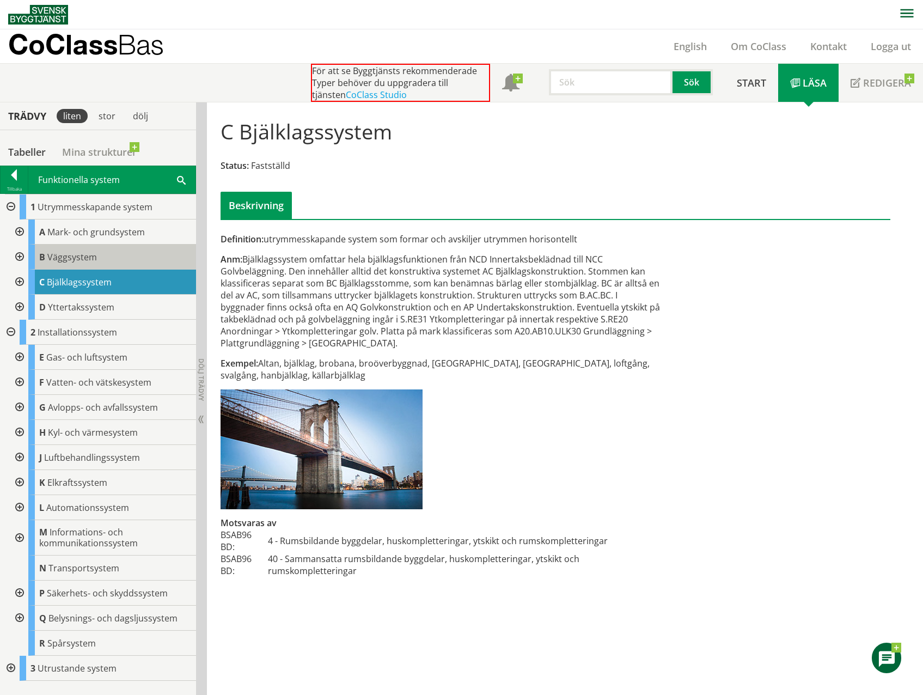
click at [83, 263] on div "B Väggsystem" at bounding box center [112, 256] width 168 height 25
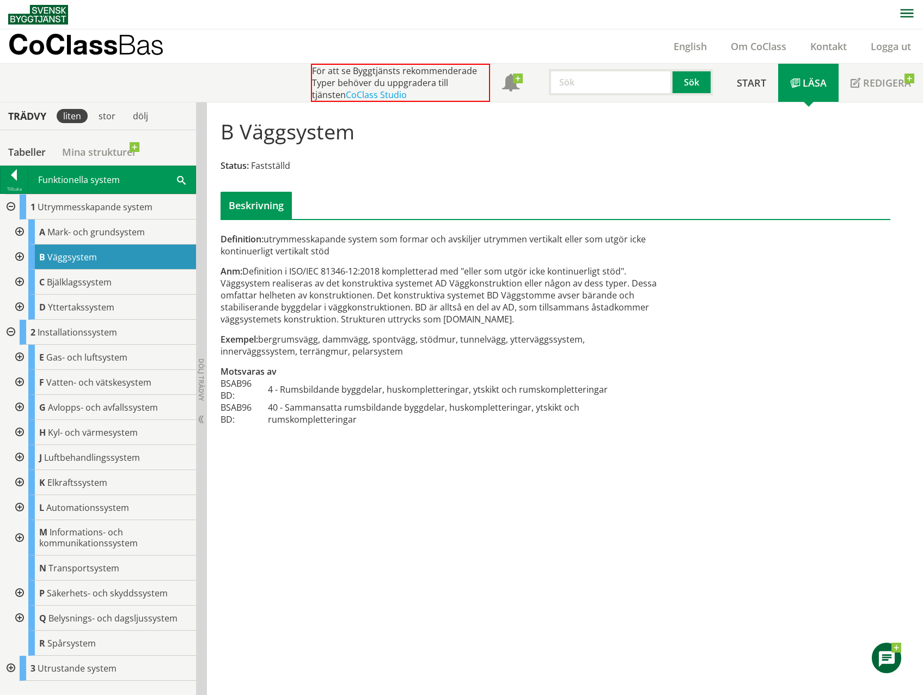
click at [20, 230] on div at bounding box center [19, 231] width 20 height 25
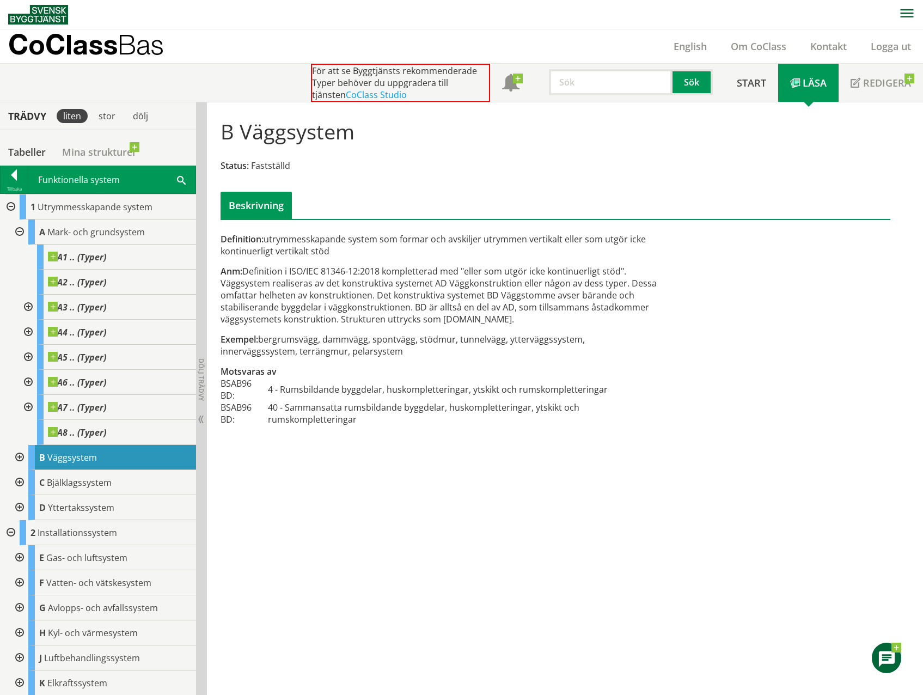
click at [20, 230] on div at bounding box center [19, 231] width 20 height 25
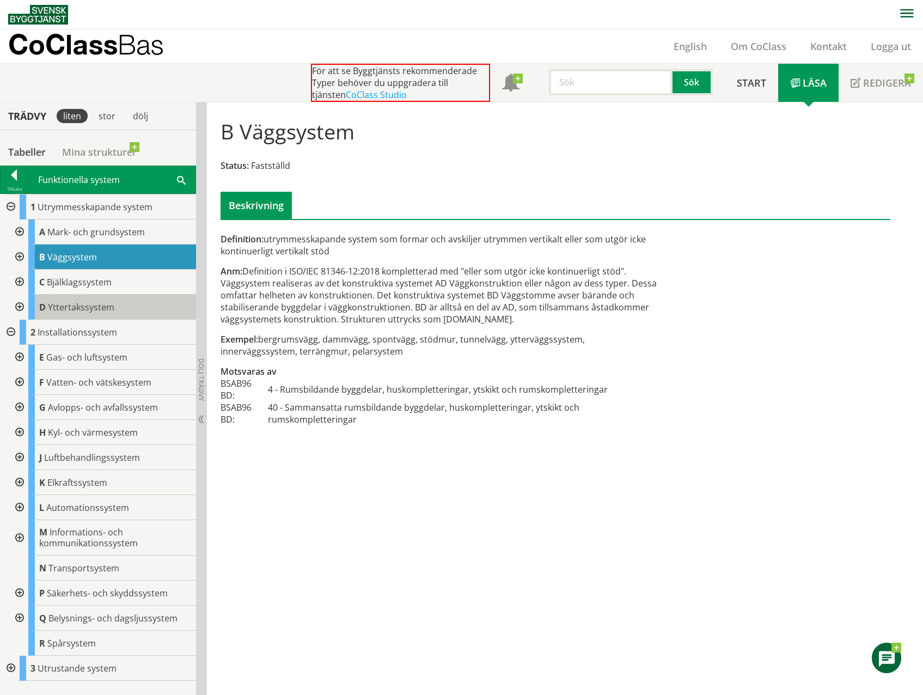
click at [73, 307] on span "Yttertakssystem" at bounding box center [81, 307] width 66 height 12
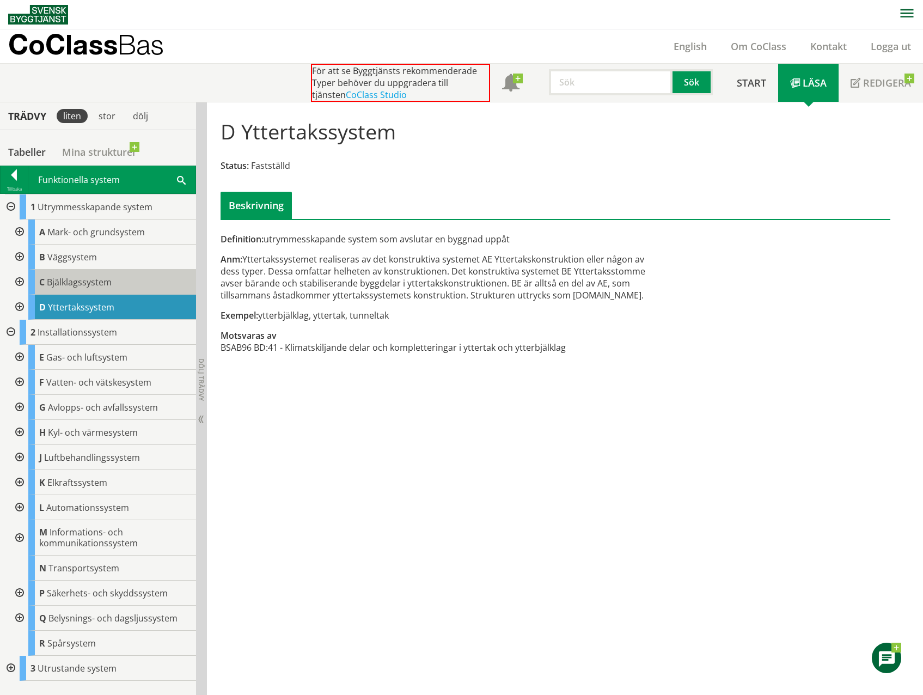
click at [70, 290] on div "C Bjälklagssystem" at bounding box center [112, 281] width 168 height 25
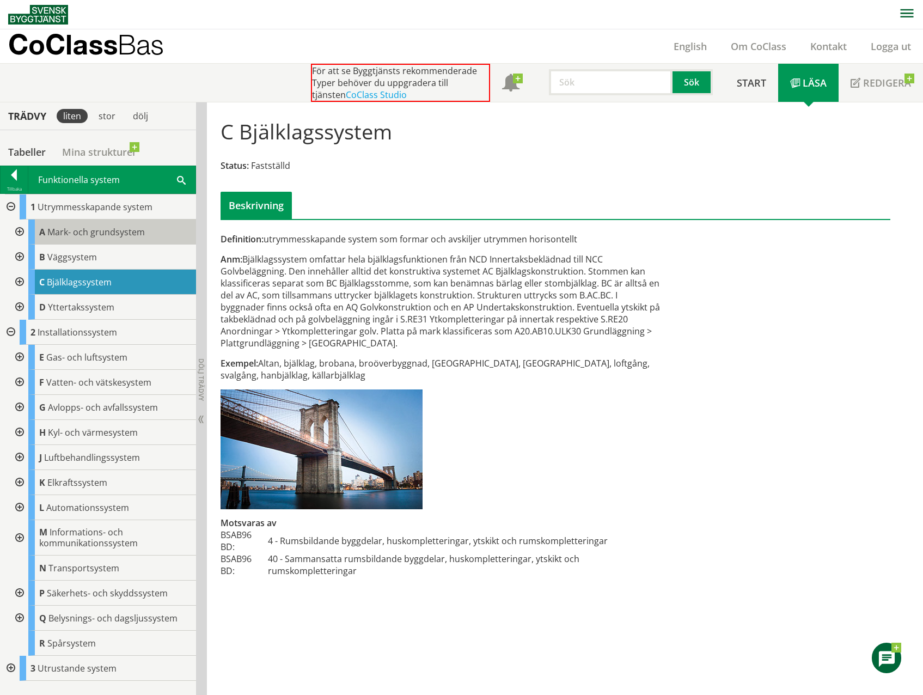
click at [103, 235] on span "Mark- och grundsystem" at bounding box center [95, 232] width 97 height 12
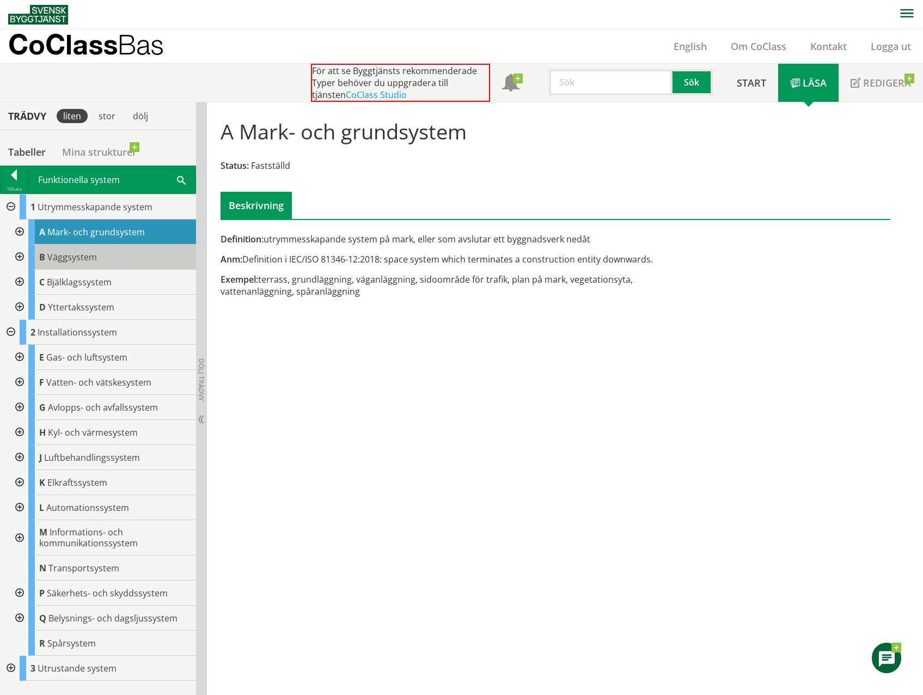
click at [79, 260] on span "Väggsystem" at bounding box center [72, 257] width 50 height 12
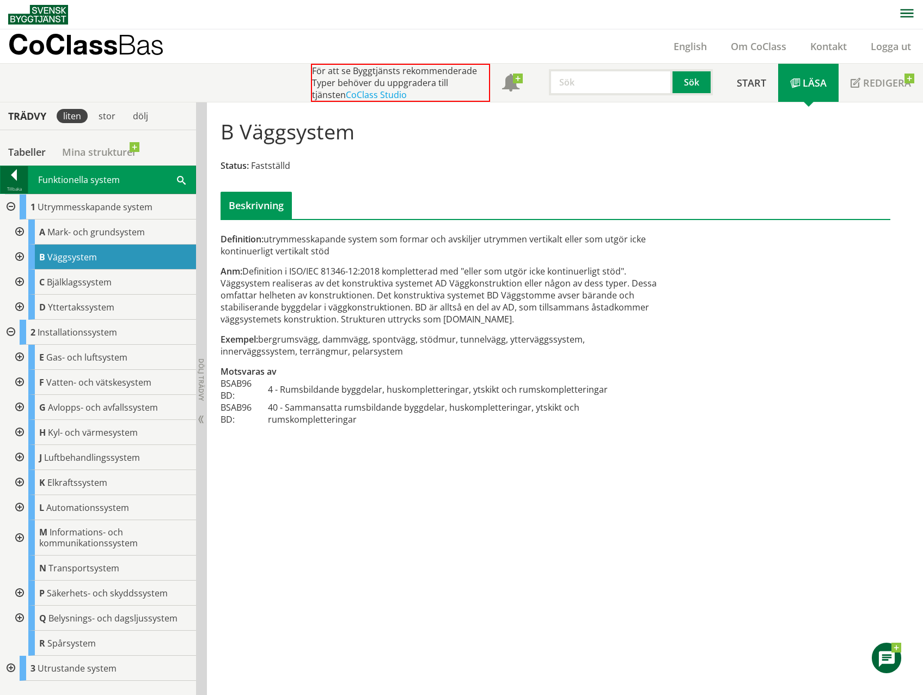
click at [12, 177] on div at bounding box center [14, 176] width 27 height 15
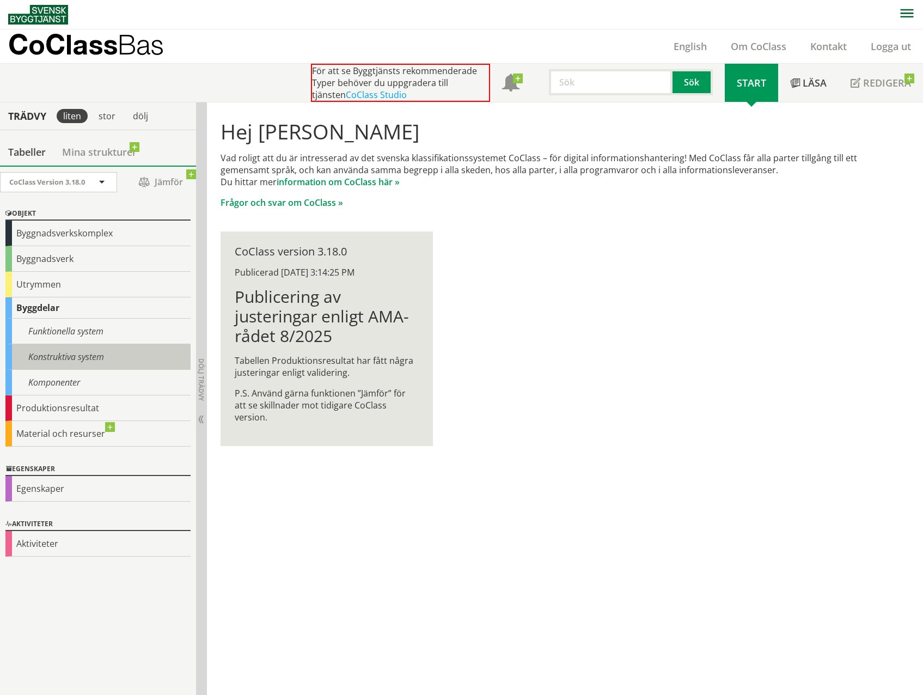
click at [68, 358] on div "Konstruktiva system" at bounding box center [97, 357] width 185 height 26
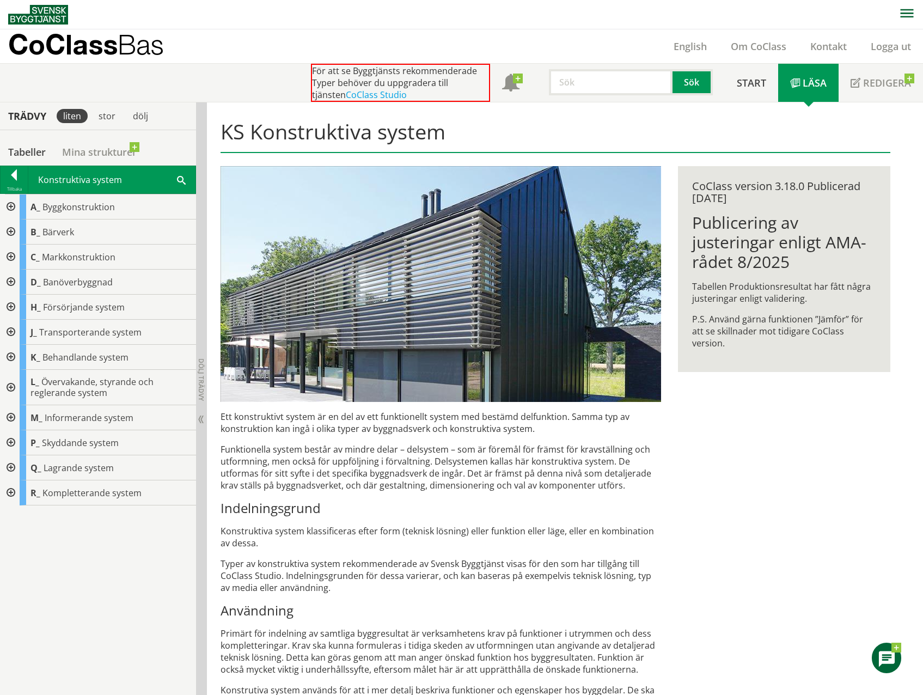
click at [91, 176] on div "Konstruktiva system Sök" at bounding box center [111, 179] width 167 height 27
click at [85, 184] on div "Konstruktiva system Sök" at bounding box center [111, 179] width 167 height 27
click at [176, 184] on div "Konstruktiva system Sök" at bounding box center [111, 179] width 167 height 27
click at [183, 179] on span at bounding box center [181, 179] width 9 height 11
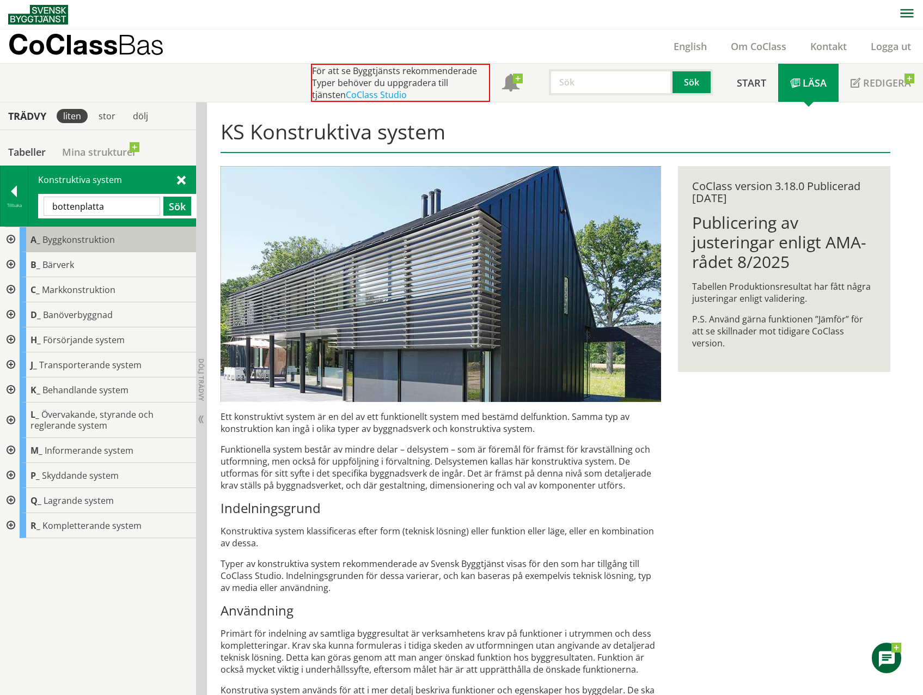
type input "bottenplatta"
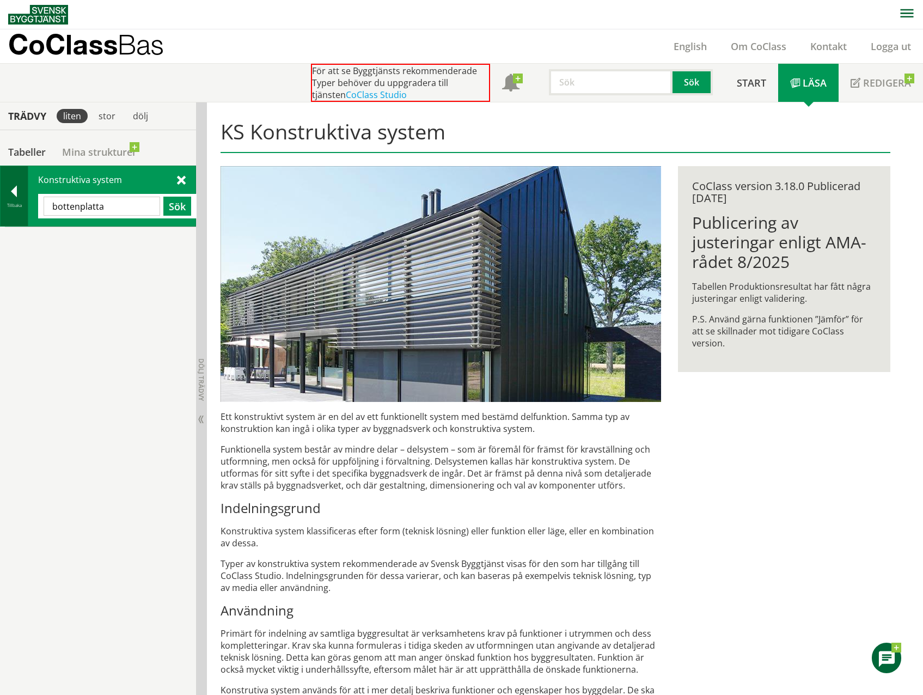
click at [15, 193] on div at bounding box center [14, 193] width 27 height 15
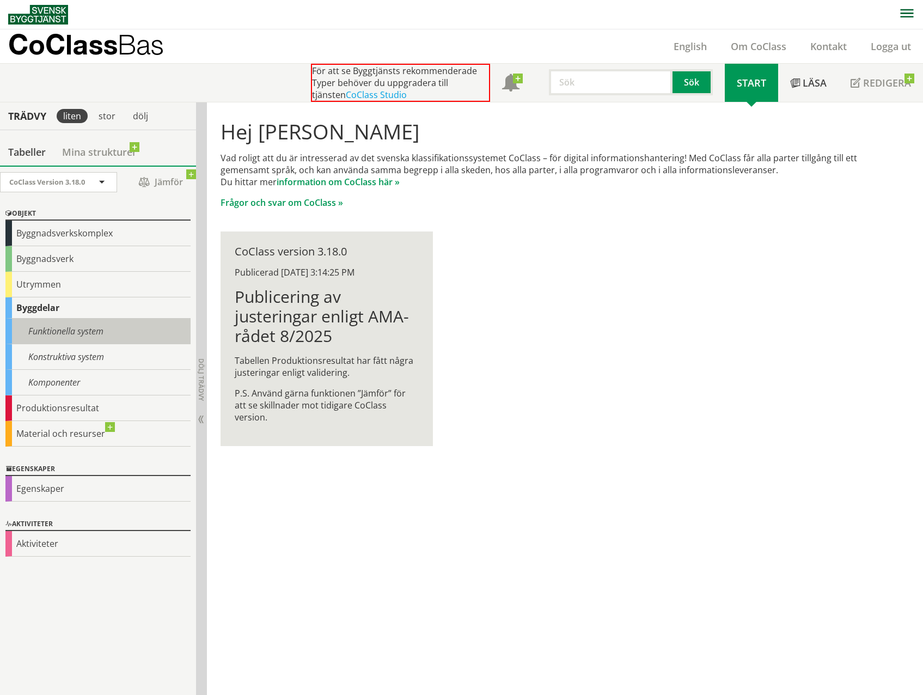
click at [48, 327] on div "Funktionella system" at bounding box center [97, 331] width 185 height 26
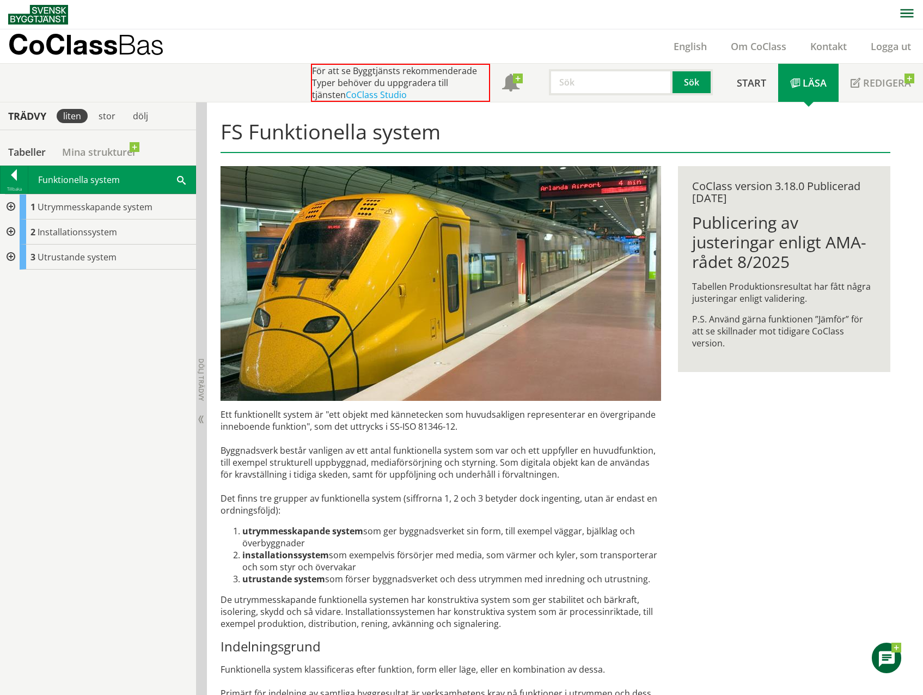
click at [184, 181] on span at bounding box center [181, 179] width 9 height 11
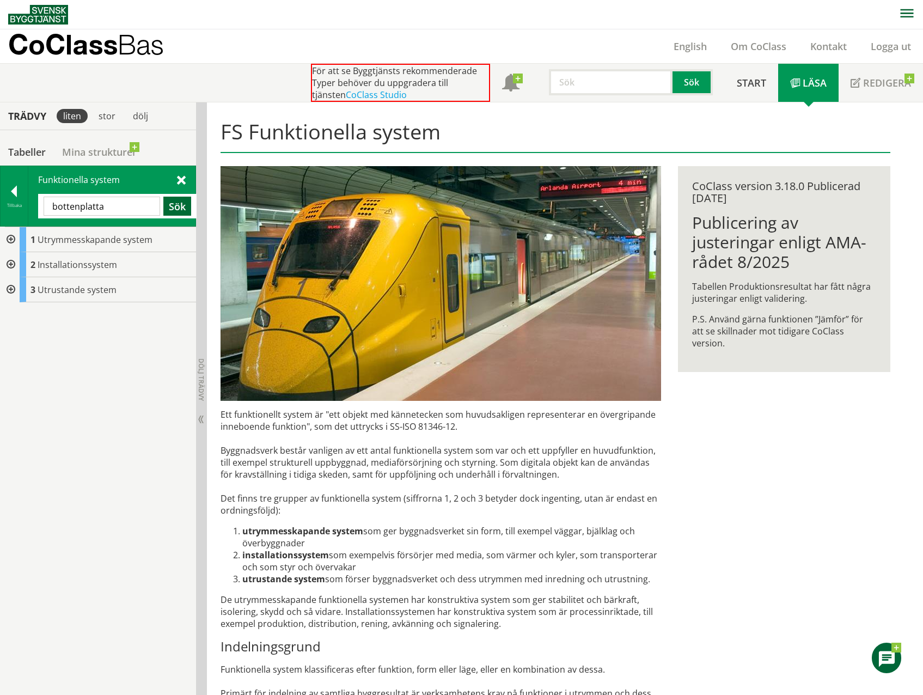
type input "bottenplatta"
click at [179, 208] on button "Sök" at bounding box center [177, 206] width 28 height 19
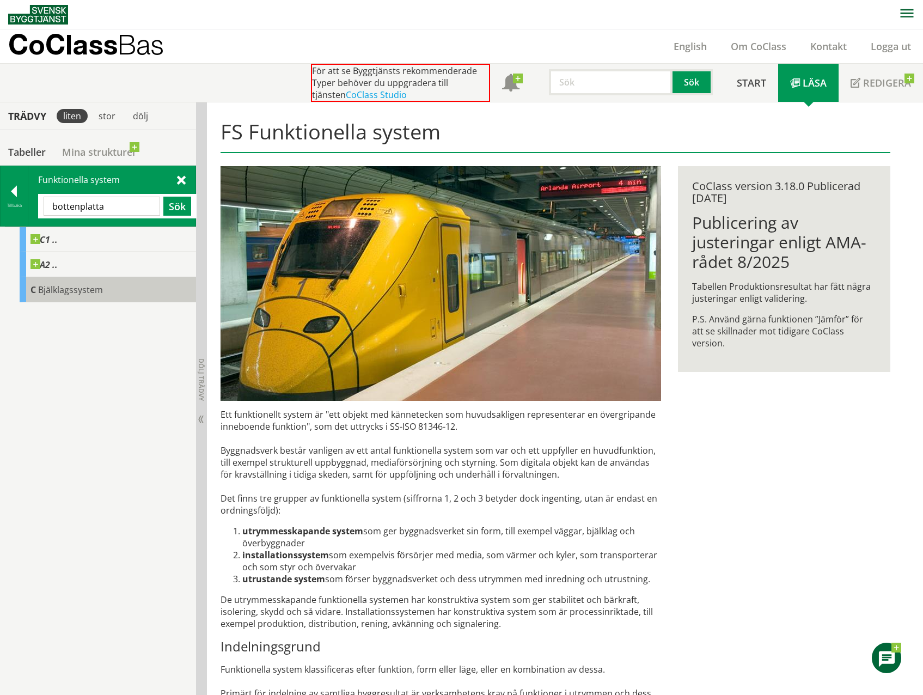
click at [84, 292] on span "Bjälklagssystem" at bounding box center [70, 290] width 65 height 12
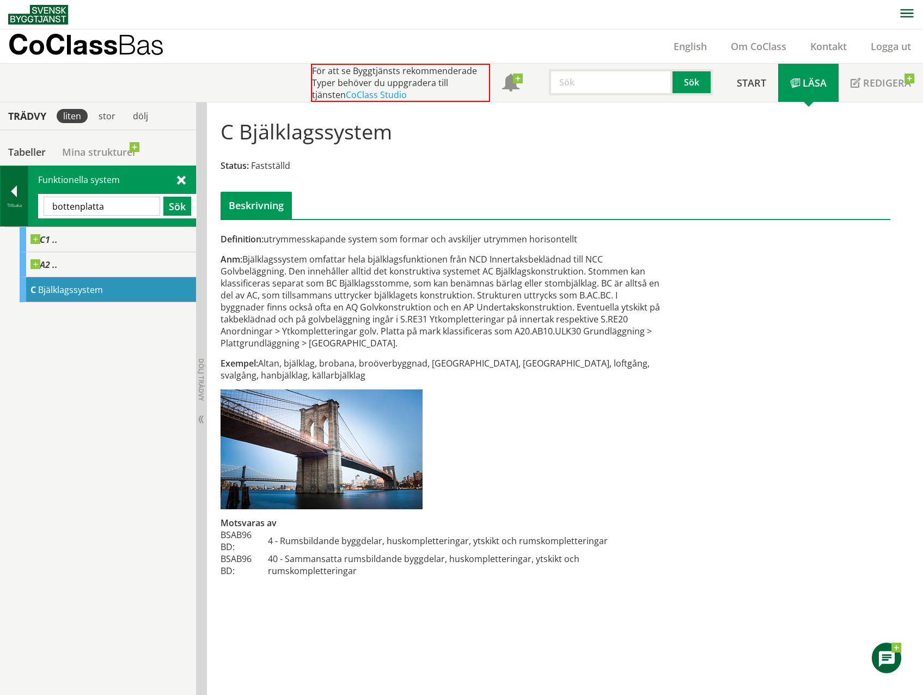
click at [20, 187] on div at bounding box center [14, 193] width 27 height 15
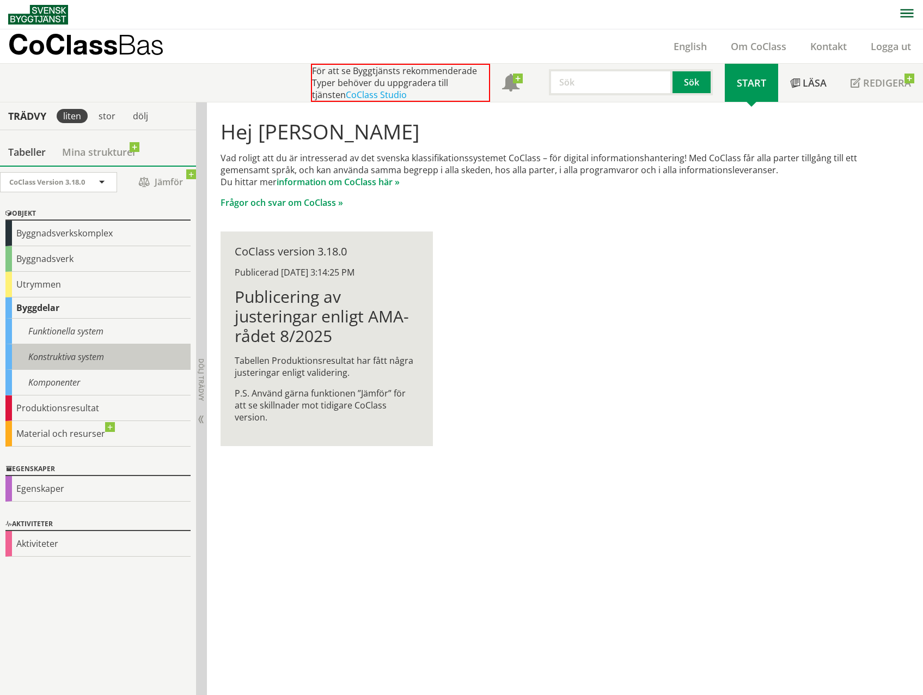
click at [93, 358] on div "Konstruktiva system" at bounding box center [97, 357] width 185 height 26
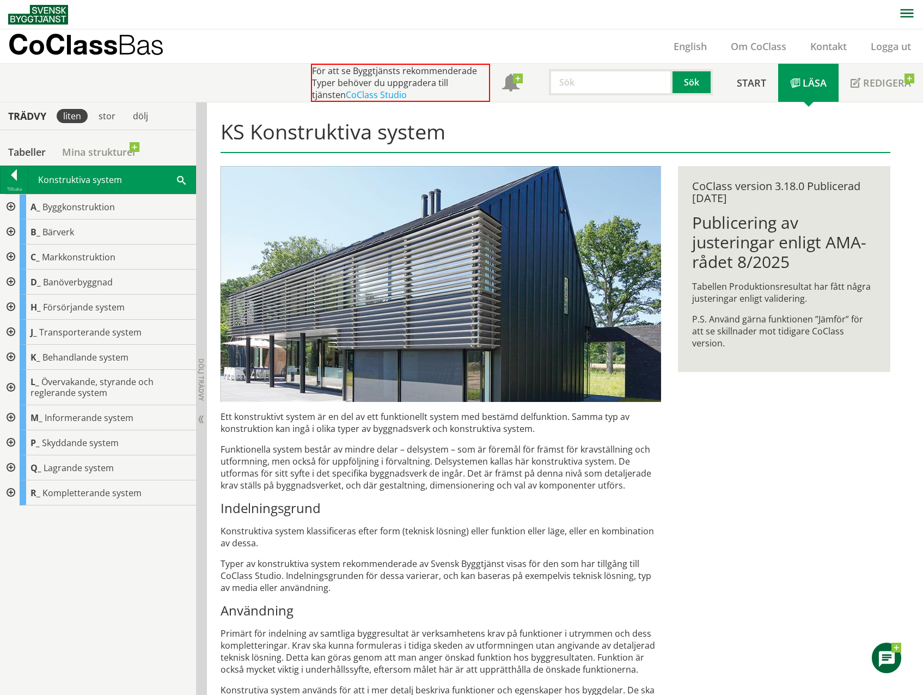
click at [12, 207] on div at bounding box center [10, 206] width 20 height 25
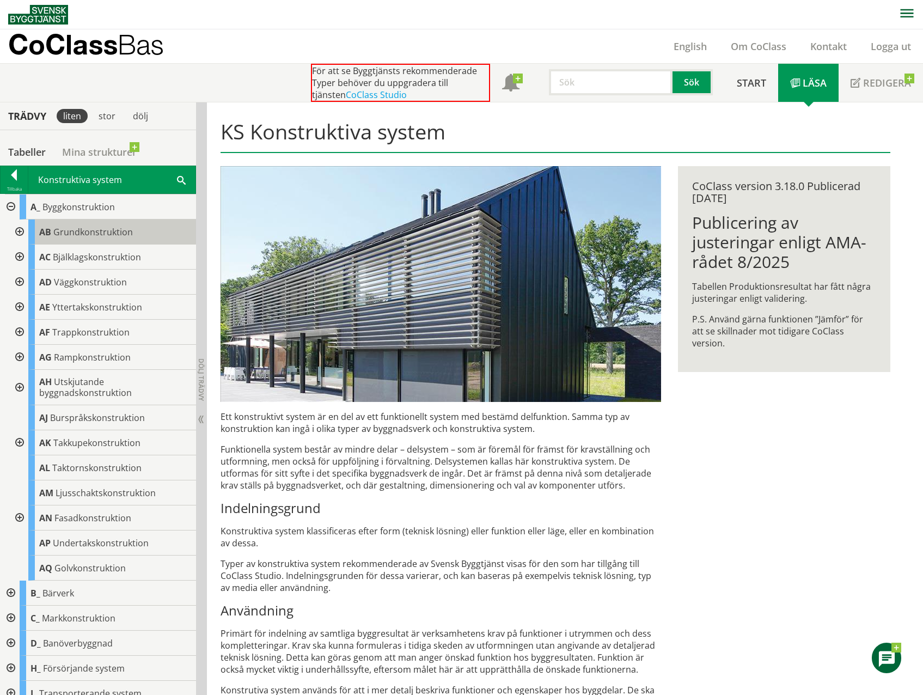
click at [108, 232] on span "Grundkonstruktion" at bounding box center [92, 232] width 79 height 12
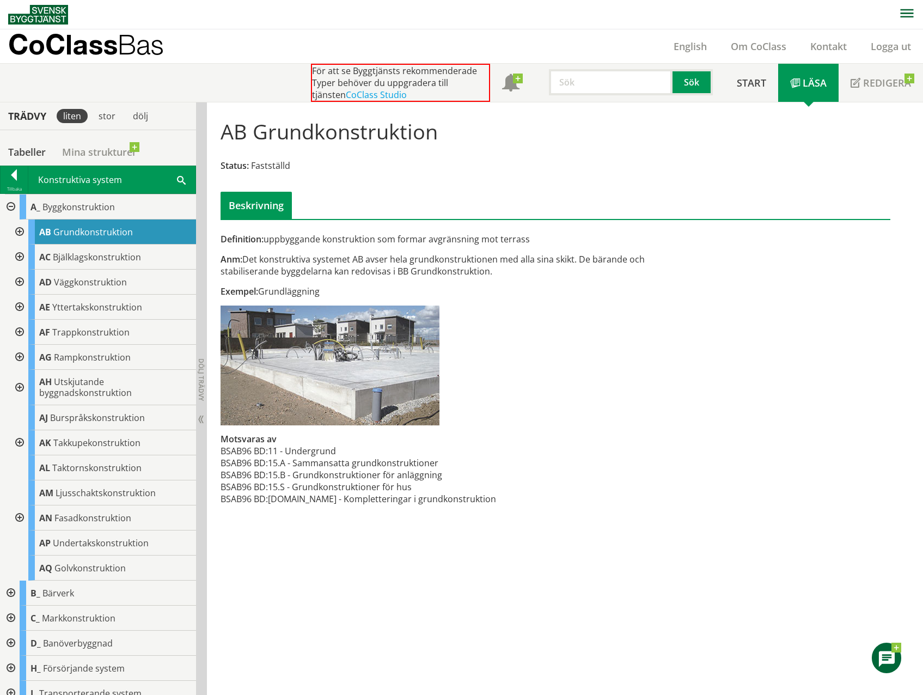
click at [10, 593] on div at bounding box center [10, 592] width 20 height 25
click at [71, 640] on span "Grundstomme" at bounding box center [83, 643] width 61 height 12
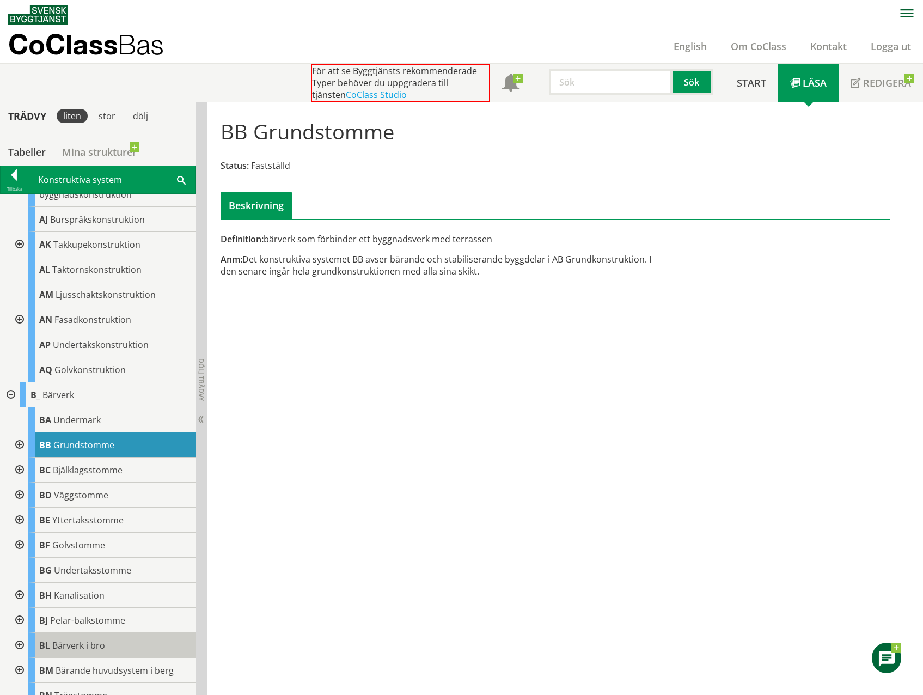
scroll to position [218, 0]
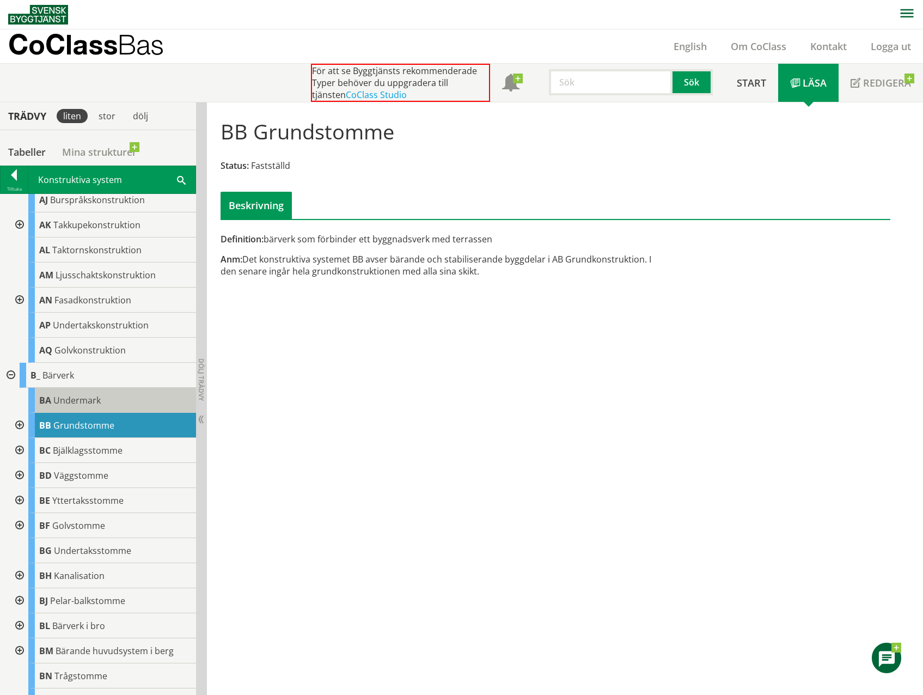
click at [66, 399] on span "Undermark" at bounding box center [76, 400] width 47 height 12
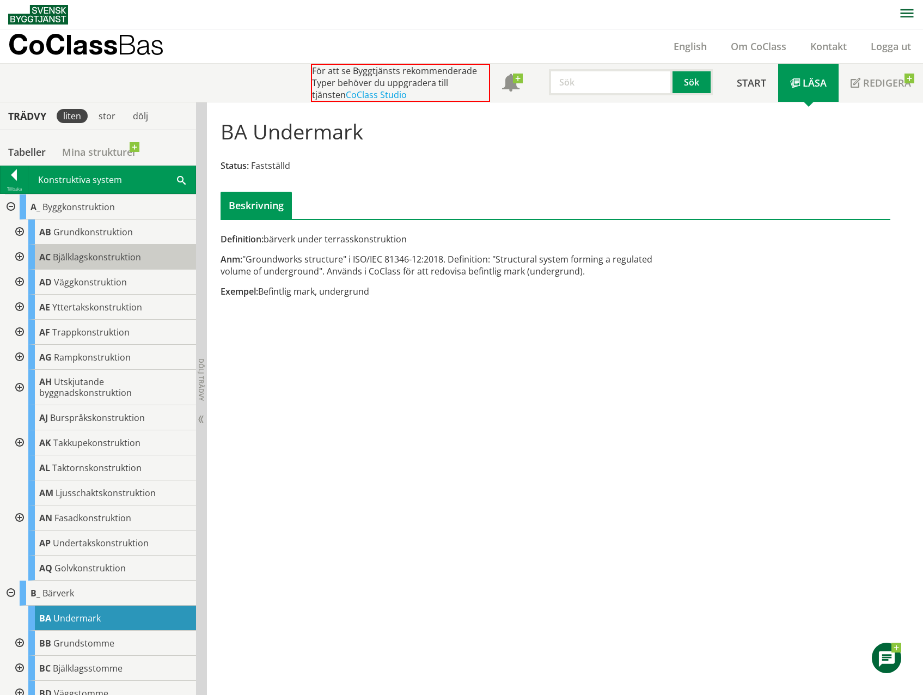
click at [90, 260] on span "Bjälklagskonstruktion" at bounding box center [97, 257] width 88 height 12
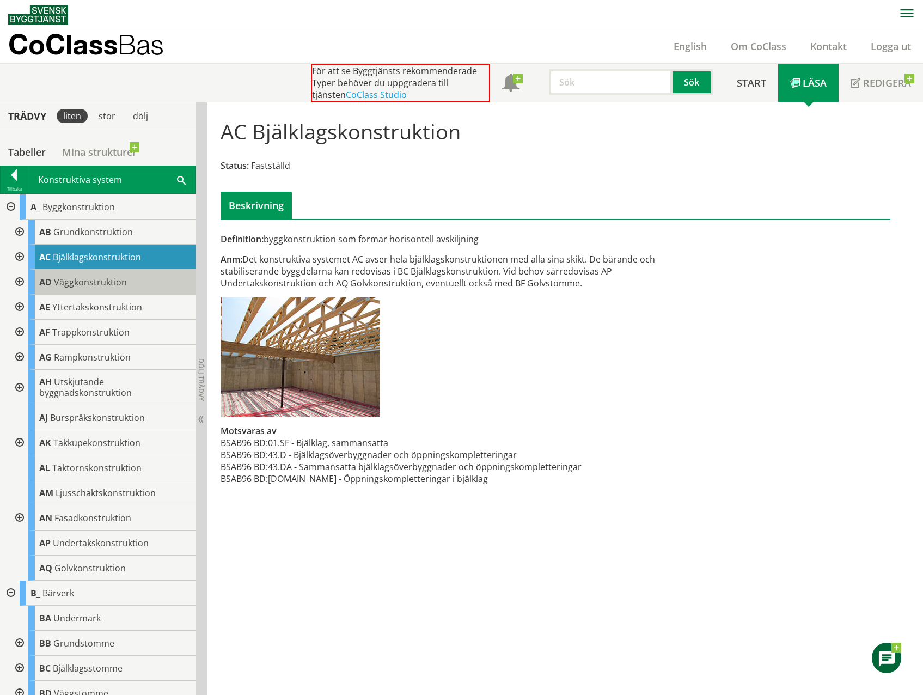
click at [64, 287] on span "Väggkonstruktion" at bounding box center [90, 282] width 73 height 12
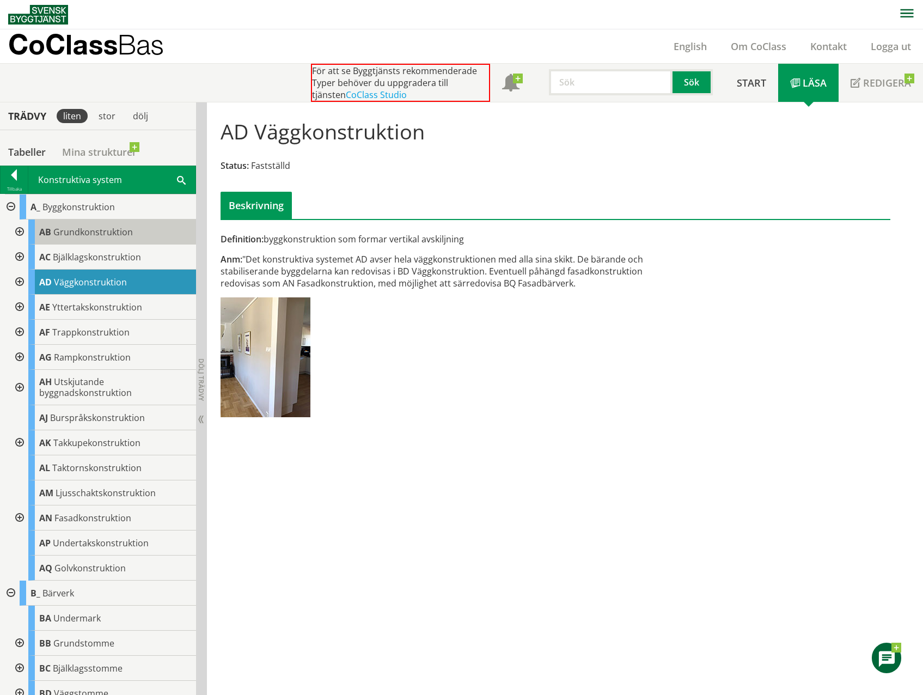
click at [79, 233] on span "Grundkonstruktion" at bounding box center [92, 232] width 79 height 12
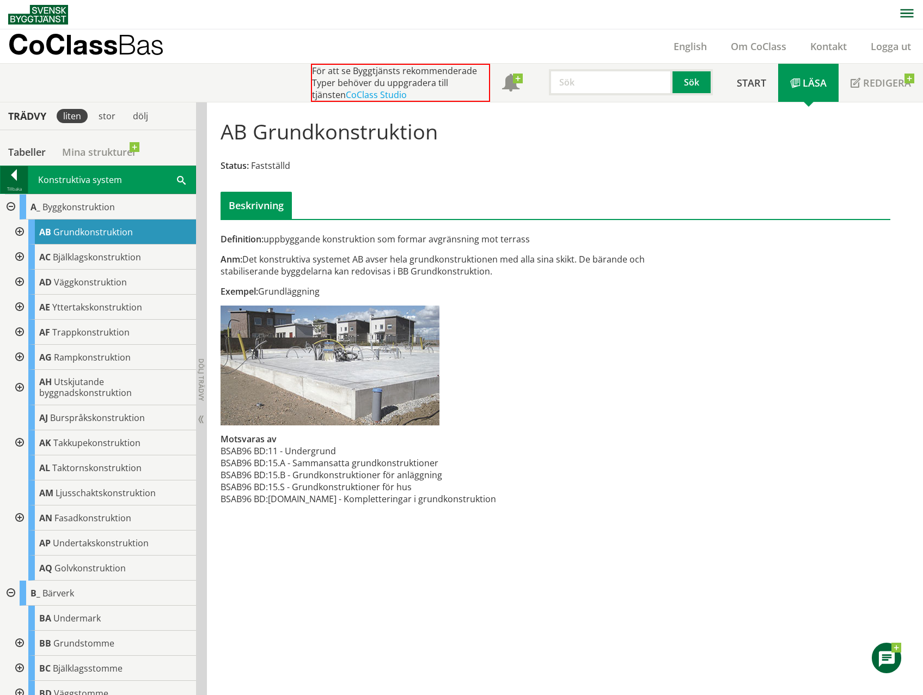
click at [13, 174] on div at bounding box center [14, 176] width 27 height 15
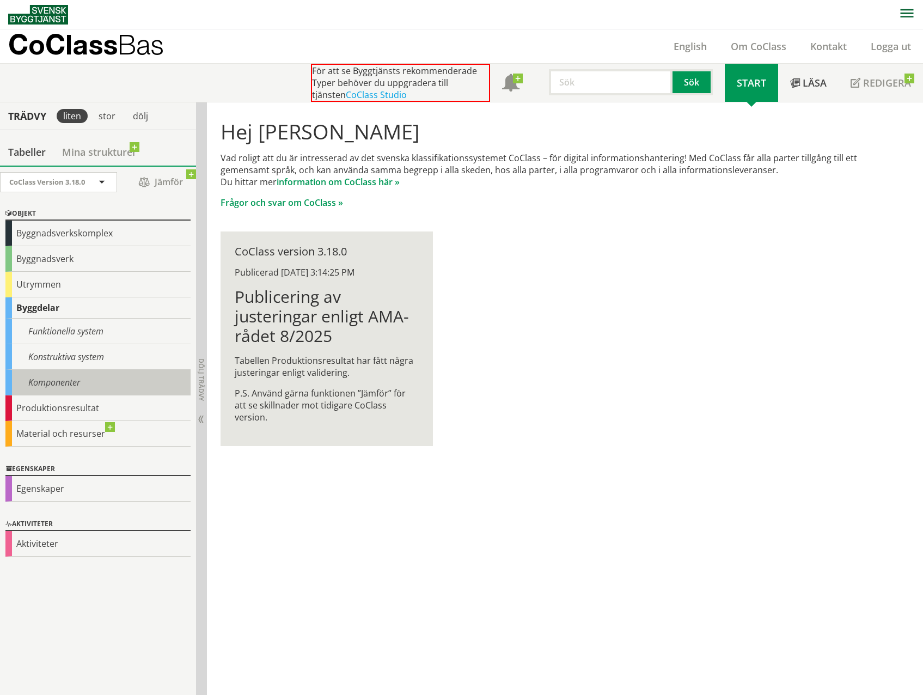
click at [52, 386] on div "Komponenter" at bounding box center [97, 383] width 185 height 26
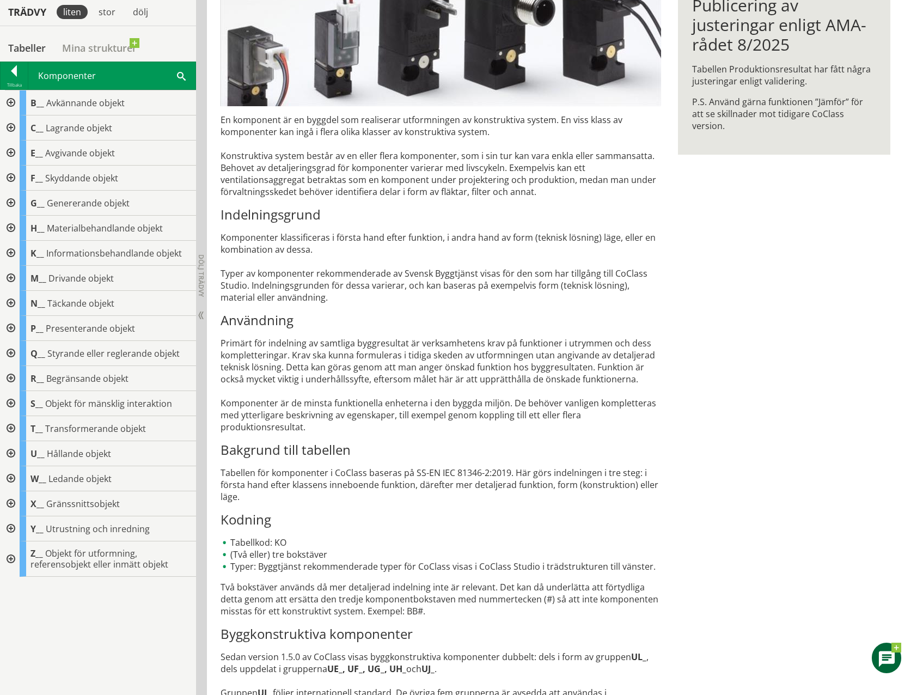
scroll to position [238, 0]
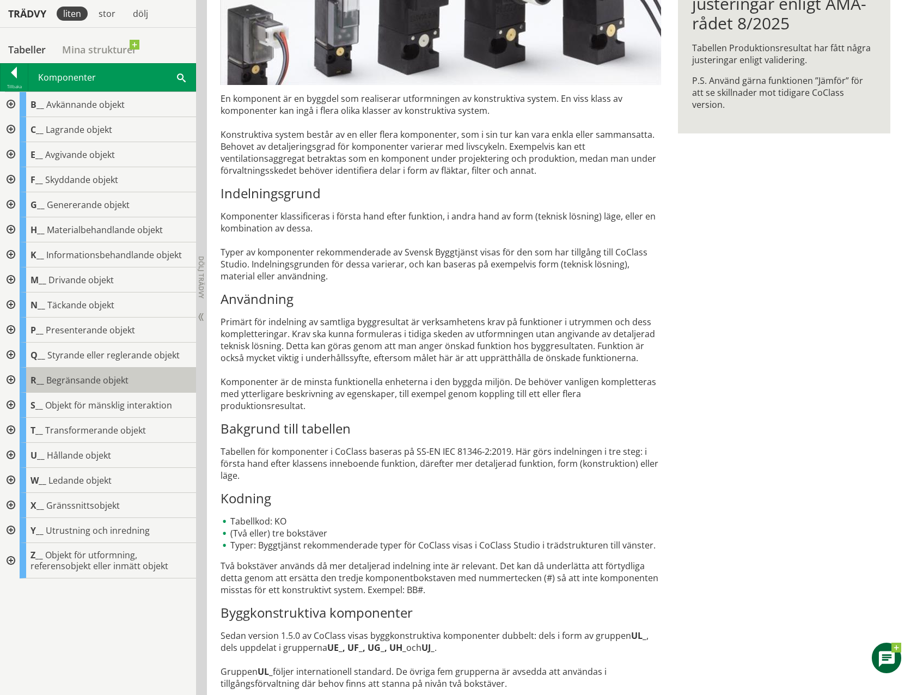
click at [81, 383] on span "Begränsande objekt" at bounding box center [87, 380] width 82 height 12
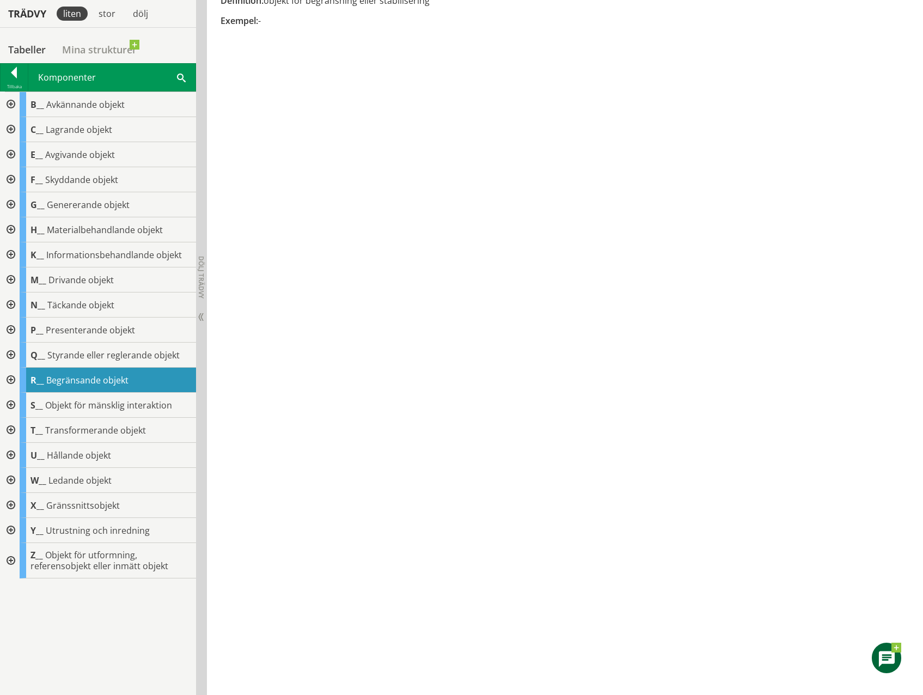
click at [11, 380] on div at bounding box center [10, 379] width 20 height 25
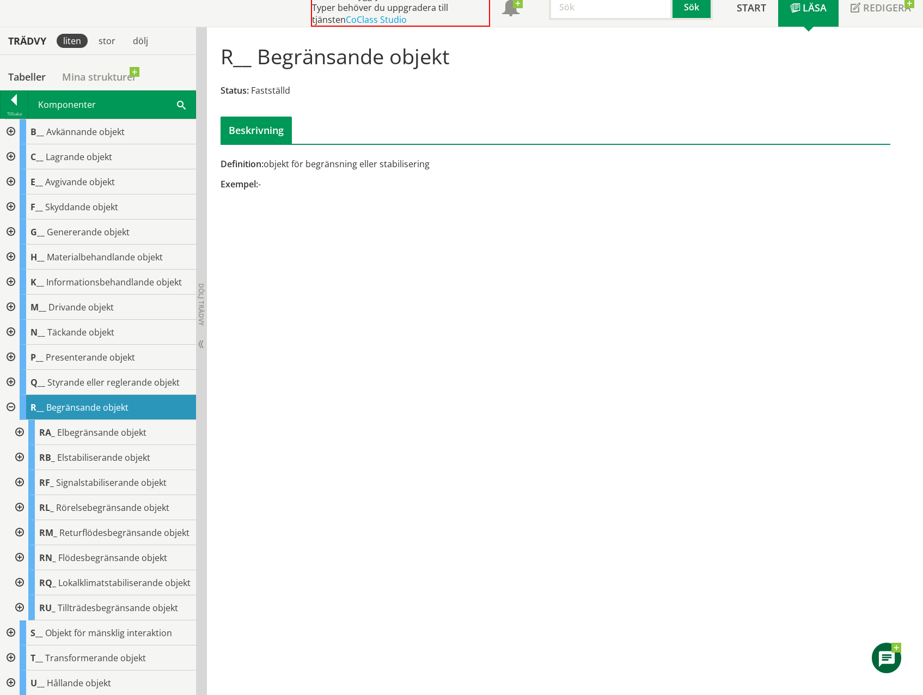
scroll to position [75, 0]
click at [9, 410] on div at bounding box center [10, 407] width 20 height 25
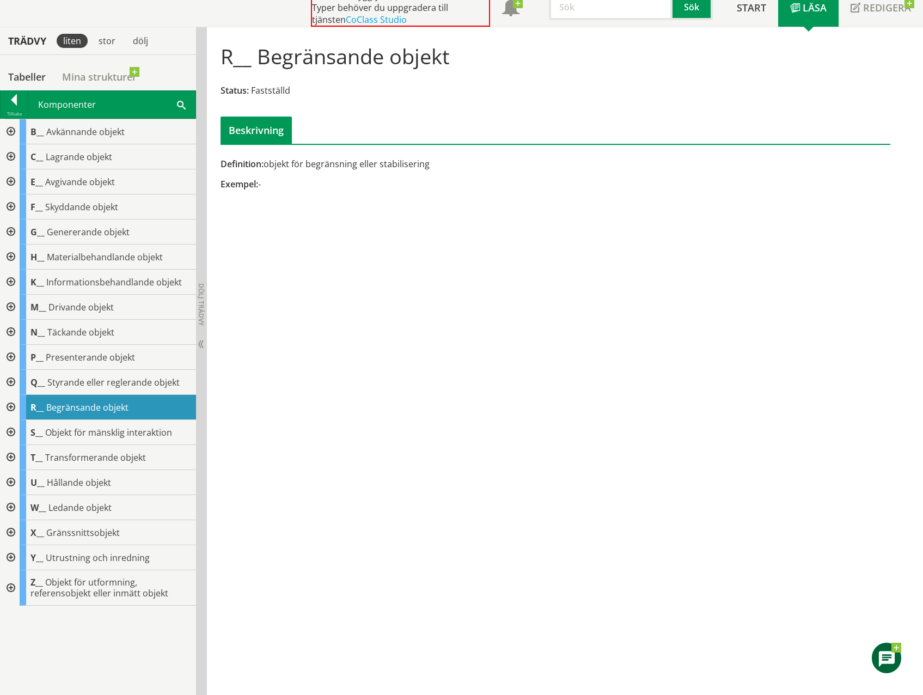
click at [13, 482] on div at bounding box center [10, 482] width 20 height 25
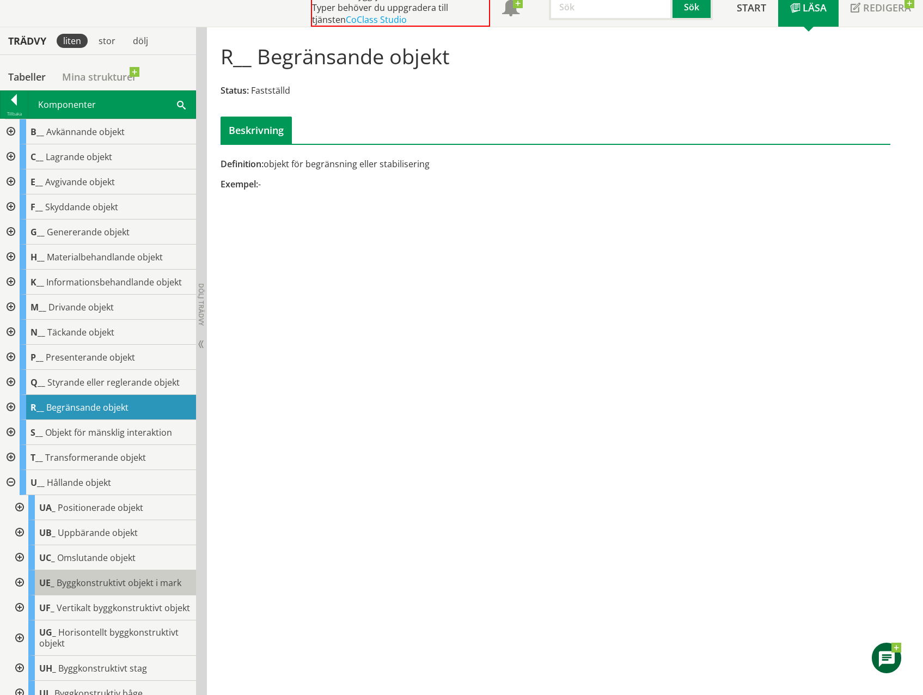
click at [107, 579] on span "Byggkonstruktivt objekt i mark" at bounding box center [119, 583] width 125 height 12
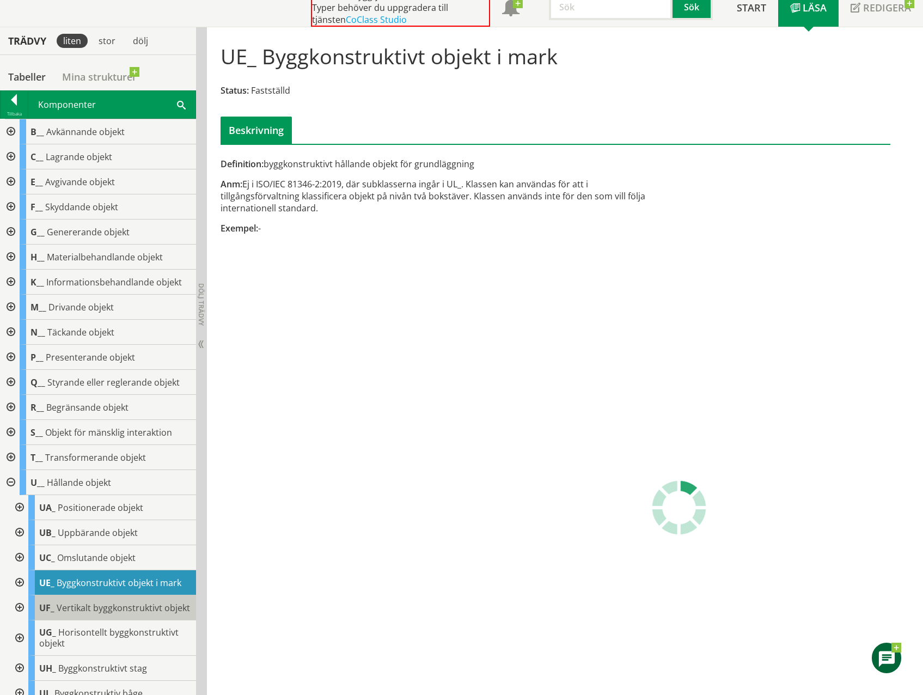
click at [107, 610] on span "Vertikalt byggkonstruktivt objekt" at bounding box center [123, 608] width 133 height 12
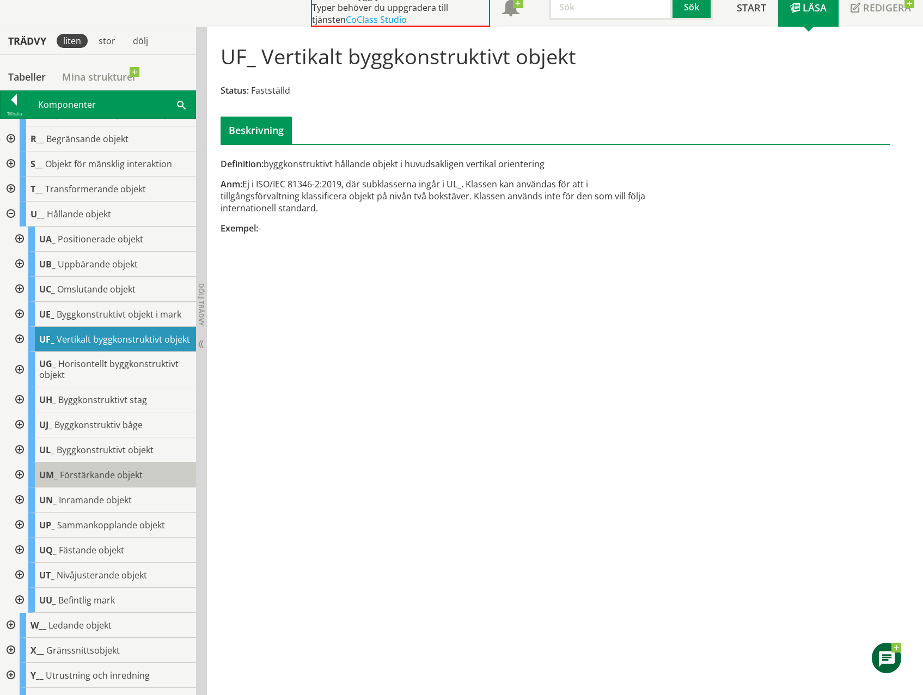
scroll to position [272, 0]
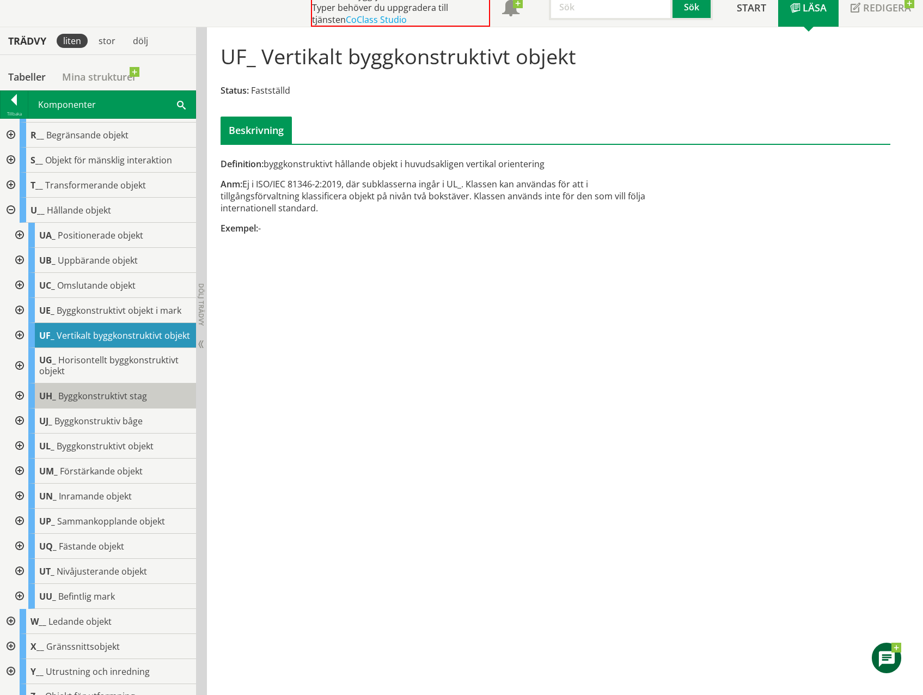
click at [95, 402] on span "Byggkonstruktivt stag" at bounding box center [102, 396] width 89 height 12
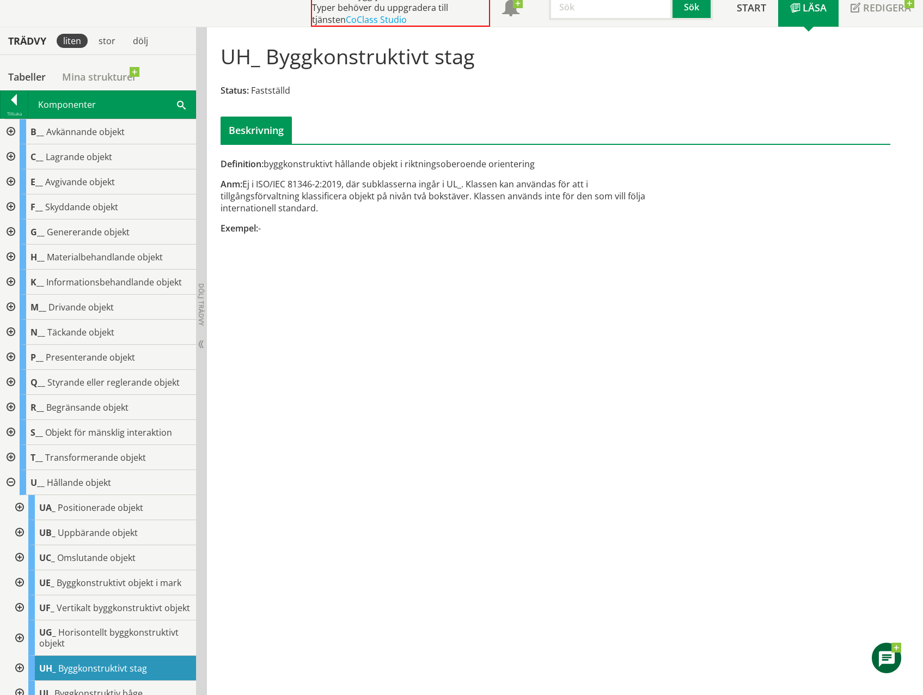
click at [87, 106] on div "Komponenter Sök" at bounding box center [111, 104] width 167 height 27
click at [182, 102] on span at bounding box center [181, 104] width 9 height 11
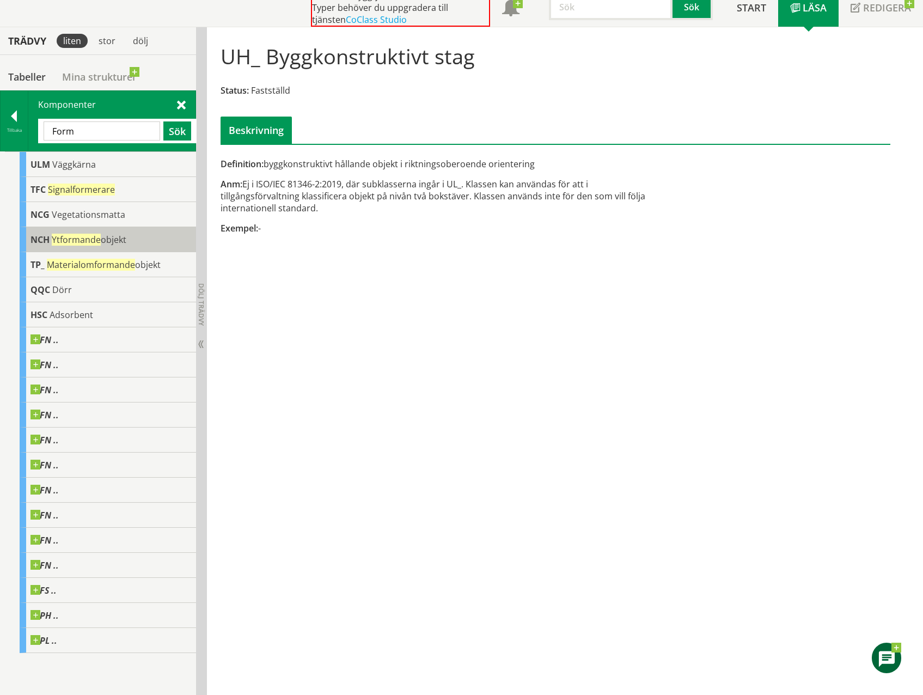
click at [45, 241] on span "NCH" at bounding box center [39, 240] width 19 height 12
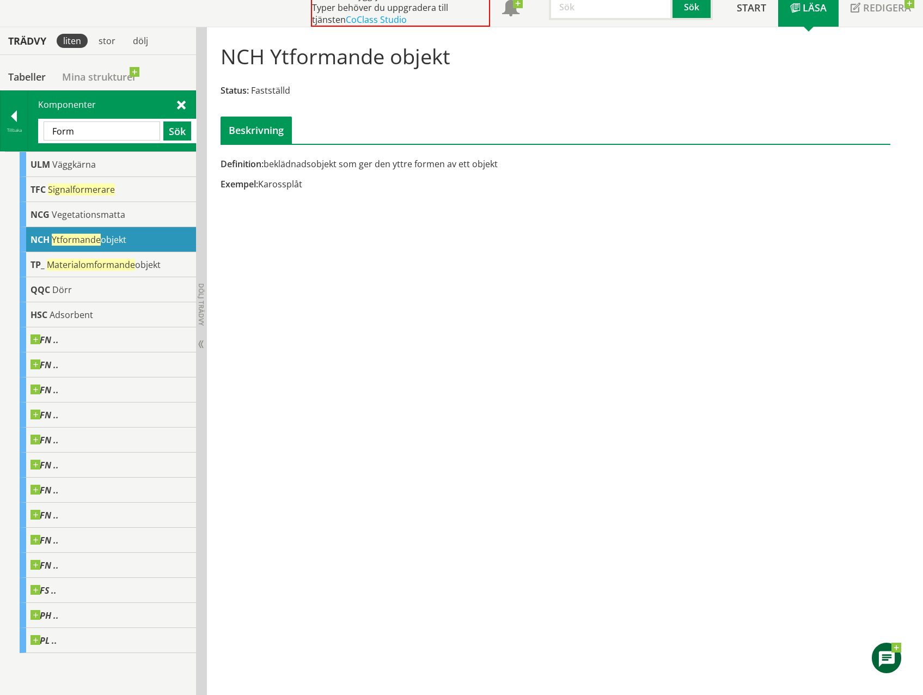
drag, startPoint x: 78, startPoint y: 130, endPoint x: -5, endPoint y: 128, distance: 83.3
click at [0, 128] on html "AMA AMA Beskrivningsverktyg AMA Funktion BSAB Bygginfo Byggjura Byggkatalogen […" at bounding box center [461, 272] width 923 height 695
type input "armering"
click at [172, 132] on button "Sök" at bounding box center [177, 130] width 28 height 19
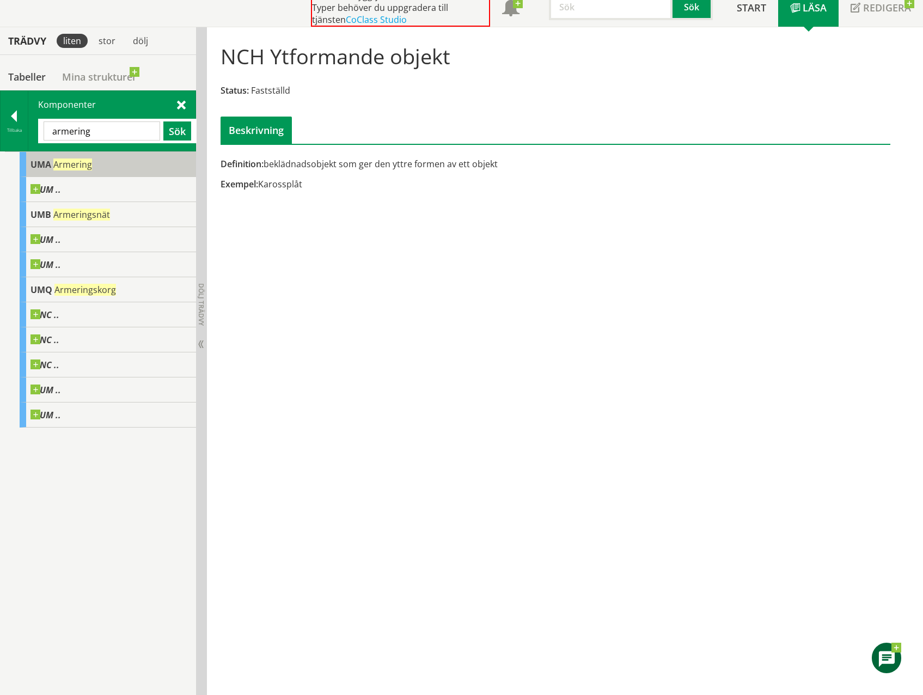
click at [70, 157] on div "UMA Armering" at bounding box center [108, 164] width 176 height 25
